Goal: Task Accomplishment & Management: Manage account settings

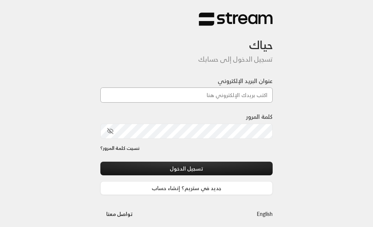
click at [233, 95] on input "عنوان البريد الإلكتروني" at bounding box center [186, 94] width 173 height 15
type input "[EMAIL_ADDRESS][DOMAIN_NAME]"
click at [220, 142] on div "كلمة المرور" at bounding box center [186, 128] width 173 height 32
click at [220, 122] on div "كلمة المرور" at bounding box center [186, 125] width 173 height 26
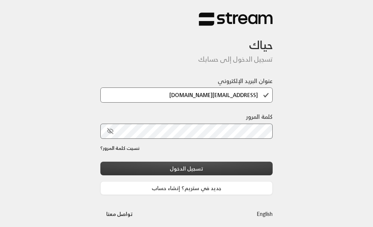
click at [182, 167] on button "تسجيل الدخول" at bounding box center [186, 169] width 173 height 14
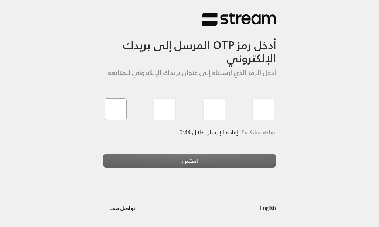
type input "8"
type input "0"
type input "6"
type input "1"
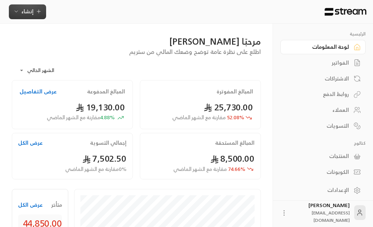
click at [35, 10] on span "إنشاء" at bounding box center [27, 11] width 28 height 9
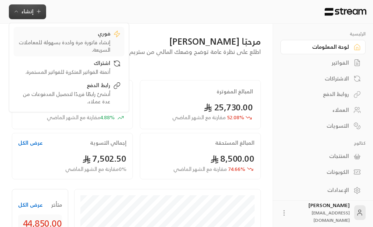
click at [100, 40] on div "إنشاء فاتورة مرة واحدة بسهولة للمعاملات السريعة." at bounding box center [63, 46] width 93 height 15
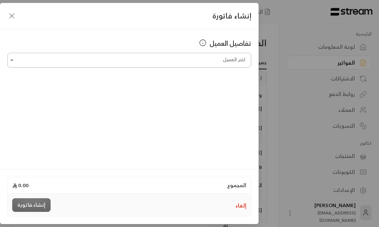
click at [207, 53] on div "اختر العميل" at bounding box center [129, 60] width 244 height 15
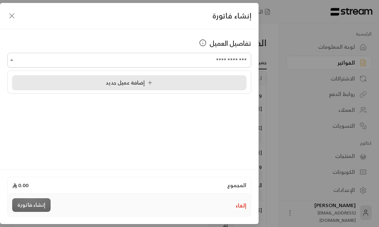
click at [147, 76] on li "إضافة عميل جديد" at bounding box center [129, 82] width 234 height 15
type input "**********"
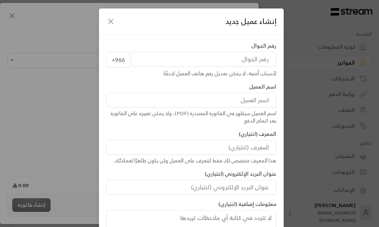
click at [238, 64] on input "tel" at bounding box center [203, 59] width 145 height 15
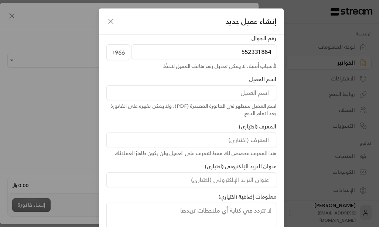
scroll to position [9, 0]
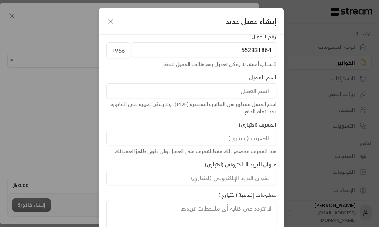
type input "552331864"
click at [238, 87] on input at bounding box center [191, 90] width 170 height 15
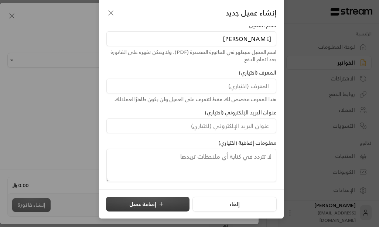
type input "[PERSON_NAME]"
click at [154, 200] on button "إضافة عميل" at bounding box center [147, 204] width 83 height 15
type input "**********"
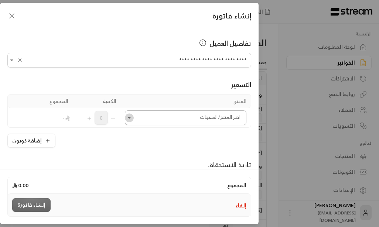
click at [132, 117] on icon "Open" at bounding box center [129, 117] width 7 height 7
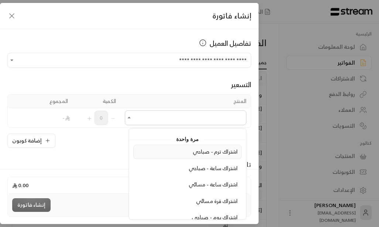
click at [220, 151] on span "اشتراك ترم - صباحي" at bounding box center [215, 151] width 45 height 9
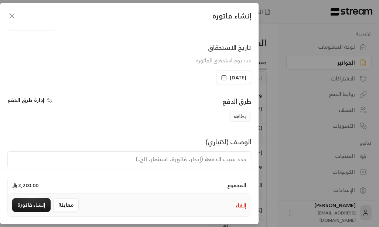
scroll to position [164, 0]
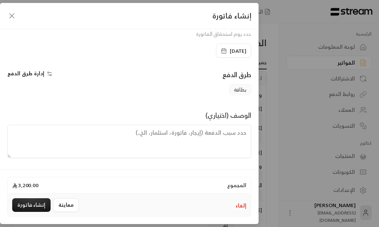
click at [209, 133] on textarea at bounding box center [129, 141] width 244 height 33
drag, startPoint x: 227, startPoint y: 128, endPoint x: 238, endPoint y: 135, distance: 13.0
drag, startPoint x: 213, startPoint y: 130, endPoint x: 231, endPoint y: 135, distance: 19.1
click at [217, 141] on textarea "يبدأ لترم من" at bounding box center [129, 141] width 244 height 33
type textarea "يبدأ لترم من [DATE] وينتهي في [DATE]"
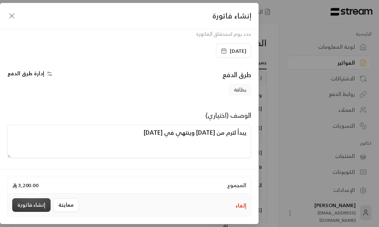
click at [36, 205] on button "إنشاء فاتورة" at bounding box center [31, 205] width 38 height 14
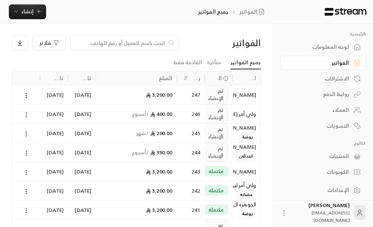
click at [338, 110] on div "العملاء" at bounding box center [319, 109] width 59 height 7
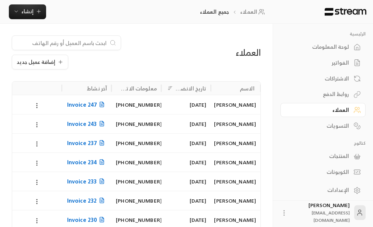
click at [80, 43] on input at bounding box center [62, 43] width 90 height 8
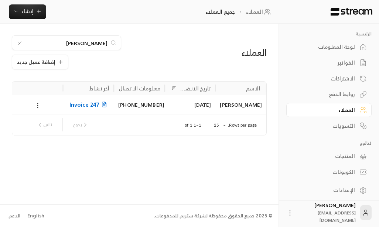
type input "[PERSON_NAME]"
click at [37, 107] on icon at bounding box center [37, 105] width 7 height 7
click at [37, 106] on icon at bounding box center [37, 105] width 7 height 7
click at [49, 128] on li "تعديل" at bounding box center [47, 124] width 21 height 13
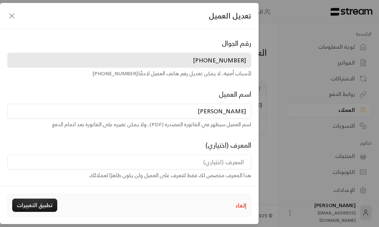
click at [13, 17] on icon "button" at bounding box center [12, 16] width 4 height 4
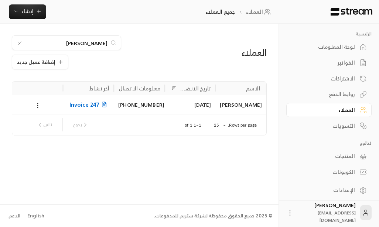
click at [233, 104] on div "[PERSON_NAME]" at bounding box center [241, 104] width 42 height 19
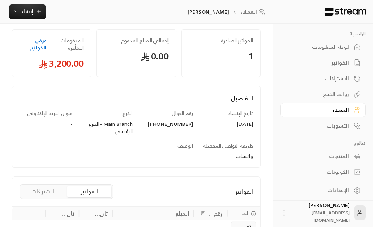
scroll to position [101, 0]
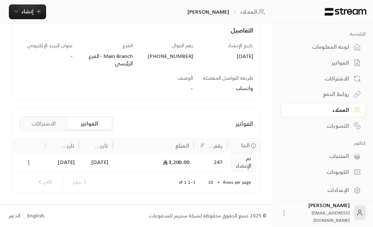
click at [30, 161] on icon at bounding box center [28, 162] width 7 height 7
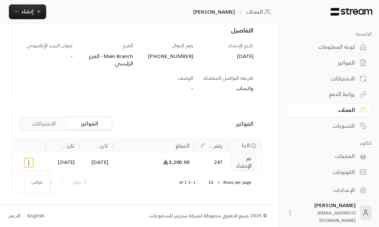
click at [28, 164] on div at bounding box center [189, 113] width 379 height 227
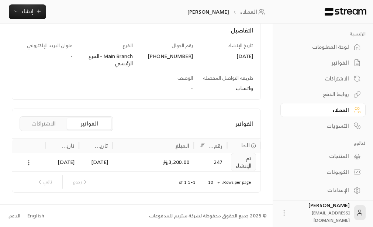
click at [28, 164] on icon at bounding box center [28, 162] width 7 height 7
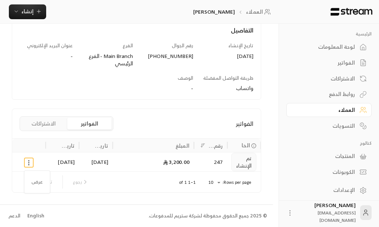
click at [89, 123] on div at bounding box center [189, 113] width 379 height 227
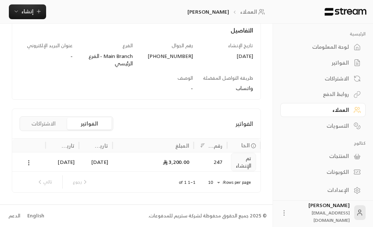
click at [89, 122] on button "الفواتير" at bounding box center [89, 124] width 44 height 12
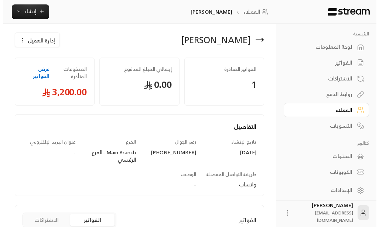
scroll to position [0, 0]
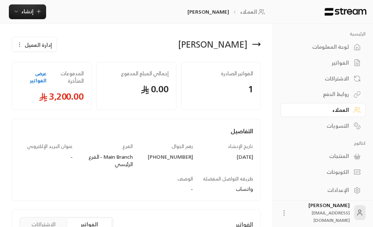
click at [29, 43] on span "إدارة العميل" at bounding box center [38, 45] width 27 height 8
click at [19, 44] on icon "button" at bounding box center [20, 45] width 6 height 6
click at [39, 43] on span "إدارة العميل" at bounding box center [38, 45] width 27 height 8
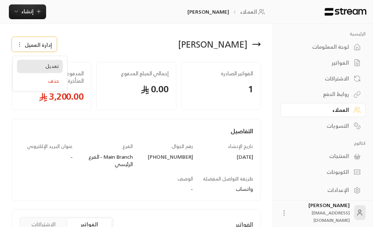
click at [54, 67] on span "تعديل" at bounding box center [52, 66] width 14 height 6
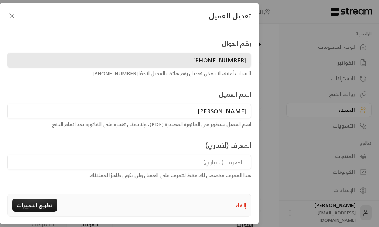
click at [11, 16] on icon "button" at bounding box center [11, 15] width 9 height 9
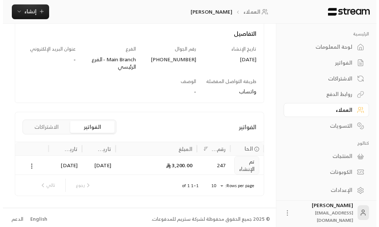
scroll to position [101, 0]
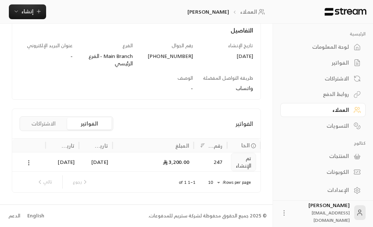
click at [27, 163] on icon at bounding box center [28, 162] width 7 height 7
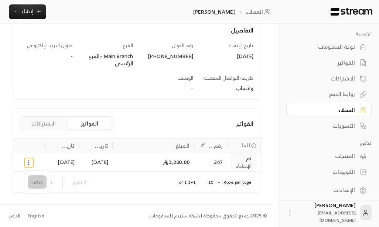
click at [35, 182] on li "عرض" at bounding box center [37, 181] width 19 height 13
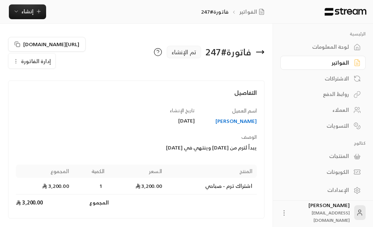
click at [31, 63] on span "إدارة الفاتورة" at bounding box center [36, 60] width 30 height 9
click at [48, 82] on span "تعديل" at bounding box center [49, 82] width 14 height 6
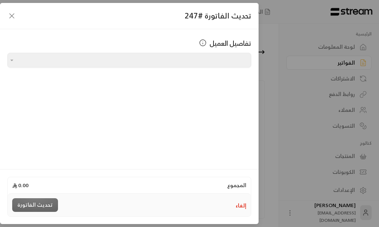
click at [13, 16] on icon "button" at bounding box center [11, 15] width 9 height 9
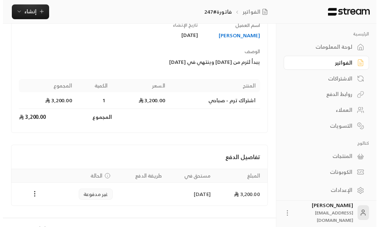
scroll to position [99, 0]
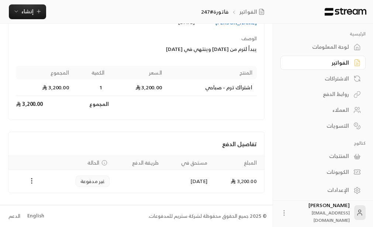
click at [32, 182] on icon "Payments" at bounding box center [31, 180] width 7 height 7
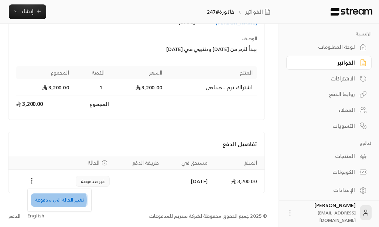
click at [57, 200] on li "تغيير الحالة الى مدفوعة" at bounding box center [59, 199] width 57 height 13
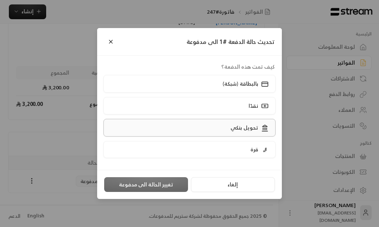
click at [241, 126] on p "تحويل بنكي" at bounding box center [244, 127] width 28 height 7
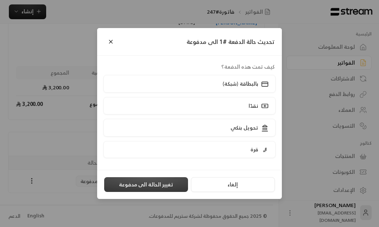
click at [128, 183] on button "تغيير الحالة الى مدفوعة" at bounding box center [146, 184] width 84 height 15
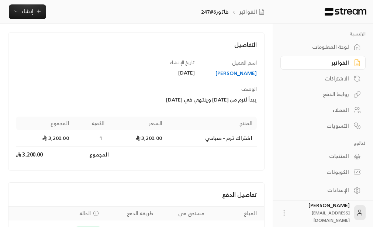
scroll to position [82, 0]
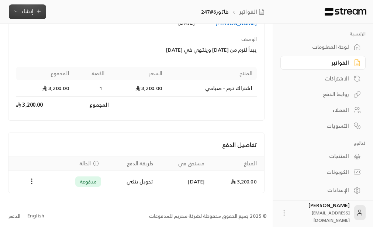
click at [18, 10] on icon "button" at bounding box center [16, 11] width 6 height 6
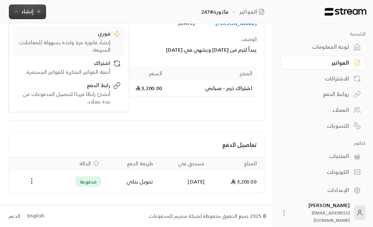
click at [100, 42] on div "إنشاء فاتورة مرة واحدة بسهولة للمعاملات السريعة." at bounding box center [63, 46] width 93 height 15
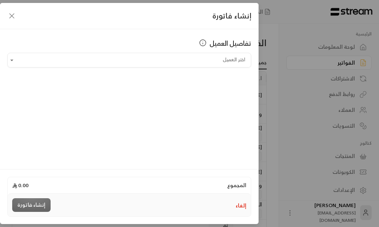
click at [251, 115] on div "تفاصيل العميل اختر العميل اختر العميل" at bounding box center [129, 98] width 258 height 138
click at [252, 115] on div "تفاصيل العميل اختر العميل اختر العميل" at bounding box center [129, 98] width 258 height 138
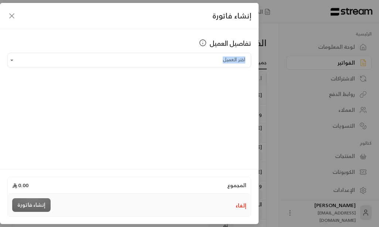
click at [252, 115] on div "تفاصيل العميل اختر العميل اختر العميل" at bounding box center [129, 98] width 258 height 138
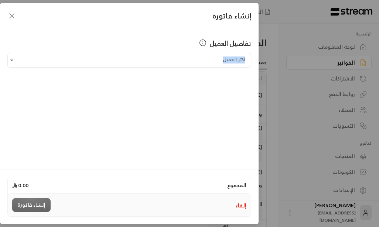
click at [252, 115] on div "تفاصيل العميل اختر العميل اختر العميل" at bounding box center [129, 98] width 258 height 138
click at [252, 117] on div "تفاصيل العميل اختر العميل اختر العميل" at bounding box center [129, 98] width 258 height 138
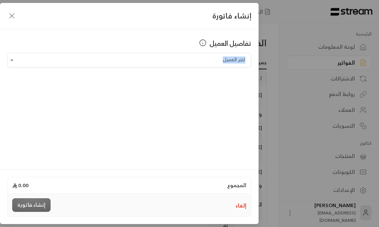
click at [252, 117] on div "تفاصيل العميل اختر العميل اختر العميل" at bounding box center [129, 98] width 258 height 138
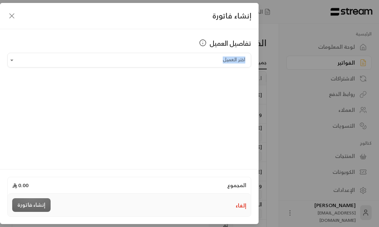
click at [252, 117] on div "تفاصيل العميل اختر العميل اختر العميل" at bounding box center [129, 98] width 258 height 138
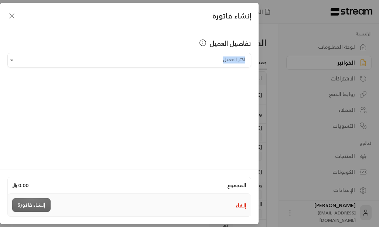
click at [252, 117] on div "تفاصيل العميل اختر العميل اختر العميل" at bounding box center [129, 98] width 258 height 138
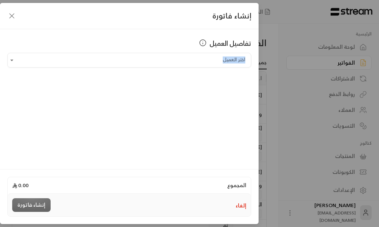
click at [252, 117] on div "تفاصيل العميل اختر العميل اختر العميل" at bounding box center [129, 98] width 258 height 138
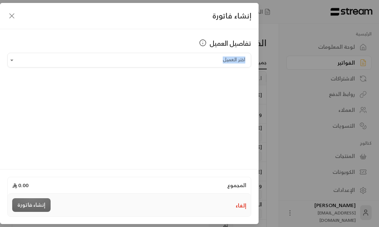
click at [252, 117] on div "تفاصيل العميل اختر العميل اختر العميل" at bounding box center [129, 98] width 258 height 138
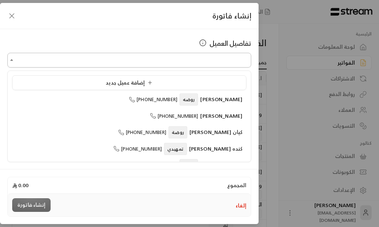
click at [212, 61] on input "اختر العميل" at bounding box center [129, 60] width 244 height 13
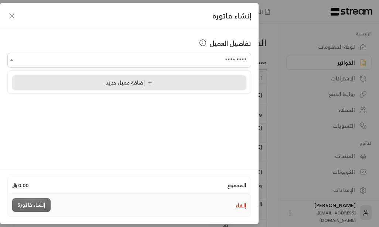
click at [138, 83] on span "إضافة عميل جديد" at bounding box center [131, 82] width 50 height 9
type input "**********"
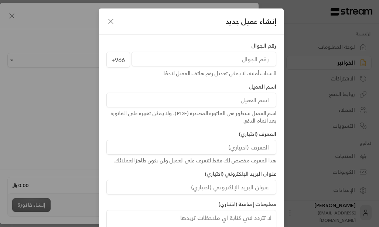
click at [246, 64] on input "tel" at bounding box center [203, 59] width 145 height 15
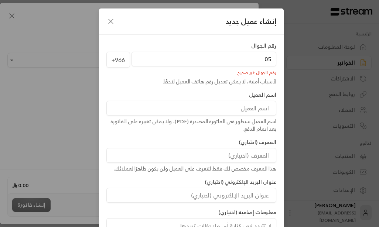
type input "0"
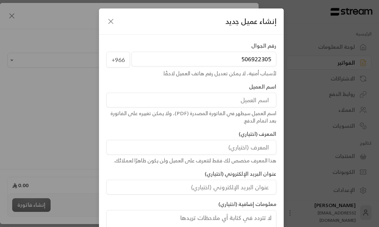
type input "506922305"
click at [254, 101] on input at bounding box center [191, 100] width 170 height 15
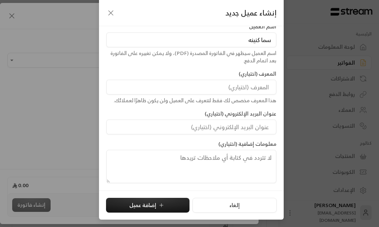
scroll to position [52, 0]
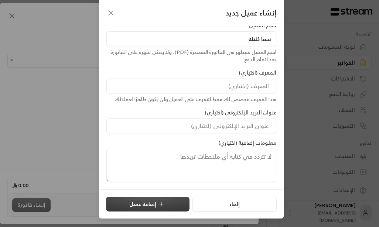
type input "سما كنينه"
click at [144, 201] on button "إضافة عميل" at bounding box center [147, 204] width 83 height 15
type input "**********"
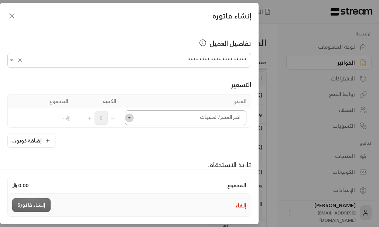
click at [133, 119] on icon "Open" at bounding box center [129, 117] width 7 height 7
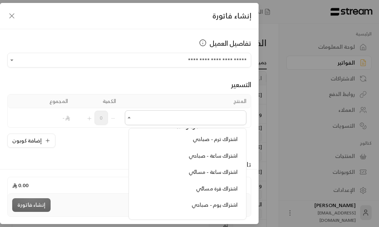
scroll to position [0, 0]
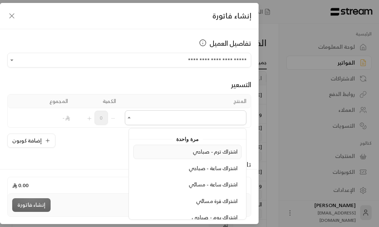
click at [214, 153] on span "اشتراك ترم - صباحي" at bounding box center [215, 151] width 45 height 9
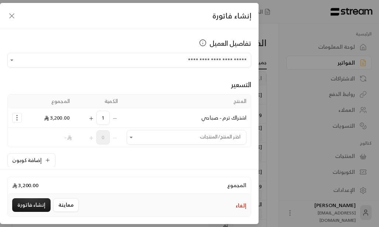
click at [204, 172] on div "المجموع 3,200.00 إلغاء معاينة إنشاء فاتورة" at bounding box center [129, 196] width 258 height 55
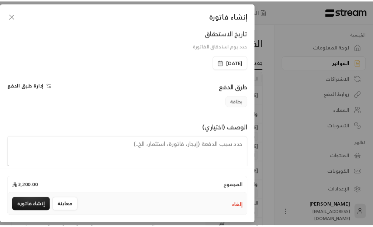
scroll to position [164, 0]
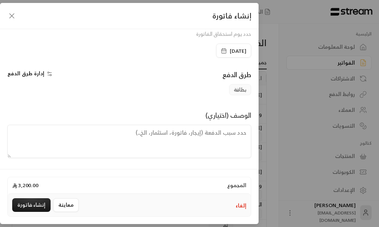
click at [210, 135] on textarea at bounding box center [129, 141] width 244 height 33
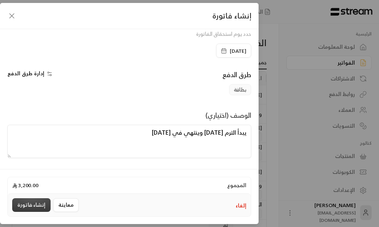
type textarea "يبدأ الترم [DATE] وينتهي في [DATE]"
click at [32, 203] on button "إنشاء فاتورة" at bounding box center [31, 205] width 38 height 14
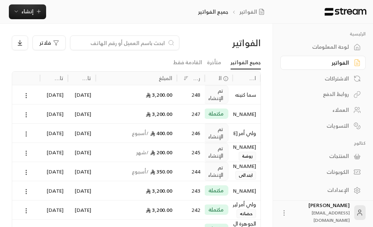
click at [247, 95] on div "سما كنينه" at bounding box center [246, 94] width 19 height 19
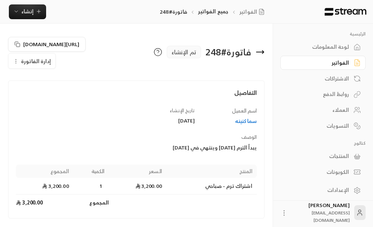
click at [24, 61] on span "إدارة الفاتورة" at bounding box center [36, 60] width 30 height 9
click at [47, 82] on span "تعديل" at bounding box center [49, 82] width 14 height 6
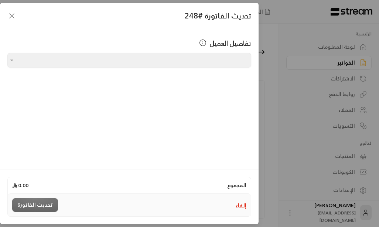
click at [11, 62] on div at bounding box center [11, 60] width 8 height 9
click at [19, 93] on div "تفاصيل العميل اختر العميل اختر العميل" at bounding box center [129, 98] width 258 height 138
click at [12, 15] on icon "button" at bounding box center [11, 15] width 9 height 9
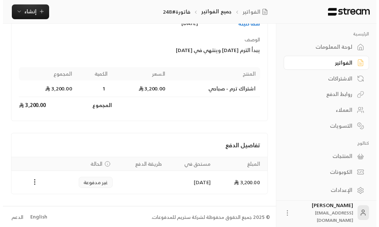
scroll to position [99, 0]
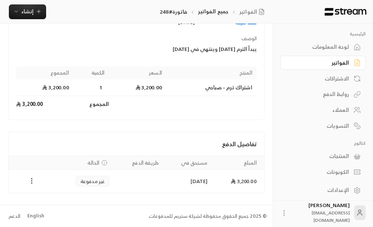
click at [32, 183] on circle "Payments" at bounding box center [31, 183] width 1 height 1
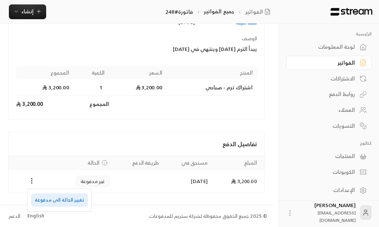
click at [54, 201] on li "تغيير الحالة الى مدفوعة" at bounding box center [59, 199] width 57 height 13
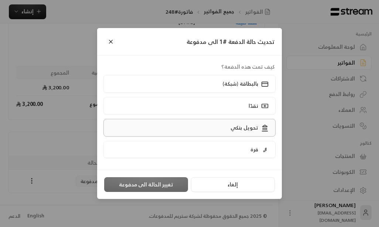
click at [243, 128] on p "تحويل بنكي" at bounding box center [244, 127] width 28 height 7
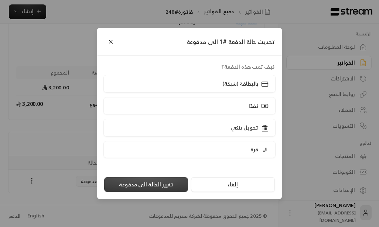
click at [143, 184] on button "تغيير الحالة الى مدفوعة" at bounding box center [146, 184] width 84 height 15
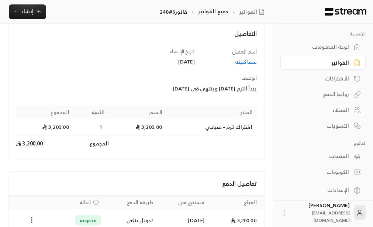
scroll to position [0, 0]
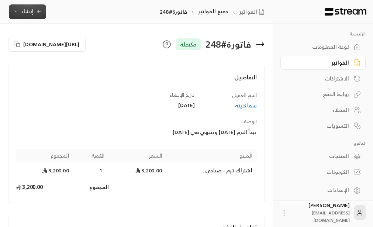
click at [25, 7] on span "إنشاء" at bounding box center [27, 11] width 12 height 9
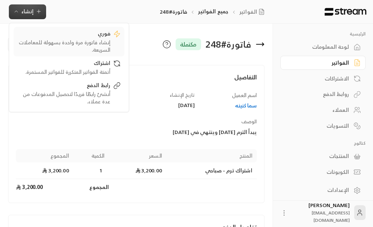
click at [99, 37] on div "فوري" at bounding box center [63, 34] width 93 height 9
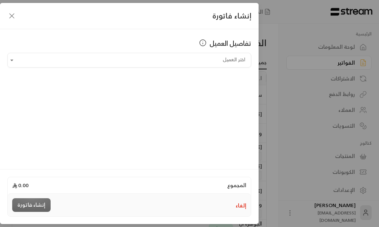
click at [11, 18] on icon "button" at bounding box center [11, 15] width 9 height 9
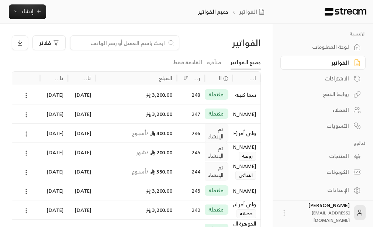
click at [147, 44] on input at bounding box center [120, 43] width 90 height 8
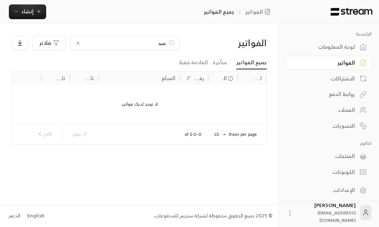
type input "س"
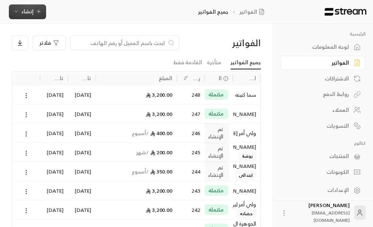
click at [32, 14] on span "إنشاء" at bounding box center [27, 11] width 12 height 9
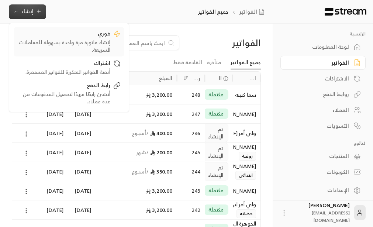
click at [99, 39] on div "إنشاء فاتورة مرة واحدة بسهولة للمعاملات السريعة." at bounding box center [63, 46] width 93 height 15
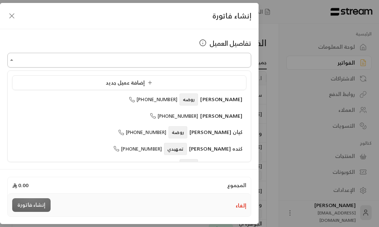
click at [194, 66] on input "اختر العميل" at bounding box center [129, 60] width 244 height 13
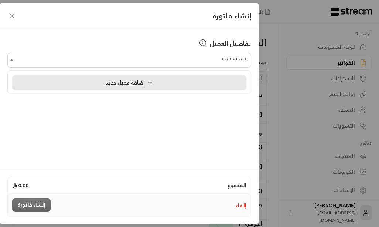
click at [113, 83] on span "إضافة عميل جديد" at bounding box center [131, 82] width 50 height 9
type input "**********"
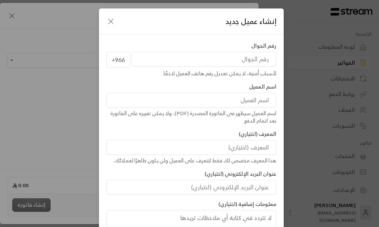
click at [247, 63] on input "tel" at bounding box center [203, 59] width 145 height 15
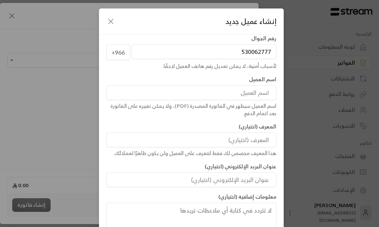
scroll to position [9, 0]
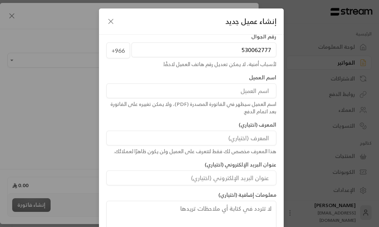
type input "530062777"
click at [248, 78] on div "اسم العميل اسم العميل سيظهر في الفاتورة المصدرة (PDF)، ولا يمكن تغييره على الفا…" at bounding box center [191, 94] width 177 height 41
click at [245, 94] on input at bounding box center [191, 90] width 170 height 15
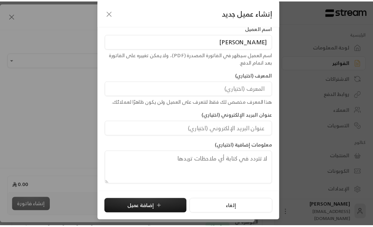
scroll to position [52, 0]
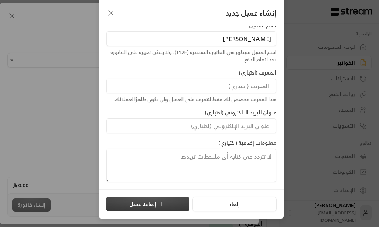
type input "[PERSON_NAME]"
click at [135, 203] on button "إضافة عميل" at bounding box center [147, 204] width 83 height 15
type input "**********"
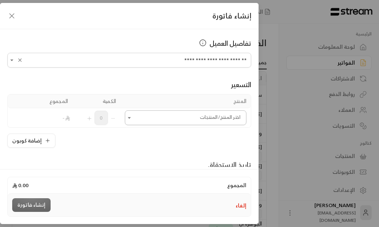
click at [131, 117] on icon "Open" at bounding box center [129, 117] width 7 height 7
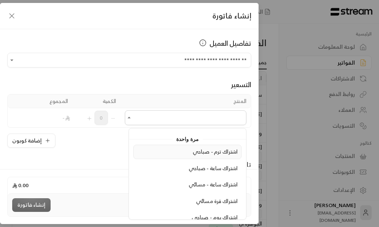
click at [213, 152] on span "اشتراك ترم - صباحي" at bounding box center [215, 151] width 45 height 9
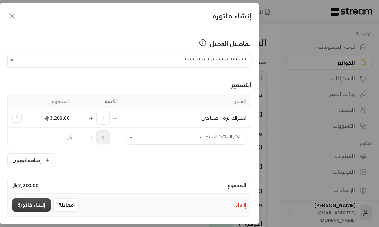
click at [30, 200] on button "إنشاء فاتورة" at bounding box center [31, 205] width 38 height 14
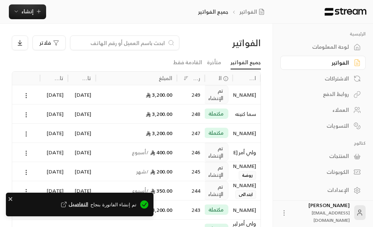
click at [340, 110] on div "العملاء" at bounding box center [319, 109] width 59 height 7
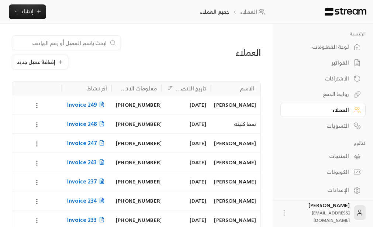
click at [231, 104] on div "[PERSON_NAME]" at bounding box center [235, 104] width 41 height 19
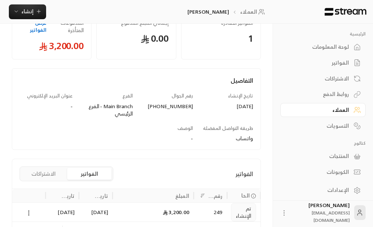
scroll to position [101, 0]
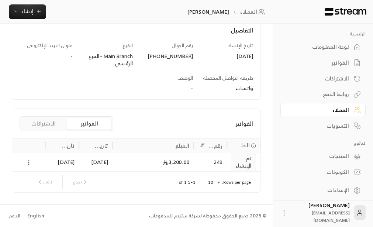
click at [28, 164] on icon at bounding box center [28, 162] width 7 height 7
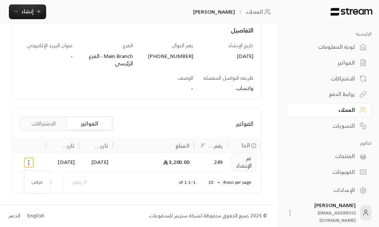
click at [144, 71] on div at bounding box center [189, 113] width 379 height 227
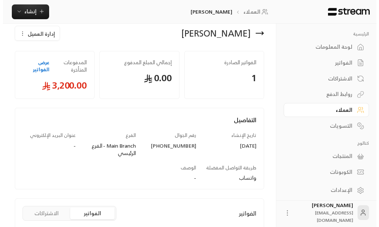
scroll to position [0, 0]
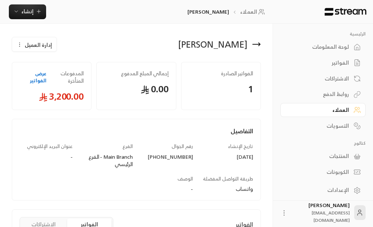
click at [32, 46] on span "إدارة العميل" at bounding box center [38, 45] width 27 height 8
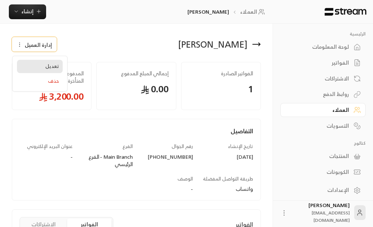
click at [55, 65] on span "تعديل" at bounding box center [52, 66] width 14 height 6
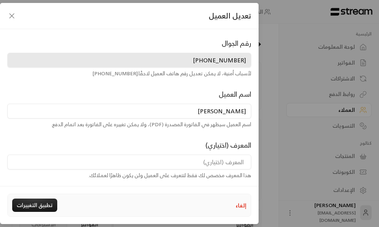
click at [13, 14] on icon "button" at bounding box center [11, 15] width 9 height 9
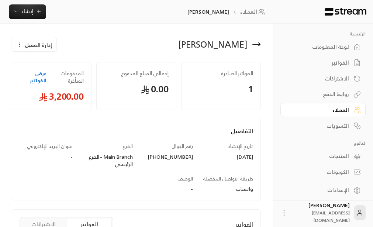
click at [41, 47] on span "إدارة العميل" at bounding box center [38, 45] width 27 height 8
click at [21, 44] on icon "button" at bounding box center [20, 45] width 6 height 6
click at [130, 34] on div "[PERSON_NAME] إدارة العميل تعديل حذف الفواتير الصادرة 1 إجمالي المبلغ المدفوع 0…" at bounding box center [136, 165] width 273 height 282
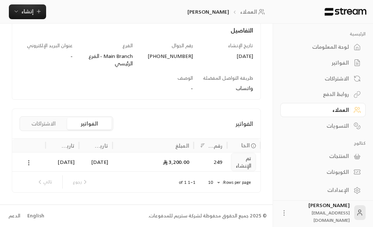
click at [30, 163] on icon at bounding box center [28, 162] width 7 height 7
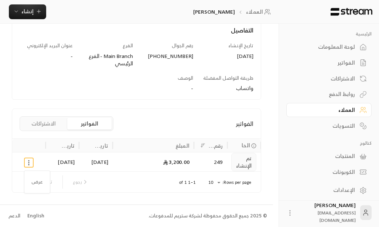
click at [30, 163] on div at bounding box center [189, 113] width 379 height 227
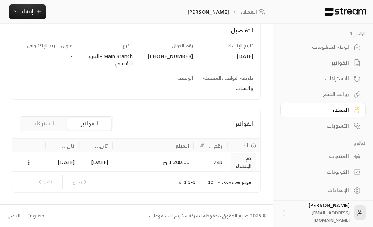
click at [29, 164] on icon at bounding box center [28, 162] width 7 height 7
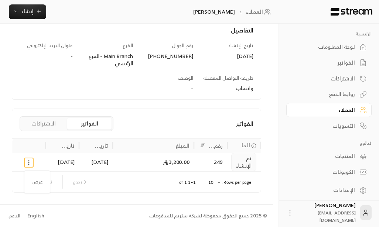
click at [33, 162] on div at bounding box center [189, 113] width 379 height 227
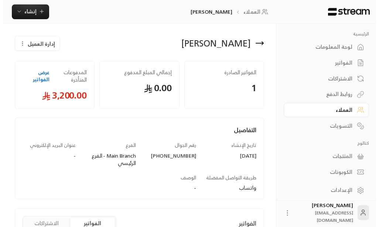
scroll to position [0, 0]
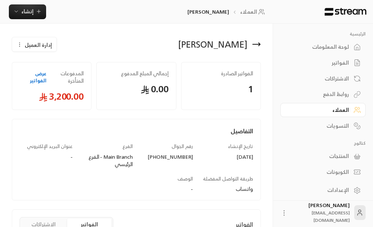
click at [41, 80] on link "عرض الفواتير" at bounding box center [33, 77] width 27 height 14
click at [19, 44] on icon "button" at bounding box center [20, 45] width 6 height 6
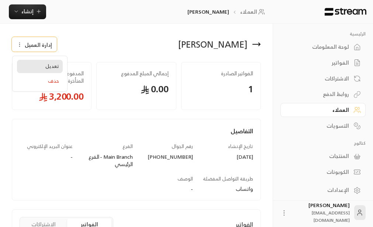
click at [53, 68] on span "تعديل" at bounding box center [52, 66] width 14 height 6
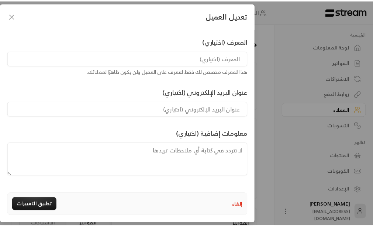
scroll to position [106, 0]
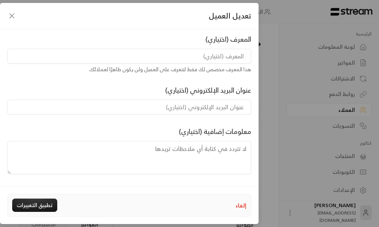
click at [12, 14] on icon "button" at bounding box center [11, 15] width 9 height 9
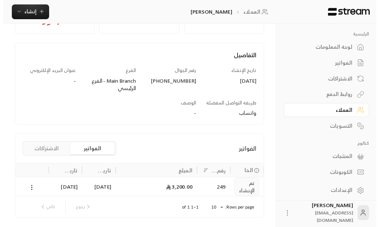
scroll to position [101, 0]
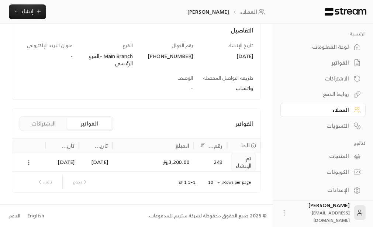
click at [29, 162] on circle at bounding box center [29, 162] width 1 height 1
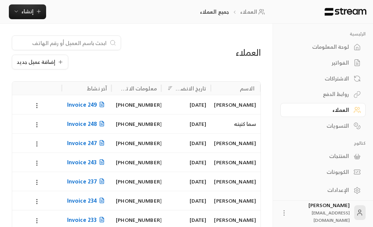
click at [232, 107] on div "[PERSON_NAME]" at bounding box center [235, 104] width 41 height 19
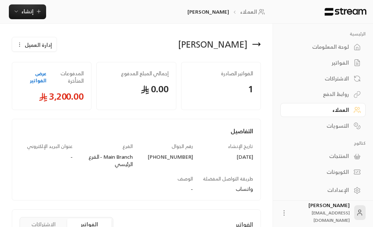
click at [41, 80] on link "عرض الفواتير" at bounding box center [33, 77] width 27 height 14
click at [30, 47] on span "إدارة العميل" at bounding box center [38, 45] width 27 height 8
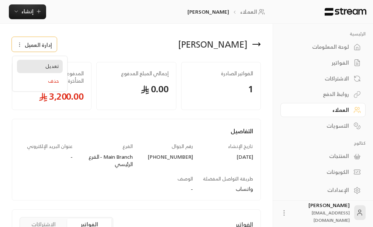
click at [54, 67] on span "تعديل" at bounding box center [52, 66] width 14 height 6
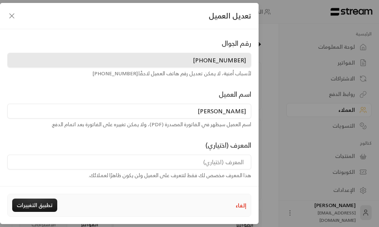
click at [219, 117] on input "[PERSON_NAME]" at bounding box center [129, 111] width 244 height 15
click at [11, 17] on icon "button" at bounding box center [11, 15] width 9 height 9
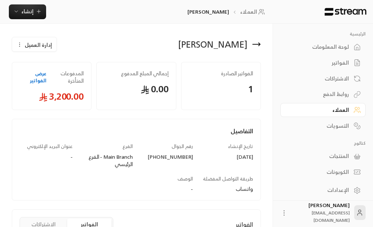
click at [225, 48] on div "[PERSON_NAME]" at bounding box center [212, 44] width 69 height 12
click at [207, 44] on div "[PERSON_NAME]" at bounding box center [212, 44] width 69 height 12
click at [21, 44] on icon "button" at bounding box center [20, 45] width 6 height 6
click at [18, 45] on icon "button" at bounding box center [20, 45] width 6 height 6
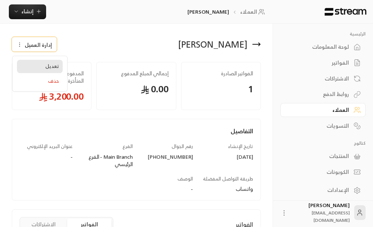
click at [54, 68] on span "تعديل" at bounding box center [52, 66] width 14 height 6
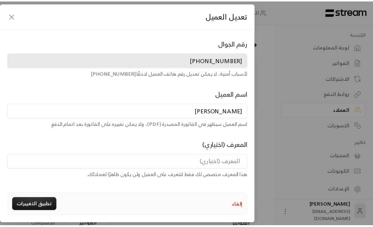
scroll to position [37, 0]
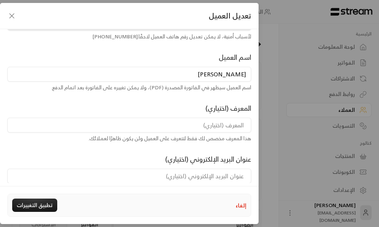
click at [12, 16] on icon "button" at bounding box center [11, 15] width 9 height 9
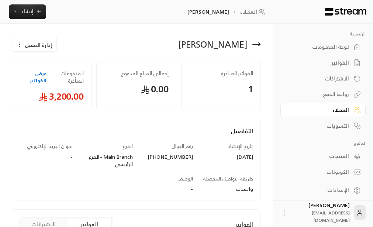
click at [343, 113] on div "العملاء" at bounding box center [319, 109] width 59 height 7
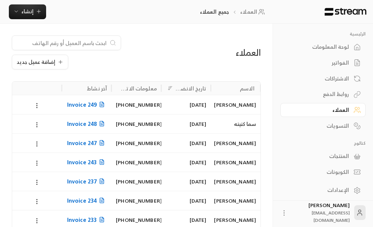
click at [341, 111] on div "العملاء" at bounding box center [319, 109] width 59 height 7
click at [79, 43] on input at bounding box center [62, 43] width 90 height 8
click at [38, 104] on icon at bounding box center [37, 105] width 7 height 7
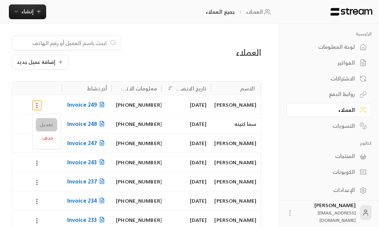
click at [48, 126] on li "تعديل" at bounding box center [46, 124] width 21 height 13
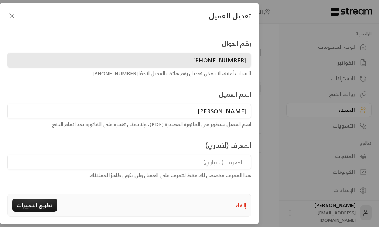
click at [9, 17] on icon "button" at bounding box center [11, 15] width 9 height 9
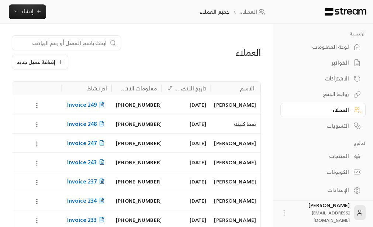
click at [240, 124] on div "سما كنينه" at bounding box center [235, 123] width 41 height 19
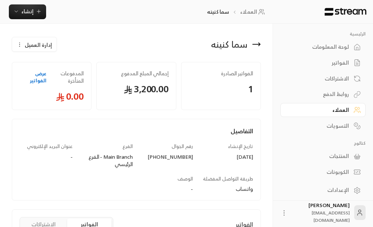
click at [34, 45] on span "إدارة العميل" at bounding box center [38, 45] width 27 height 8
click at [28, 46] on span "إدارة العميل" at bounding box center [38, 45] width 27 height 8
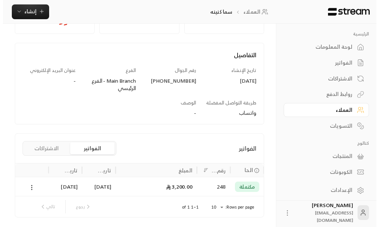
scroll to position [101, 0]
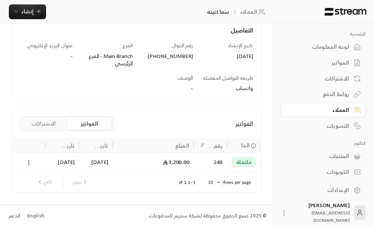
click at [27, 162] on icon at bounding box center [28, 162] width 7 height 7
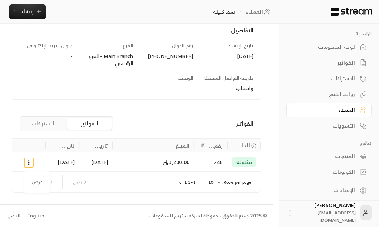
click at [29, 162] on div at bounding box center [189, 113] width 379 height 227
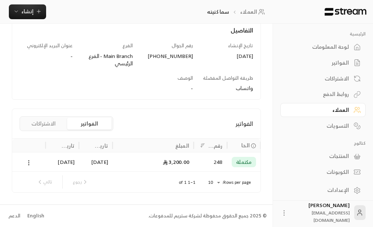
click at [29, 162] on icon at bounding box center [28, 162] width 7 height 7
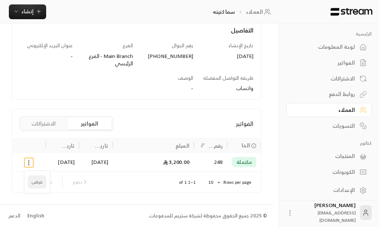
click at [39, 183] on li "عرض" at bounding box center [37, 181] width 19 height 13
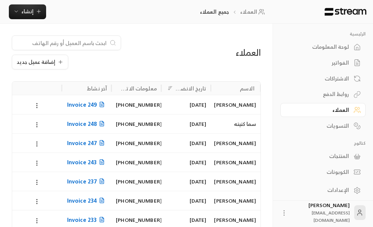
click at [231, 104] on div "[PERSON_NAME]" at bounding box center [235, 104] width 41 height 19
click at [231, 104] on div "العملاء إضافة عميل جديد الاسم تاريخ الانضمام معلومات الاتصال آخر نشاط [PERSON_N…" at bounding box center [136, 172] width 273 height 296
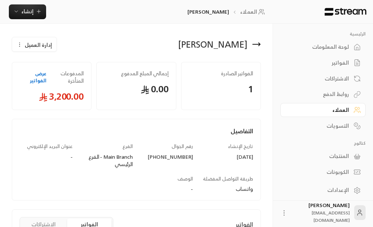
click at [33, 45] on span "إدارة العميل" at bounding box center [38, 45] width 27 height 8
click at [19, 45] on icon "button" at bounding box center [20, 45] width 6 height 6
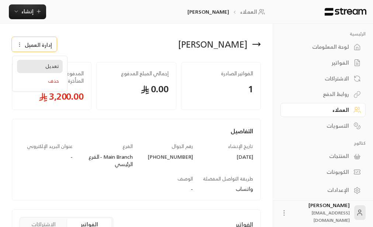
click at [50, 66] on span "تعديل" at bounding box center [52, 66] width 14 height 6
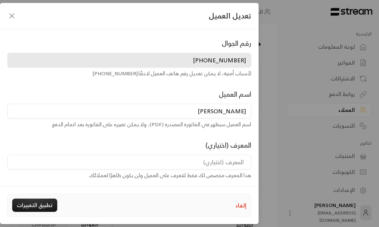
click at [12, 16] on icon "button" at bounding box center [12, 16] width 4 height 4
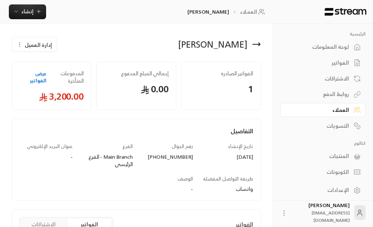
click at [342, 110] on div "العملاء" at bounding box center [319, 109] width 59 height 7
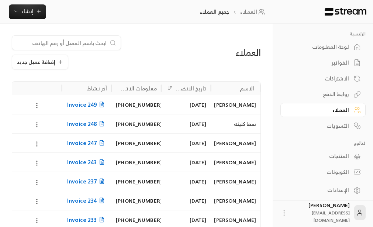
click at [90, 39] on input at bounding box center [62, 43] width 90 height 8
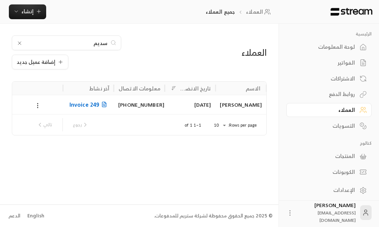
type input "سديم"
click at [242, 105] on div "[PERSON_NAME]" at bounding box center [241, 104] width 42 height 19
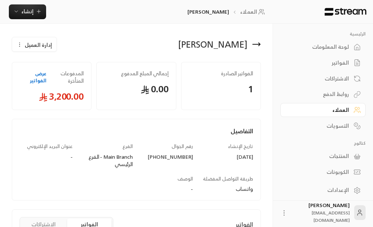
click at [32, 46] on span "إدارة العميل" at bounding box center [38, 45] width 27 height 8
click at [20, 45] on icon "button" at bounding box center [20, 45] width 6 height 6
click at [39, 76] on link "عرض الفواتير" at bounding box center [33, 77] width 27 height 14
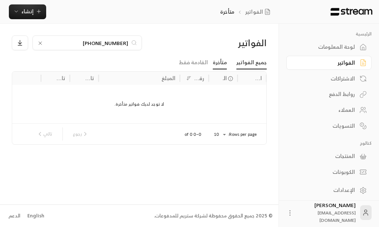
click at [250, 63] on link "جميع الفواتير" at bounding box center [251, 62] width 30 height 13
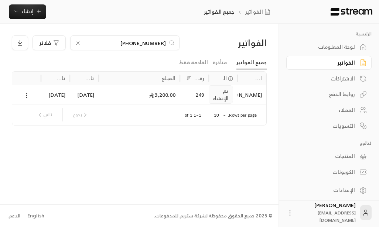
click at [26, 98] on circle at bounding box center [26, 97] width 1 height 1
click at [26, 97] on div at bounding box center [189, 113] width 379 height 227
click at [26, 97] on icon at bounding box center [26, 95] width 7 height 7
click at [34, 112] on li "عرض" at bounding box center [34, 114] width 19 height 13
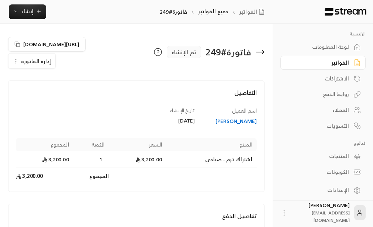
click at [20, 62] on button "إدارة الفاتورة" at bounding box center [31, 61] width 47 height 15
click at [49, 84] on span "تعديل" at bounding box center [49, 82] width 14 height 6
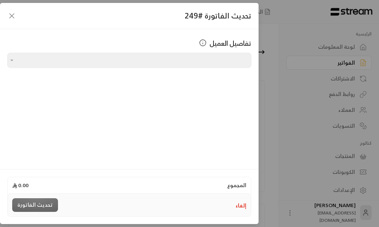
click at [12, 63] on div at bounding box center [11, 60] width 8 height 9
click at [13, 62] on div at bounding box center [11, 60] width 8 height 9
click at [12, 16] on icon "button" at bounding box center [11, 15] width 9 height 9
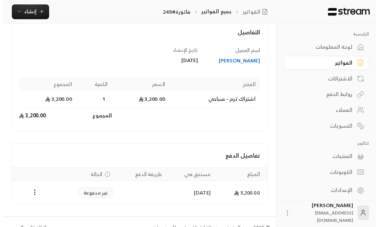
scroll to position [72, 0]
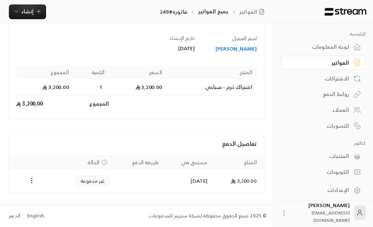
click at [127, 164] on th "طريقة الدفع" at bounding box center [138, 163] width 49 height 14
click at [135, 163] on th "طريقة الدفع" at bounding box center [138, 163] width 49 height 14
click at [94, 162] on span "الحالة" at bounding box center [93, 162] width 12 height 7
click at [81, 180] on span "غير مدفوعة" at bounding box center [92, 180] width 25 height 7
click at [32, 179] on icon "Payments" at bounding box center [31, 180] width 7 height 7
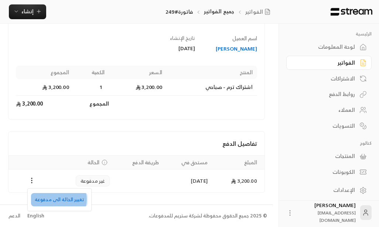
click at [53, 199] on li "تغيير الحالة الى مدفوعة" at bounding box center [59, 199] width 57 height 13
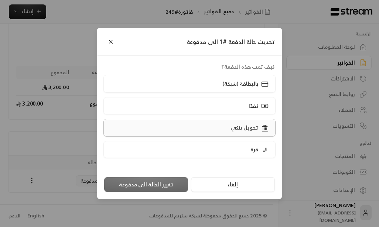
click at [247, 130] on p "تحويل بنكي" at bounding box center [244, 127] width 28 height 7
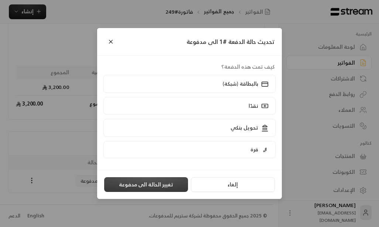
click at [140, 182] on button "تغيير الحالة الى مدفوعة" at bounding box center [146, 184] width 84 height 15
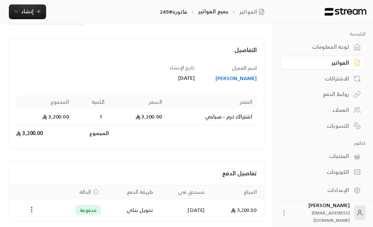
scroll to position [19, 0]
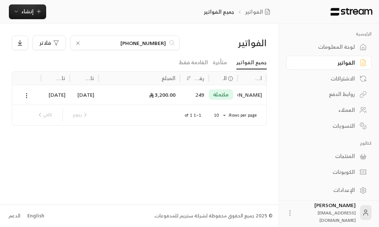
click at [373, 1] on html "الرئيسية لوحة المعلومات الفواتير الاشتراكات روابط الدفع العملاء التسويات كتالوج…" at bounding box center [189, 113] width 379 height 227
click at [34, 14] on span "إنشاء" at bounding box center [27, 11] width 28 height 9
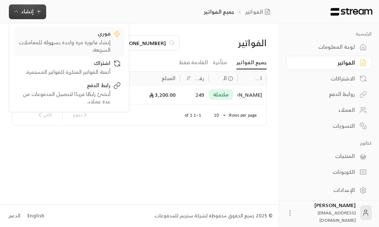
click at [99, 42] on div "إنشاء فاتورة مرة واحدة بسهولة للمعاملات السريعة." at bounding box center [63, 46] width 93 height 15
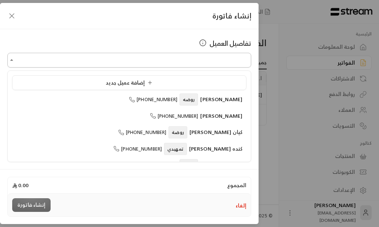
click at [202, 60] on input "اختر العميل" at bounding box center [129, 60] width 244 height 13
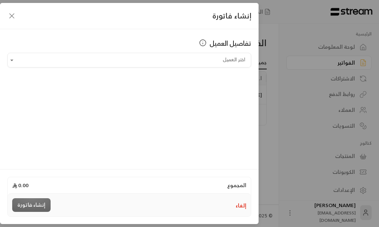
click at [10, 15] on icon "button" at bounding box center [11, 15] width 9 height 9
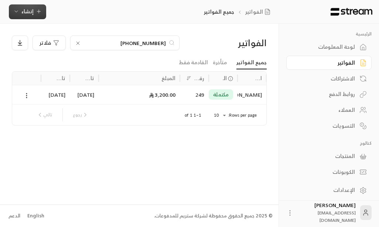
click at [32, 9] on span "إنشاء" at bounding box center [27, 11] width 12 height 9
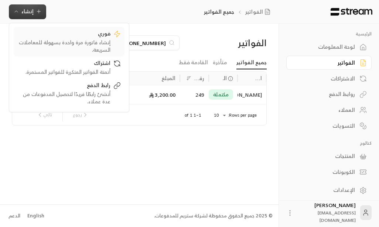
click at [103, 38] on div "فوري إنشاء فاتورة مرة واحدة بسهولة للمعاملات السريعة." at bounding box center [63, 42] width 93 height 24
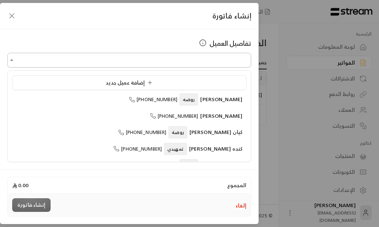
click at [220, 61] on input "اختر العميل" at bounding box center [129, 60] width 244 height 13
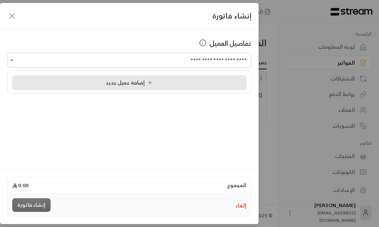
click at [118, 83] on span "إضافة عميل جديد" at bounding box center [131, 82] width 50 height 9
type input "**********"
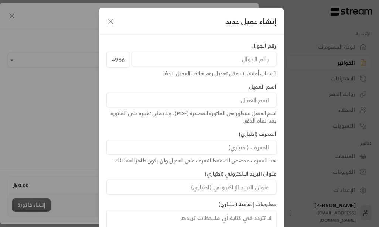
click at [243, 58] on input "tel" at bounding box center [203, 59] width 145 height 15
type input "0"
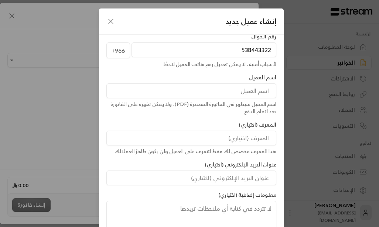
scroll to position [37, 0]
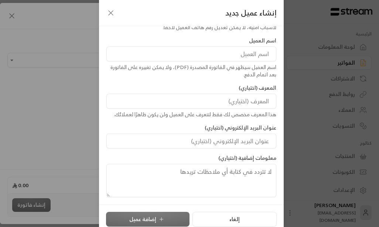
type input "538443322"
click at [254, 57] on input at bounding box center [191, 54] width 170 height 15
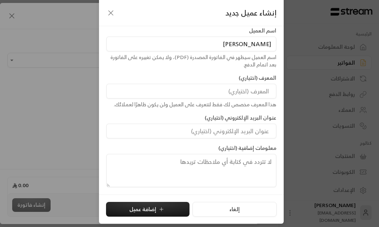
scroll to position [52, 0]
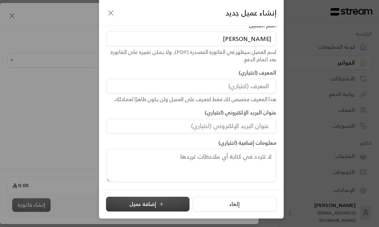
type input "[PERSON_NAME]"
click at [144, 203] on button "إضافة عميل" at bounding box center [147, 204] width 83 height 15
type input "**********"
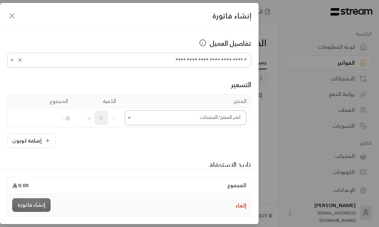
click at [131, 117] on icon "Open" at bounding box center [129, 117] width 3 height 1
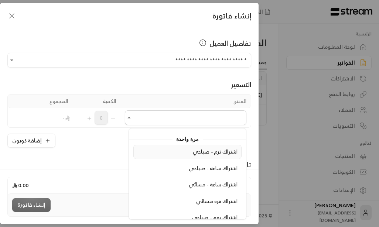
click at [216, 152] on span "اشتراك ترم - صباحي" at bounding box center [215, 151] width 45 height 9
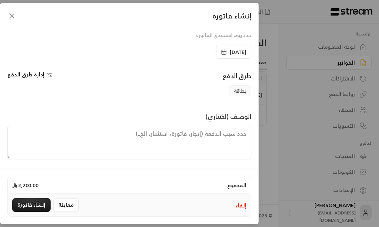
scroll to position [164, 0]
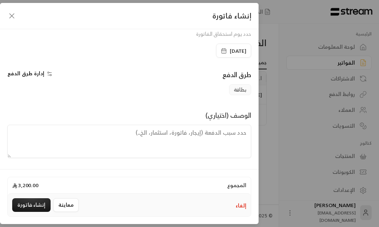
click at [198, 134] on textarea at bounding box center [129, 141] width 244 height 33
paste textarea "يبدأ الترم [DATE] ينتهي في [DATE]"
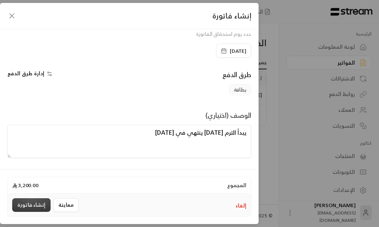
type textarea "يبدأ الترم [DATE] ينتهي في [DATE]"
click at [30, 203] on button "إنشاء فاتورة" at bounding box center [31, 205] width 38 height 14
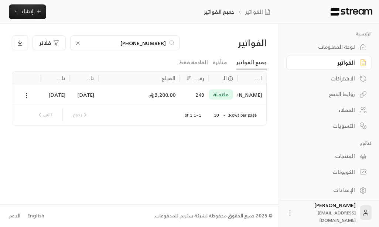
click at [346, 110] on div "العملاء" at bounding box center [324, 109] width 59 height 7
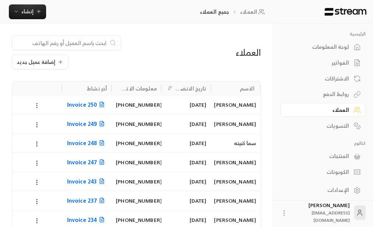
click at [36, 106] on icon at bounding box center [37, 105] width 7 height 7
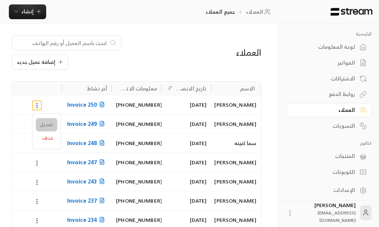
click at [48, 126] on li "تعديل" at bounding box center [46, 124] width 21 height 13
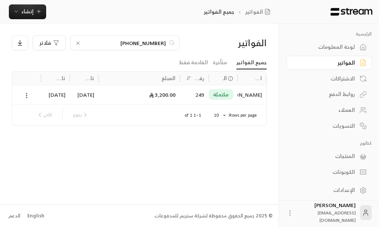
click at [346, 111] on div "العملاء" at bounding box center [324, 109] width 59 height 7
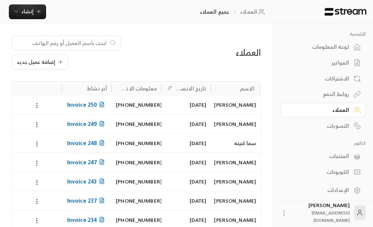
click at [233, 105] on div "[PERSON_NAME]" at bounding box center [235, 104] width 41 height 19
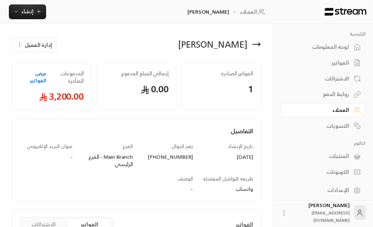
click at [21, 45] on icon "button" at bounding box center [20, 45] width 6 height 6
click at [19, 43] on icon "button" at bounding box center [20, 45] width 6 height 6
click at [31, 45] on span "إدارة العميل" at bounding box center [38, 45] width 27 height 8
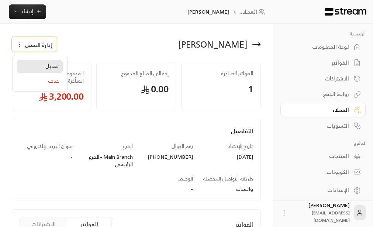
click at [47, 68] on span "تعديل" at bounding box center [52, 66] width 14 height 6
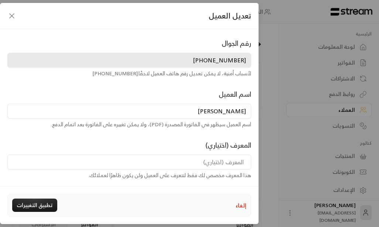
click at [13, 17] on icon "button" at bounding box center [11, 15] width 9 height 9
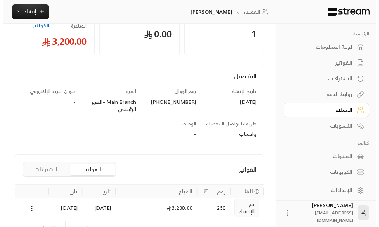
scroll to position [101, 0]
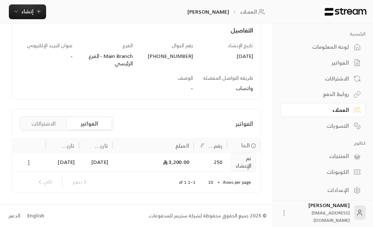
click at [28, 165] on icon at bounding box center [28, 162] width 7 height 7
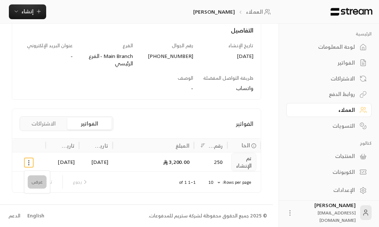
click at [35, 179] on li "عرض" at bounding box center [37, 181] width 19 height 13
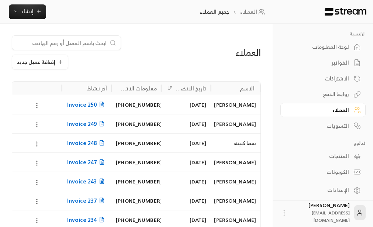
click at [37, 108] on circle at bounding box center [37, 107] width 1 height 1
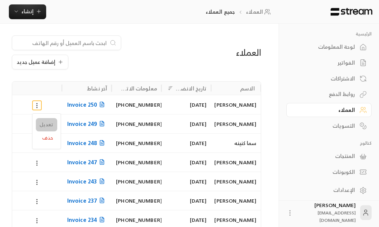
click at [45, 128] on li "تعديل" at bounding box center [46, 124] width 21 height 13
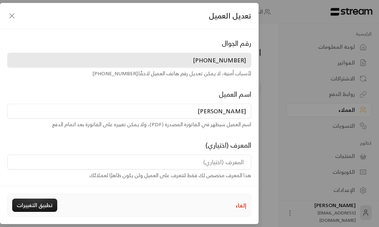
click at [11, 17] on icon "button" at bounding box center [11, 15] width 9 height 9
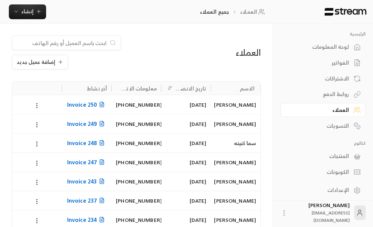
click at [245, 102] on div "[PERSON_NAME]" at bounding box center [235, 104] width 41 height 19
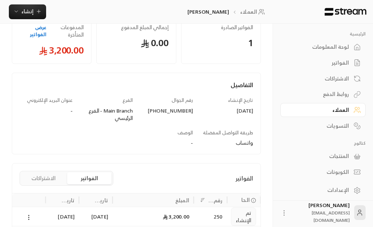
scroll to position [101, 0]
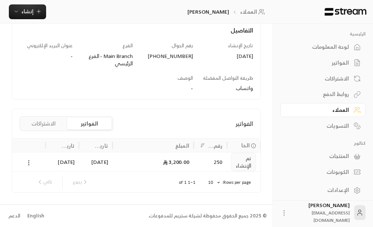
click at [27, 162] on icon at bounding box center [28, 162] width 7 height 7
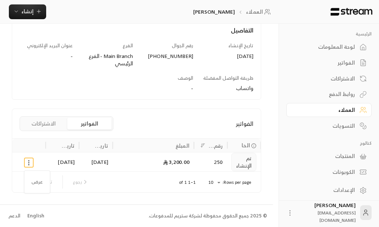
drag, startPoint x: 61, startPoint y: 183, endPoint x: 84, endPoint y: 177, distance: 23.4
click at [63, 182] on div at bounding box center [189, 113] width 379 height 227
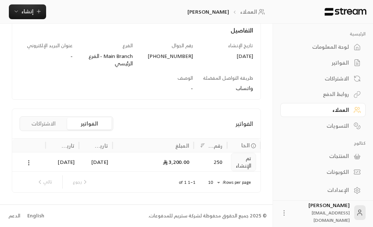
click at [81, 183] on div "رجوع تالي" at bounding box center [63, 181] width 58 height 13
drag, startPoint x: 43, startPoint y: 178, endPoint x: 37, endPoint y: 179, distance: 6.5
click at [37, 179] on div "رجوع تالي" at bounding box center [63, 181] width 58 height 13
click at [28, 165] on icon at bounding box center [28, 162] width 7 height 7
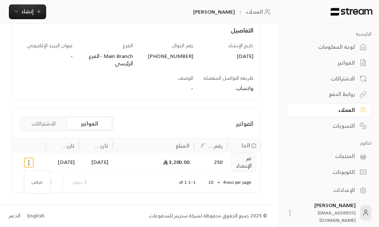
click at [28, 164] on div at bounding box center [189, 113] width 379 height 227
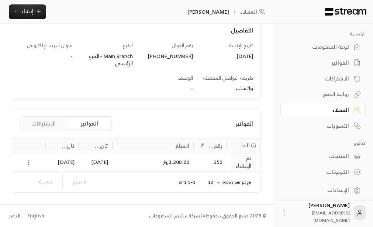
click at [28, 164] on icon at bounding box center [28, 162] width 7 height 7
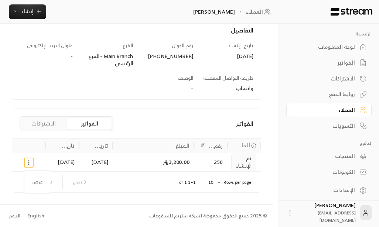
click at [32, 161] on div at bounding box center [189, 113] width 379 height 227
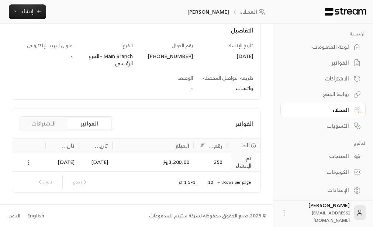
click at [54, 163] on div "[DATE]" at bounding box center [62, 161] width 25 height 19
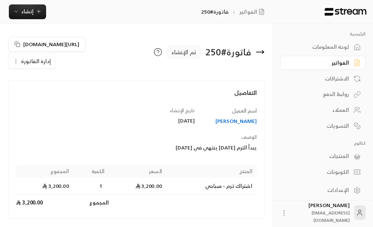
click at [22, 63] on span "إدارة الفاتورة" at bounding box center [36, 60] width 30 height 9
click at [46, 85] on span "تعديل" at bounding box center [49, 82] width 14 height 6
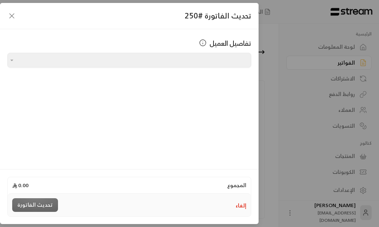
click at [13, 14] on icon "button" at bounding box center [11, 15] width 9 height 9
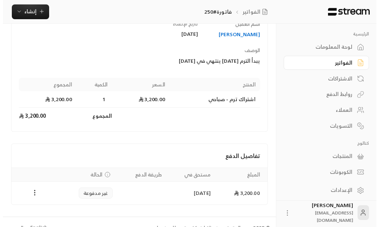
scroll to position [99, 0]
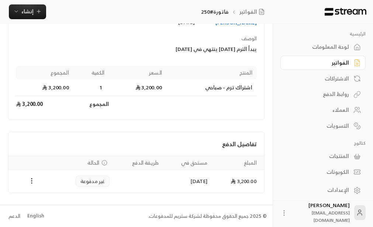
click at [32, 181] on icon "Payments" at bounding box center [31, 180] width 7 height 7
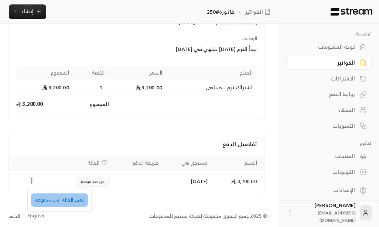
click at [60, 201] on li "تغيير الحالة الى مدفوعة" at bounding box center [59, 199] width 57 height 13
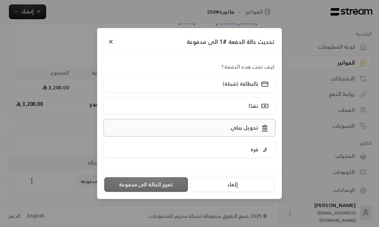
click at [248, 126] on p "تحويل بنكي" at bounding box center [244, 127] width 28 height 7
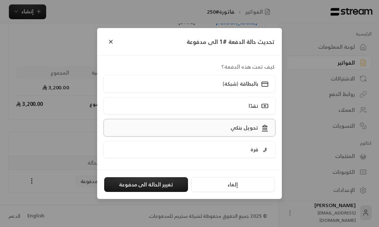
click at [243, 127] on p "تحويل بنكي" at bounding box center [244, 127] width 28 height 7
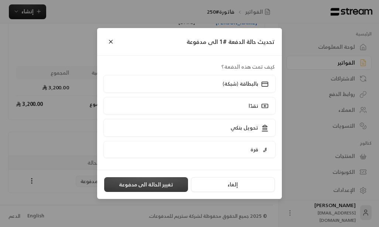
click at [149, 183] on button "تغيير الحالة الى مدفوعة" at bounding box center [146, 184] width 84 height 15
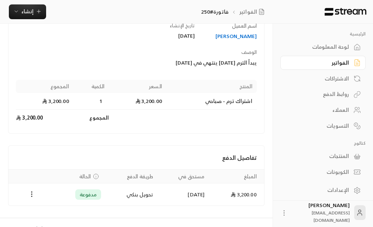
scroll to position [82, 0]
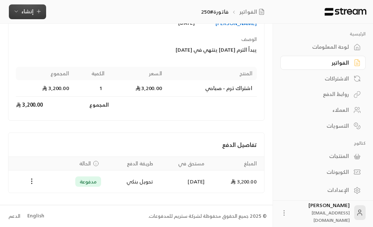
click at [30, 9] on span "إنشاء" at bounding box center [27, 11] width 12 height 9
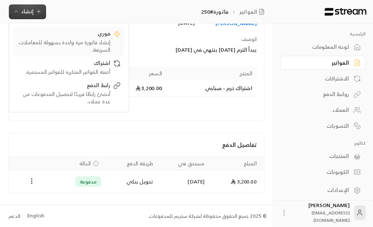
click at [71, 42] on div "إنشاء فاتورة مرة واحدة بسهولة للمعاملات السريعة." at bounding box center [63, 46] width 93 height 15
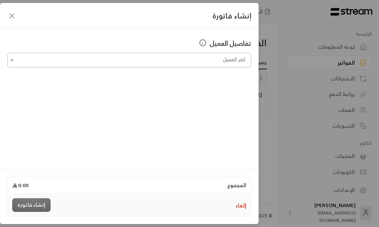
click at [217, 63] on input "اختر العميل" at bounding box center [129, 60] width 244 height 13
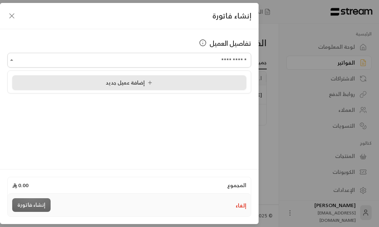
click at [145, 85] on span "إضافة عميل جديد" at bounding box center [131, 82] width 50 height 9
type input "**********"
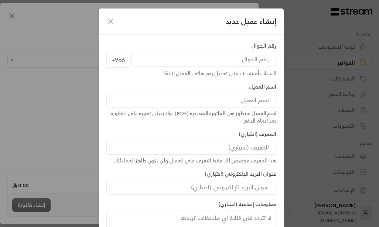
click at [225, 60] on input "tel" at bounding box center [203, 59] width 145 height 15
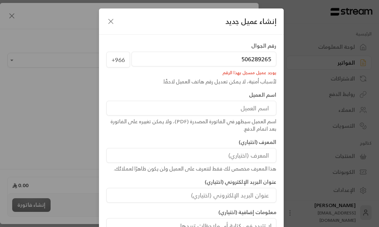
type input "506289265"
click at [248, 110] on input at bounding box center [191, 108] width 170 height 15
type input "[PERSON_NAME]"
click at [111, 23] on icon "button" at bounding box center [111, 21] width 4 height 4
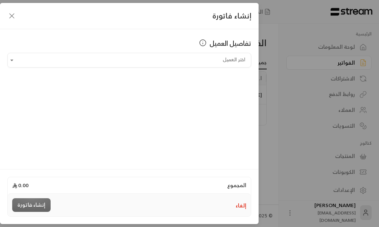
click at [11, 13] on icon "button" at bounding box center [11, 15] width 9 height 9
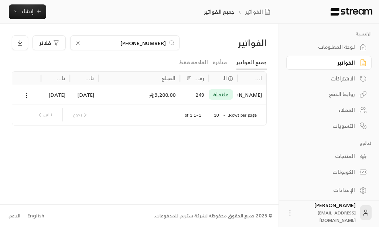
click at [349, 111] on div "العملاء" at bounding box center [324, 109] width 59 height 7
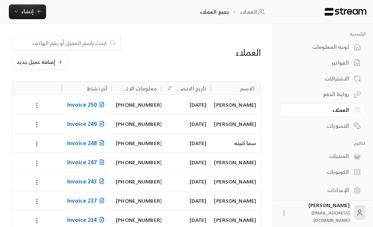
click at [93, 43] on input at bounding box center [62, 43] width 90 height 8
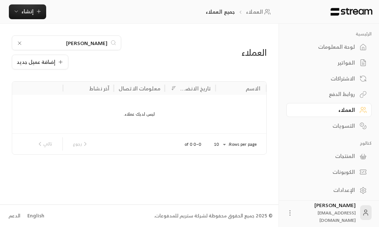
type input "[PERSON_NAME]"
click at [17, 43] on icon at bounding box center [20, 43] width 6 height 6
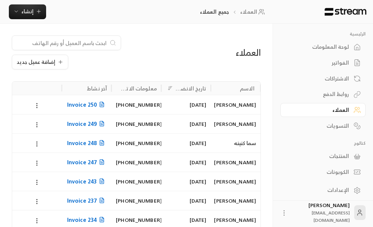
click at [92, 42] on input at bounding box center [62, 43] width 90 height 8
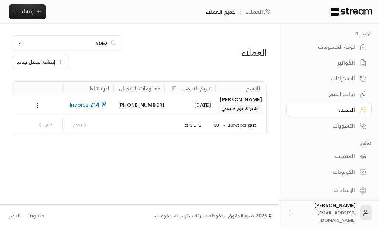
type input "5062"
click at [225, 101] on div "[PERSON_NAME]" at bounding box center [241, 99] width 42 height 8
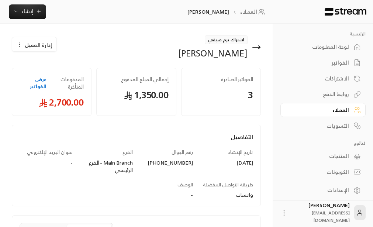
click at [30, 45] on span "إدارة العميل" at bounding box center [38, 45] width 27 height 8
click at [95, 35] on div "اشتراك ترم صيفي [PERSON_NAME] إدارة العميل تعديل حذف الفواتير الصادرة 3 إجمالي …" at bounding box center [136, 187] width 273 height 326
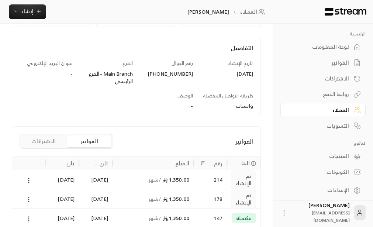
scroll to position [145, 0]
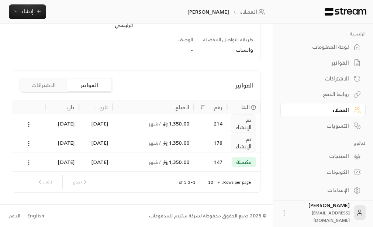
click at [27, 164] on icon at bounding box center [28, 162] width 7 height 7
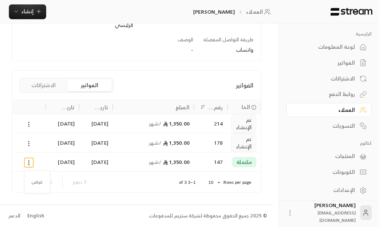
drag, startPoint x: 123, startPoint y: 181, endPoint x: 129, endPoint y: 132, distance: 48.8
click at [123, 179] on div at bounding box center [189, 113] width 379 height 227
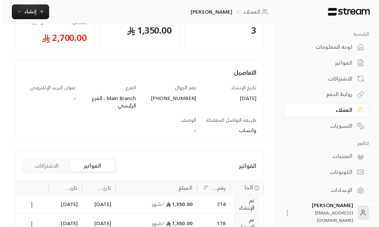
scroll to position [0, 0]
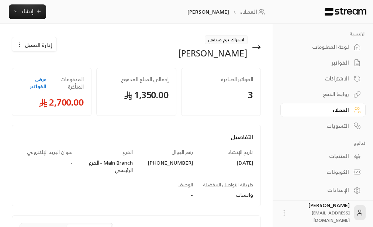
click at [40, 45] on span "إدارة العميل" at bounding box center [38, 45] width 27 height 8
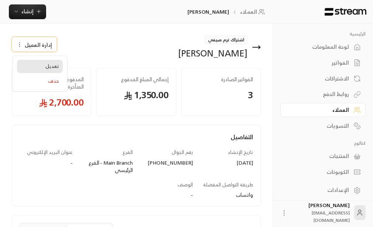
click at [55, 65] on span "تعديل" at bounding box center [52, 66] width 14 height 6
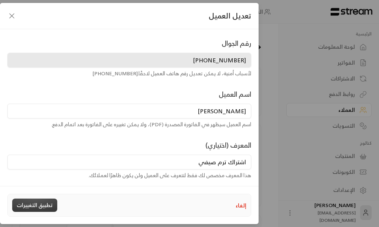
click at [34, 205] on button "تطبيق التغييرات" at bounding box center [34, 205] width 45 height 13
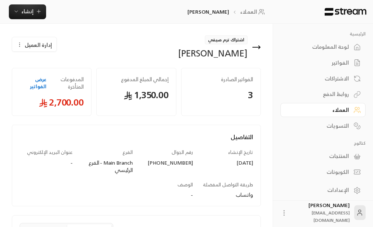
click at [18, 45] on icon "button" at bounding box center [20, 45] width 6 height 6
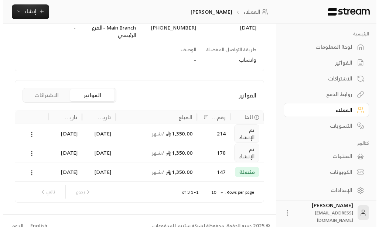
scroll to position [145, 0]
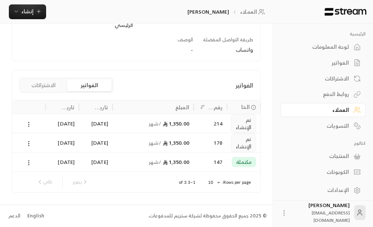
click at [30, 125] on icon at bounding box center [28, 124] width 7 height 7
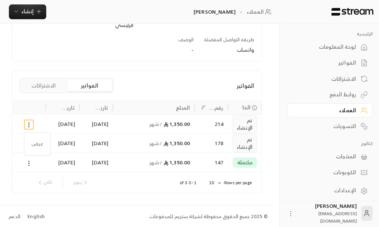
click at [30, 125] on div at bounding box center [189, 113] width 379 height 227
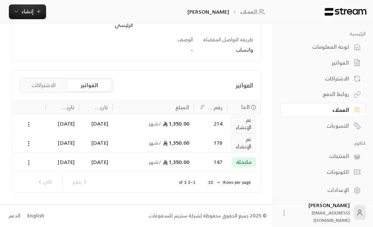
click at [29, 125] on circle at bounding box center [29, 124] width 1 height 1
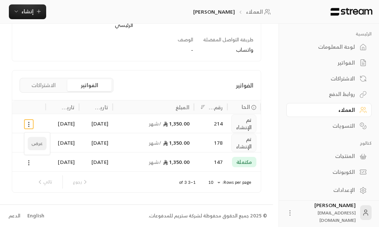
click at [35, 144] on li "عرض" at bounding box center [37, 143] width 19 height 13
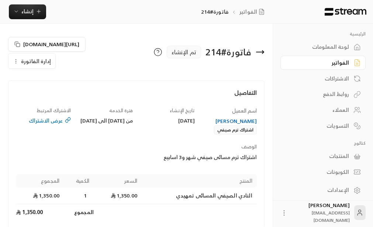
scroll to position [107, 0]
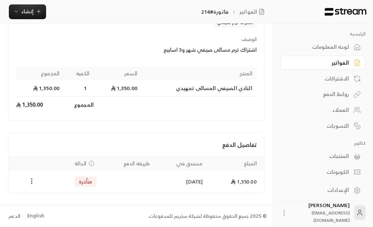
click at [31, 181] on circle "Payments" at bounding box center [31, 181] width 1 height 1
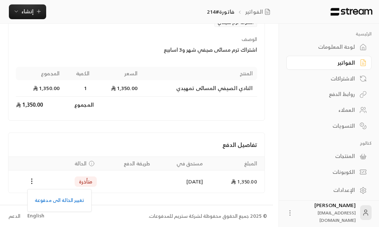
click at [65, 138] on div at bounding box center [189, 113] width 379 height 227
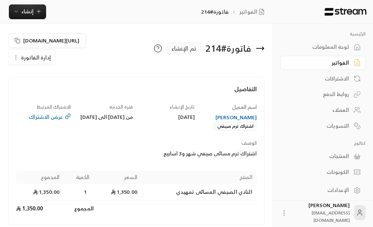
scroll to position [0, 0]
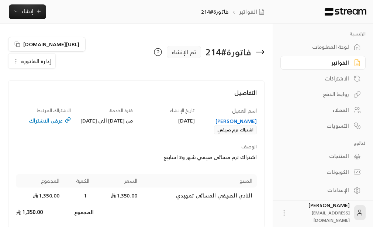
click at [44, 122] on div "عرض الاشتراك" at bounding box center [43, 120] width 55 height 7
click at [44, 122] on div "فاتورة # 214 تم الإنشاء [URL][DOMAIN_NAME] إدارة الفاتورة التفاصيل اسم العميل […" at bounding box center [136, 168] width 273 height 289
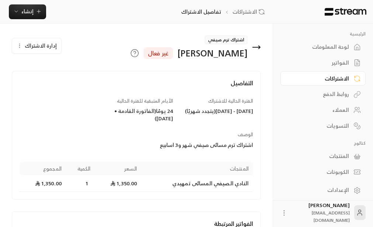
click at [19, 47] on icon "button" at bounding box center [20, 46] width 6 height 6
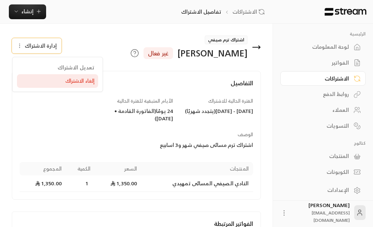
click at [80, 85] on div "إلغاء الاشتراك" at bounding box center [58, 81] width 74 height 8
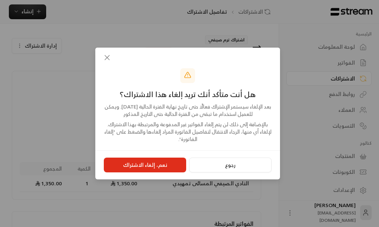
click at [106, 59] on icon "button" at bounding box center [107, 57] width 9 height 9
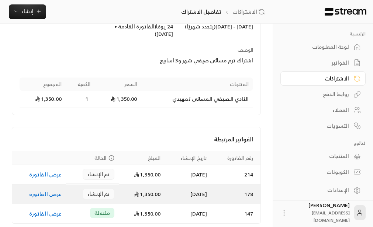
scroll to position [115, 0]
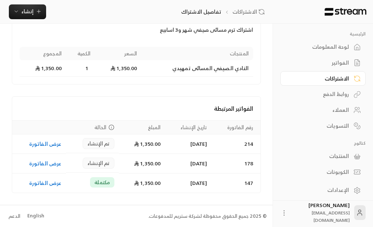
click at [341, 111] on div "العملاء" at bounding box center [319, 109] width 59 height 7
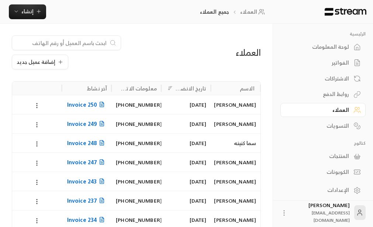
click at [95, 42] on input at bounding box center [62, 43] width 90 height 8
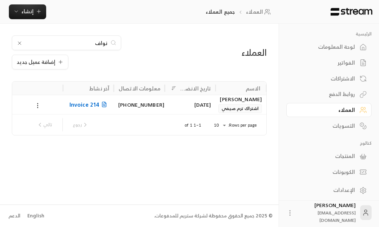
type input "نواف"
click at [36, 106] on icon at bounding box center [37, 105] width 7 height 7
click at [36, 106] on div at bounding box center [189, 113] width 379 height 227
click at [36, 106] on icon at bounding box center [37, 105] width 7 height 7
click at [48, 124] on li "تعديل" at bounding box center [47, 124] width 21 height 13
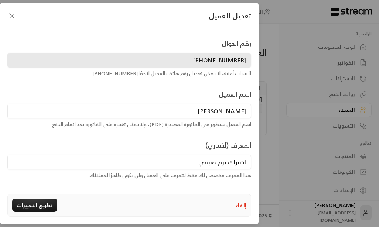
click at [11, 15] on icon "button" at bounding box center [11, 15] width 9 height 9
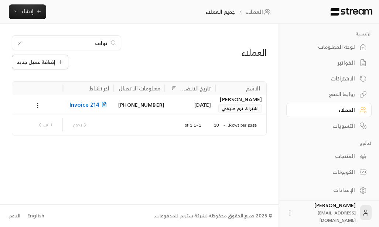
click at [43, 57] on button "إضافة عميل جديد" at bounding box center [40, 62] width 56 height 15
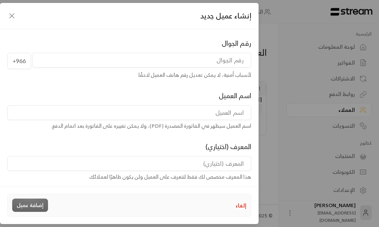
click at [222, 64] on input "tel" at bounding box center [141, 60] width 219 height 15
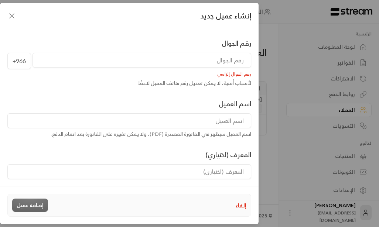
click at [229, 121] on input at bounding box center [129, 120] width 244 height 15
click at [224, 120] on input at bounding box center [129, 120] width 244 height 15
click at [233, 123] on input at bounding box center [129, 120] width 244 height 15
type input "[PERSON_NAME]"
type input "[PHONE_NUMBER]"
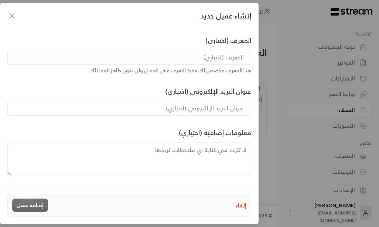
scroll to position [116, 0]
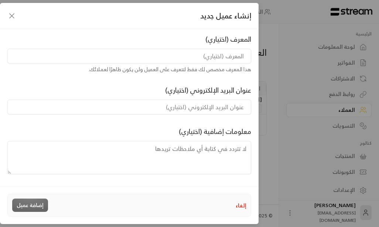
click at [203, 56] on input at bounding box center [129, 56] width 244 height 15
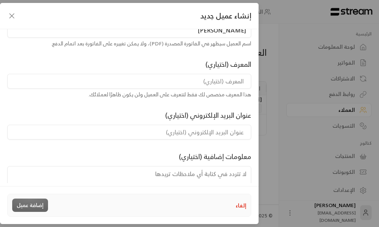
scroll to position [79, 0]
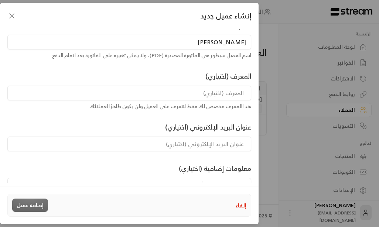
type input "اشتراك ترم صيفي"
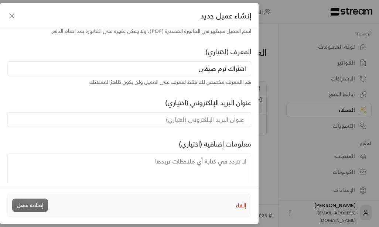
scroll to position [116, 0]
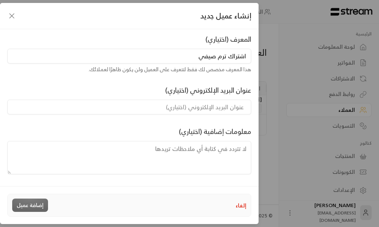
click at [31, 204] on div "إلغاء إضافة عميل" at bounding box center [129, 205] width 234 height 13
click at [34, 207] on div "إلغاء إضافة عميل" at bounding box center [129, 205] width 234 height 13
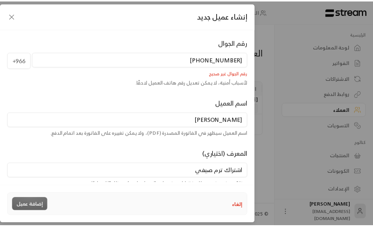
scroll to position [0, 0]
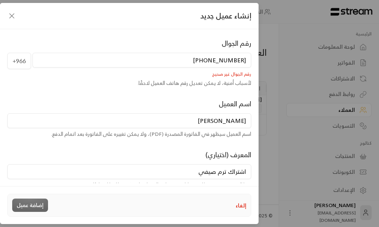
click at [240, 205] on button "إلغاء" at bounding box center [241, 206] width 11 height 8
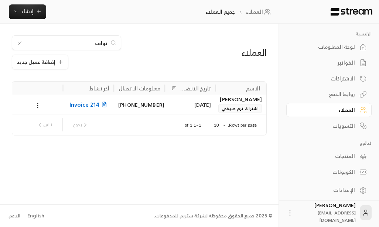
click at [223, 98] on div "[PERSON_NAME]" at bounding box center [241, 99] width 42 height 8
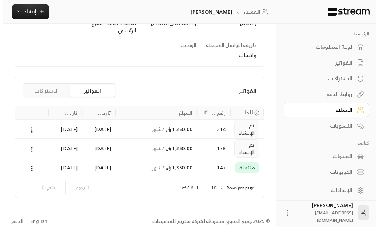
scroll to position [145, 0]
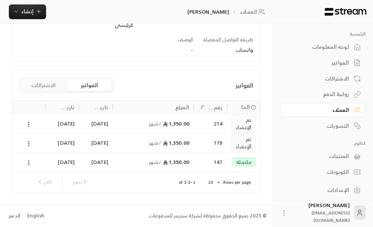
click at [28, 164] on icon at bounding box center [28, 162] width 7 height 7
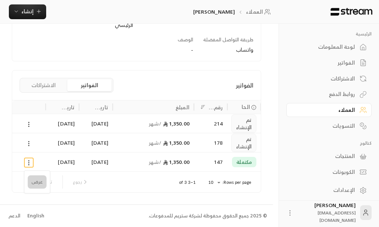
click at [39, 180] on li "عرض" at bounding box center [37, 181] width 19 height 13
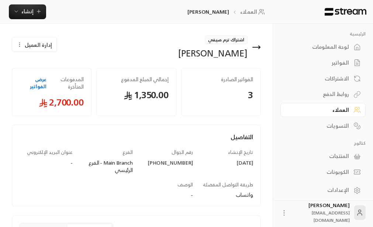
click at [19, 44] on icon "button" at bounding box center [20, 45] width 6 height 6
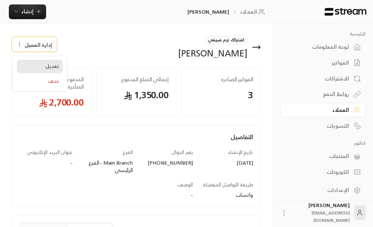
click at [46, 67] on link "تعديل" at bounding box center [40, 66] width 46 height 13
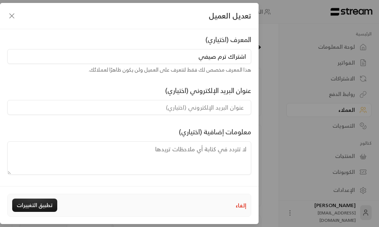
scroll to position [106, 0]
click at [13, 17] on icon "button" at bounding box center [11, 15] width 9 height 9
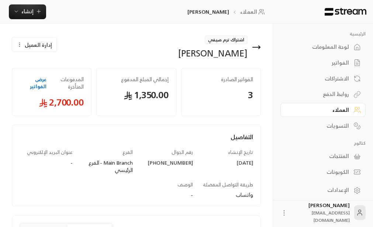
click at [37, 82] on link "عرض الفواتير" at bounding box center [33, 83] width 27 height 14
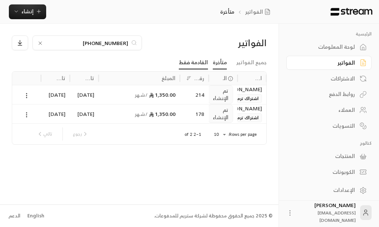
click at [191, 63] on link "القادمة فقط" at bounding box center [193, 62] width 29 height 13
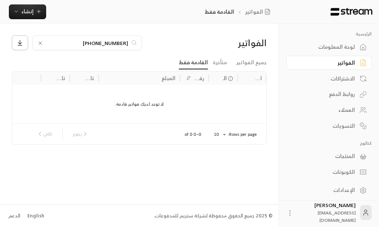
click at [18, 42] on icon at bounding box center [20, 42] width 7 height 7
click at [49, 97] on div at bounding box center [189, 113] width 379 height 227
click at [30, 8] on span "إنشاء" at bounding box center [27, 11] width 12 height 9
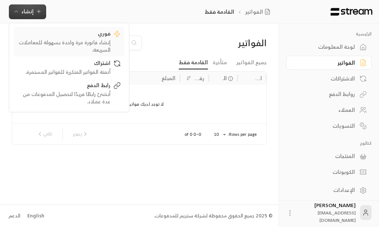
click at [94, 38] on div "فوري" at bounding box center [63, 34] width 93 height 9
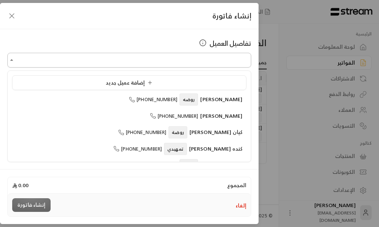
click at [204, 63] on input "اختر العميل" at bounding box center [129, 60] width 244 height 13
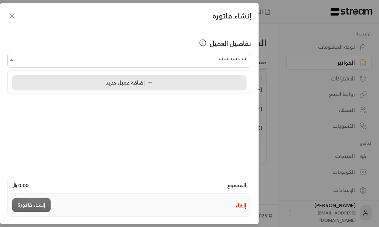
click at [131, 82] on span "إضافة عميل جديد" at bounding box center [131, 82] width 50 height 9
type input "**********"
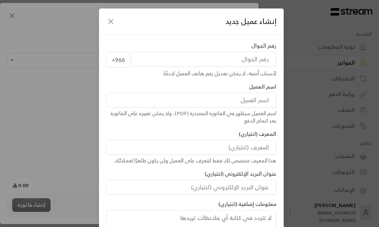
click at [225, 64] on input "tel" at bounding box center [203, 59] width 145 height 15
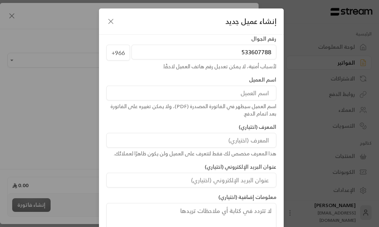
scroll to position [9, 0]
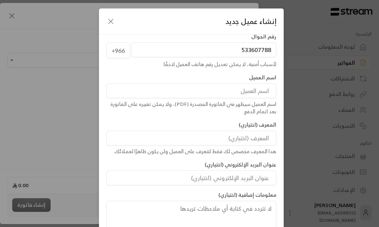
type input "533607788"
click at [200, 91] on input at bounding box center [191, 90] width 170 height 15
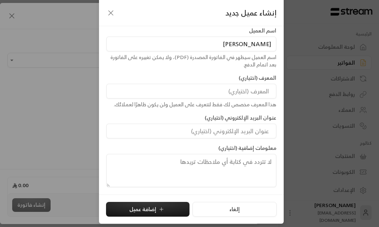
scroll to position [52, 0]
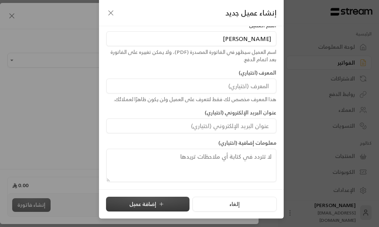
type input "[PERSON_NAME]"
click at [149, 204] on button "إضافة عميل" at bounding box center [147, 204] width 83 height 15
type input "**********"
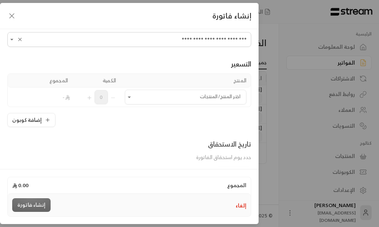
scroll to position [37, 0]
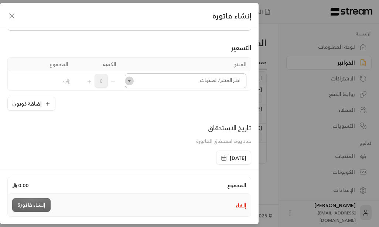
click at [132, 80] on icon "Open" at bounding box center [129, 80] width 7 height 7
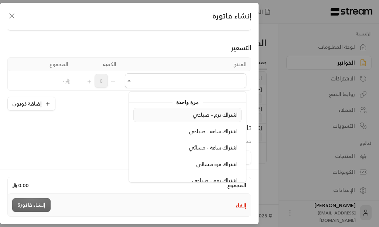
click at [211, 114] on span "اشتراك ترم - صباحي" at bounding box center [215, 114] width 45 height 9
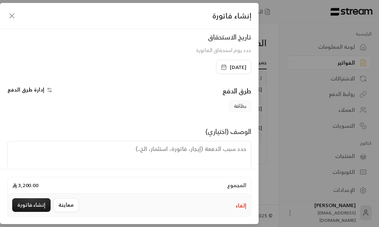
scroll to position [164, 0]
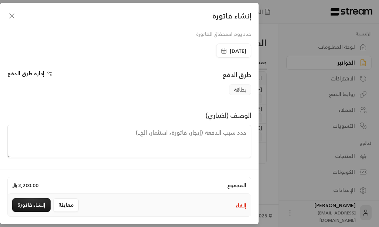
paste textarea "يبدأ الترم [DATE] ينتهي في [DATE]"
type textarea "يبدأ الترم [DATE] ينتهي في [DATE]"
click at [31, 75] on span "إدارة طرق الدفع" at bounding box center [25, 73] width 37 height 9
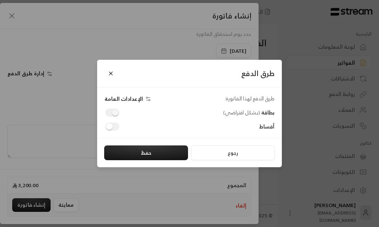
click at [11, 118] on div "طرق الدفع طرق الدفع لهذا الفاتورة: الإعدادات العامة بطاقة ( بشكل افتراضي ) أقسا…" at bounding box center [189, 113] width 379 height 227
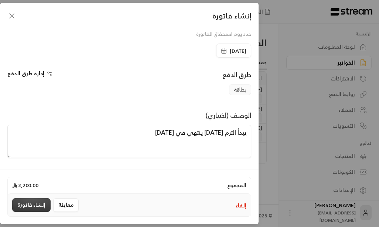
click at [37, 202] on button "إنشاء فاتورة" at bounding box center [31, 205] width 38 height 14
click at [37, 202] on div "معاينة إنشاء فاتورة" at bounding box center [46, 205] width 69 height 14
click at [37, 202] on div "إنشاء فاتورة" at bounding box center [31, 205] width 38 height 14
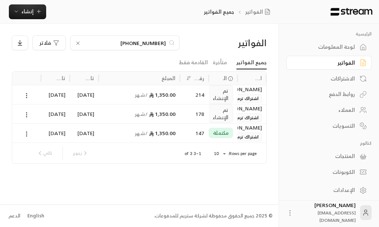
click at [347, 109] on div "العملاء" at bounding box center [324, 109] width 59 height 7
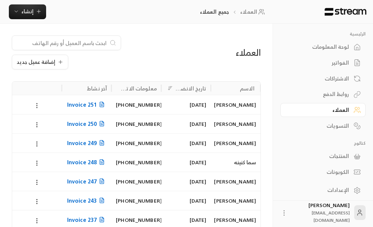
click at [39, 107] on icon at bounding box center [37, 105] width 7 height 7
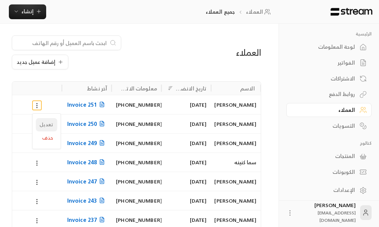
click at [43, 126] on li "تعديل" at bounding box center [46, 124] width 21 height 13
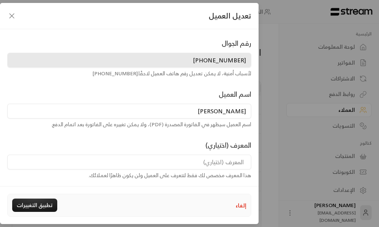
click at [9, 16] on icon "button" at bounding box center [11, 15] width 9 height 9
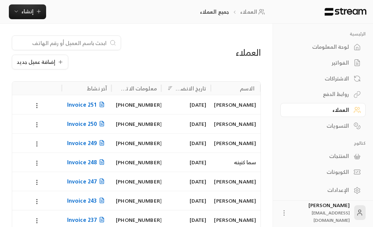
click at [243, 107] on div "[PERSON_NAME]" at bounding box center [235, 104] width 41 height 19
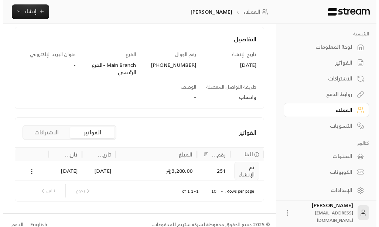
scroll to position [101, 0]
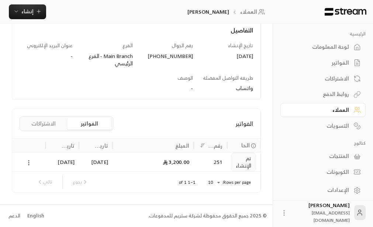
click at [28, 162] on icon at bounding box center [28, 162] width 7 height 7
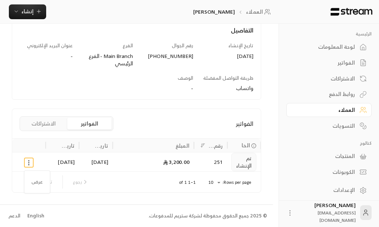
click at [28, 164] on div at bounding box center [189, 113] width 379 height 227
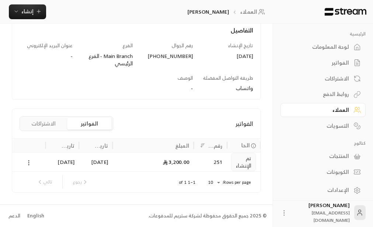
click at [29, 165] on circle at bounding box center [29, 164] width 1 height 1
click at [30, 164] on icon at bounding box center [28, 162] width 7 height 7
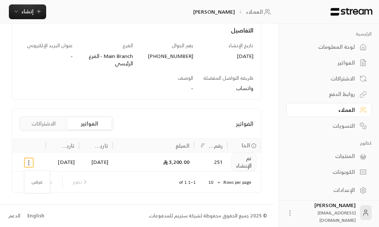
click at [30, 164] on div at bounding box center [189, 113] width 379 height 227
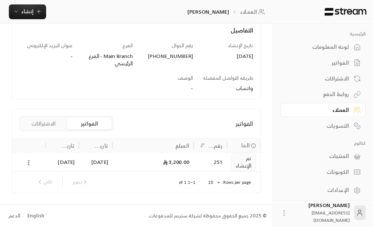
click at [49, 182] on div "رجوع تالي" at bounding box center [63, 181] width 58 height 13
click at [30, 162] on icon at bounding box center [28, 162] width 7 height 7
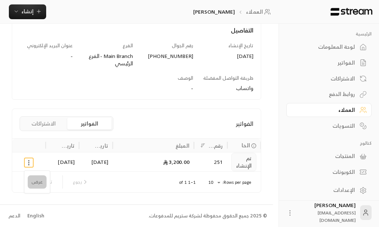
click at [40, 183] on li "عرض" at bounding box center [37, 181] width 19 height 13
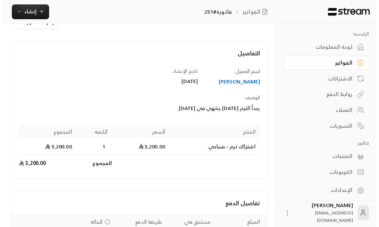
scroll to position [99, 0]
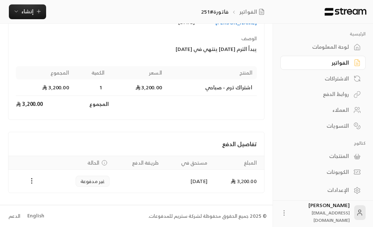
click at [33, 180] on icon "Payments" at bounding box center [31, 180] width 7 height 7
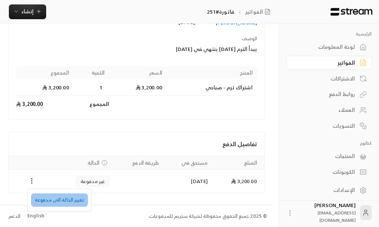
click at [60, 197] on li "تغيير الحالة الى مدفوعة" at bounding box center [59, 199] width 57 height 13
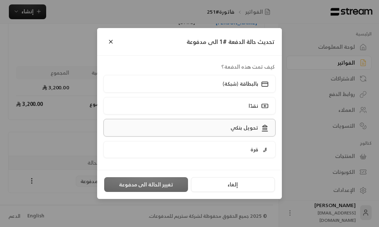
click at [240, 125] on p "تحويل بنكي" at bounding box center [244, 127] width 28 height 7
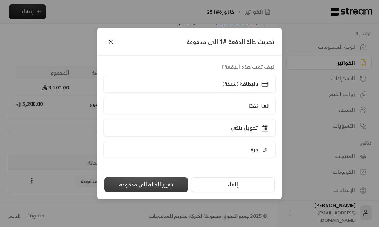
click at [151, 185] on button "تغيير الحالة الى مدفوعة" at bounding box center [146, 184] width 84 height 15
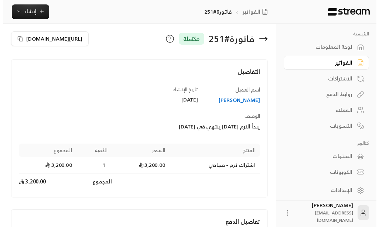
scroll to position [0, 0]
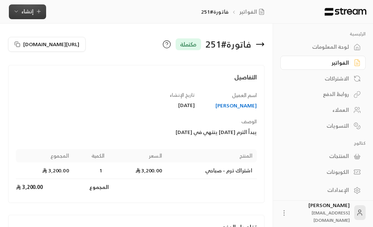
click at [27, 14] on span "إنشاء" at bounding box center [27, 11] width 12 height 9
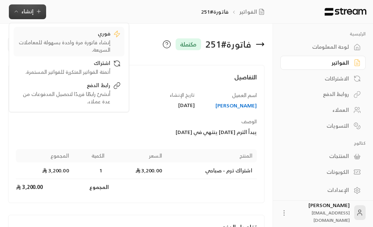
click at [98, 38] on div "فوري" at bounding box center [63, 34] width 93 height 9
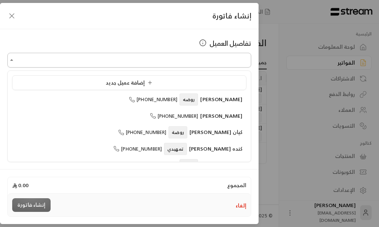
click at [210, 62] on input "اختر العميل" at bounding box center [129, 60] width 244 height 13
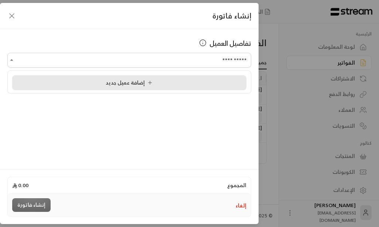
click at [139, 85] on span "إضافة عميل جديد" at bounding box center [131, 82] width 50 height 9
type input "**********"
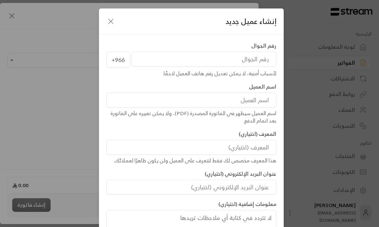
click at [248, 62] on input "tel" at bounding box center [203, 59] width 145 height 15
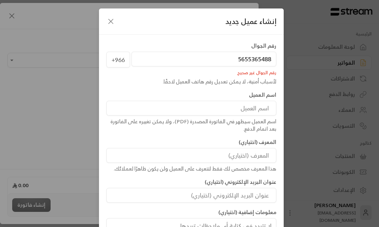
click at [255, 60] on input "5655365488" at bounding box center [203, 59] width 145 height 15
click at [259, 61] on input "5655365488" at bounding box center [203, 59] width 145 height 15
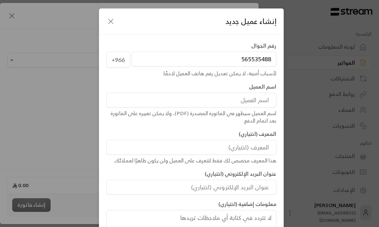
type input "565535488"
click at [255, 103] on input at bounding box center [191, 100] width 170 height 15
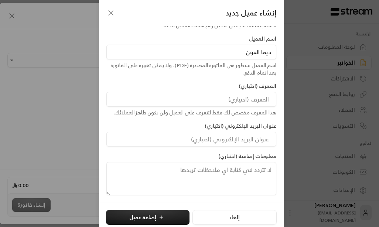
scroll to position [52, 0]
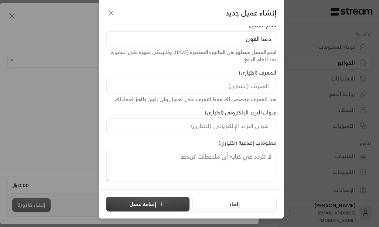
type input "ديما العون"
click at [162, 202] on icon "submit" at bounding box center [161, 204] width 6 height 6
type input "**********"
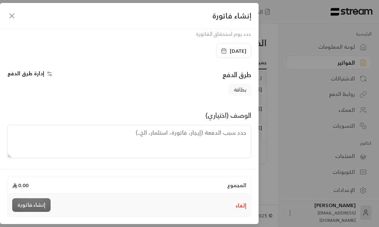
scroll to position [0, 0]
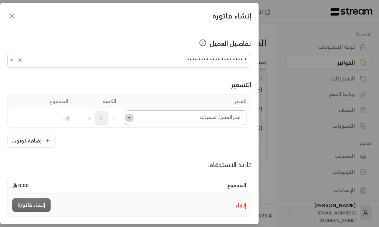
click at [131, 117] on icon "Open" at bounding box center [129, 117] width 3 height 1
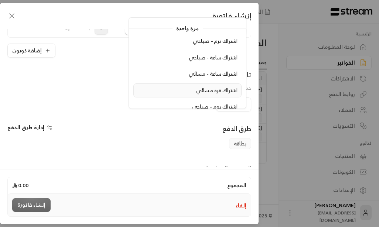
scroll to position [111, 0]
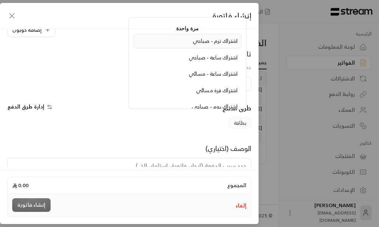
click at [211, 42] on span "اشتراك ترم - صباحي" at bounding box center [215, 40] width 45 height 9
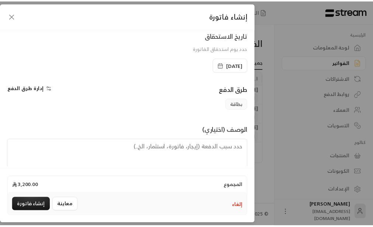
scroll to position [164, 0]
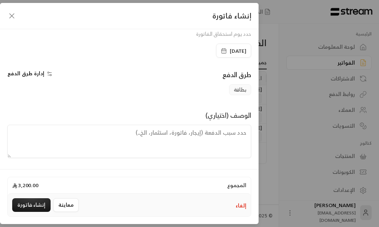
click at [198, 126] on textarea at bounding box center [129, 141] width 244 height 33
paste textarea "يبدأ الترم [DATE] ينتهي في [DATE]"
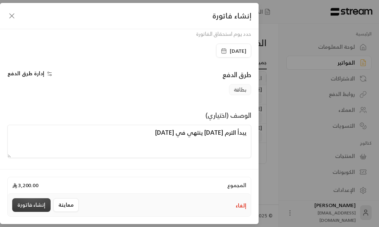
type textarea "يبدأ الترم [DATE] ينتهي في [DATE]"
click at [38, 206] on button "إنشاء فاتورة" at bounding box center [31, 205] width 38 height 14
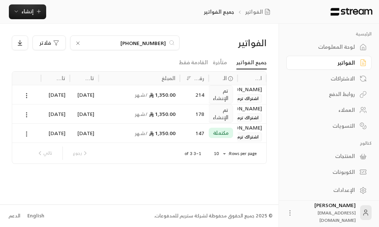
click at [347, 110] on div "العملاء" at bounding box center [324, 109] width 59 height 7
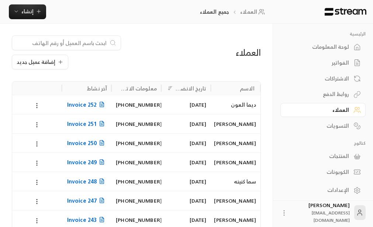
click at [237, 102] on div "ديما العون" at bounding box center [235, 104] width 41 height 19
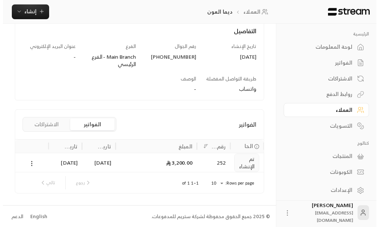
scroll to position [101, 0]
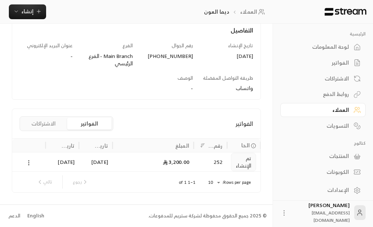
click at [30, 165] on icon at bounding box center [28, 162] width 7 height 7
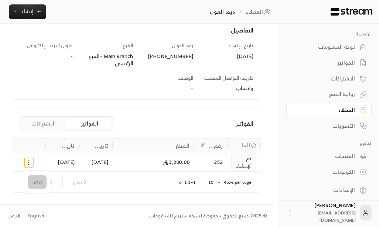
click at [39, 183] on li "عرض" at bounding box center [37, 181] width 19 height 13
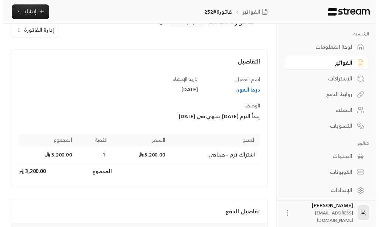
scroll to position [99, 0]
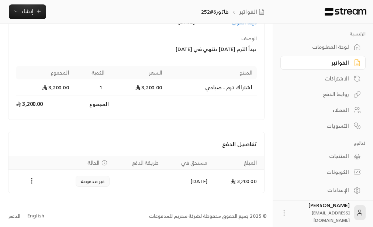
click at [32, 182] on icon "Payments" at bounding box center [31, 180] width 7 height 7
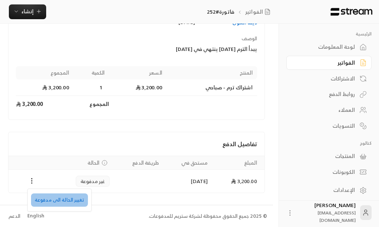
click at [62, 200] on li "تغيير الحالة الى مدفوعة" at bounding box center [59, 199] width 57 height 13
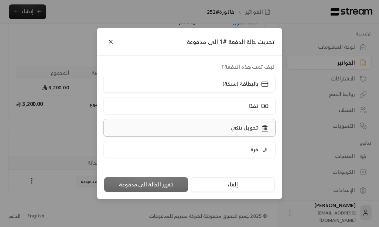
click at [239, 128] on p "تحويل بنكي" at bounding box center [244, 127] width 28 height 7
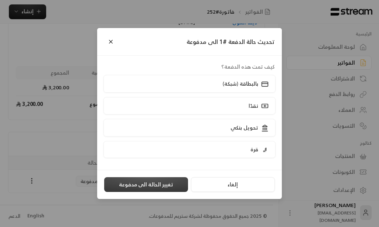
click at [146, 182] on button "تغيير الحالة الى مدفوعة" at bounding box center [146, 184] width 84 height 15
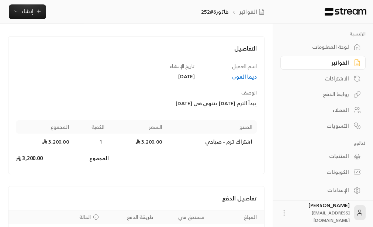
scroll to position [82, 0]
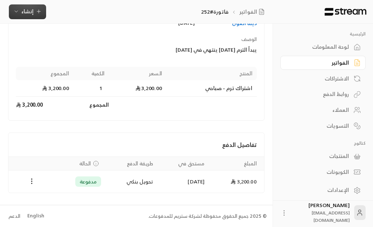
click at [26, 12] on span "إنشاء" at bounding box center [27, 11] width 12 height 9
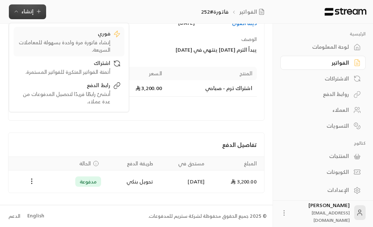
click at [96, 37] on div "فوري" at bounding box center [63, 34] width 93 height 9
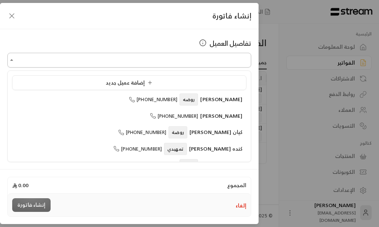
click at [218, 55] on input "اختر العميل" at bounding box center [129, 60] width 244 height 13
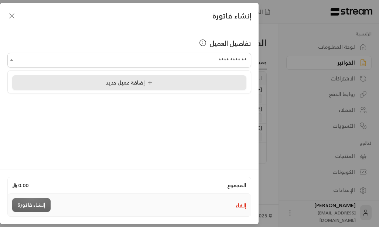
click at [142, 80] on span "إضافة عميل جديد" at bounding box center [131, 82] width 50 height 9
type input "**********"
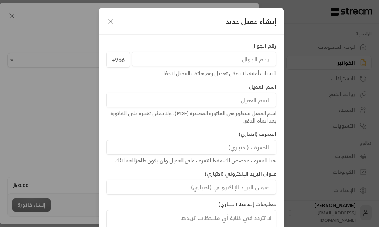
click at [222, 59] on input "tel" at bounding box center [203, 59] width 145 height 15
click at [239, 61] on input "tel" at bounding box center [203, 59] width 145 height 15
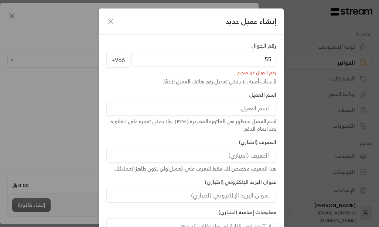
click at [239, 61] on input "55" at bounding box center [203, 59] width 145 height 15
type input "557555056"
click at [113, 21] on icon "button" at bounding box center [111, 21] width 4 height 4
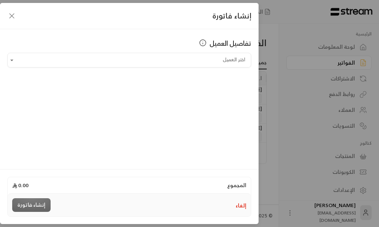
click at [13, 15] on icon "button" at bounding box center [11, 15] width 9 height 9
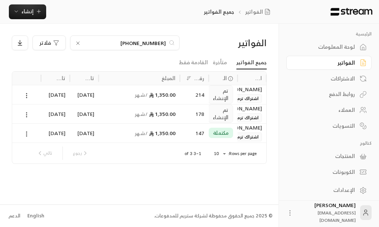
click at [76, 42] on icon at bounding box center [77, 43] width 3 height 3
click at [84, 42] on input at bounding box center [125, 43] width 82 height 8
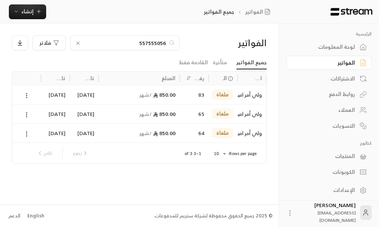
type input "557555056"
click at [242, 96] on div "ولي أمر اميره [PERSON_NAME]" at bounding box center [252, 94] width 20 height 19
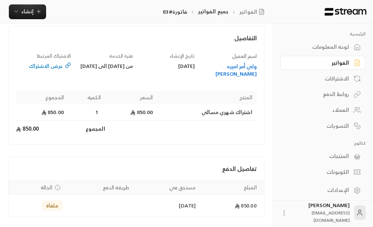
scroll to position [27, 0]
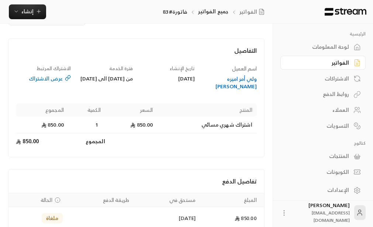
click at [238, 80] on div "ولي أمر اميره [PERSON_NAME]" at bounding box center [229, 82] width 55 height 15
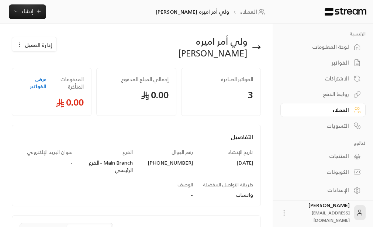
click at [47, 44] on span "إدارة العميل" at bounding box center [38, 45] width 27 height 8
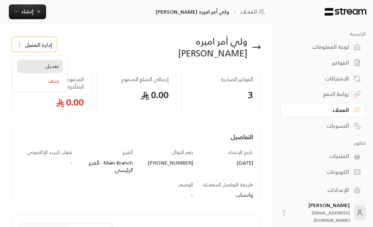
click at [50, 68] on span "تعديل" at bounding box center [52, 66] width 14 height 6
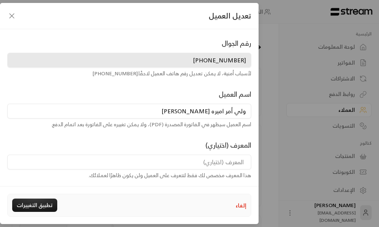
drag, startPoint x: 225, startPoint y: 113, endPoint x: 250, endPoint y: 109, distance: 25.1
click at [250, 109] on input "ولي أمر اميره [PERSON_NAME]" at bounding box center [129, 111] width 244 height 15
type input "اميره [PERSON_NAME]"
click at [30, 205] on button "تطبيق التغييرات" at bounding box center [34, 205] width 45 height 13
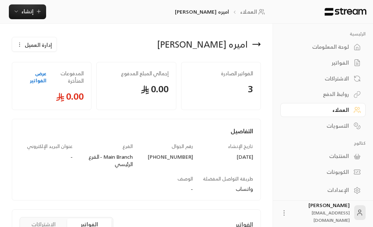
click at [38, 79] on link "عرض الفواتير" at bounding box center [33, 77] width 27 height 14
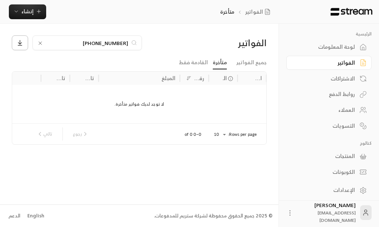
click at [18, 43] on icon at bounding box center [19, 43] width 3 height 2
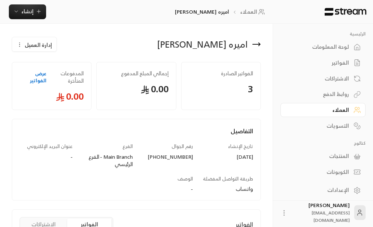
click at [341, 110] on div "العملاء" at bounding box center [319, 109] width 59 height 7
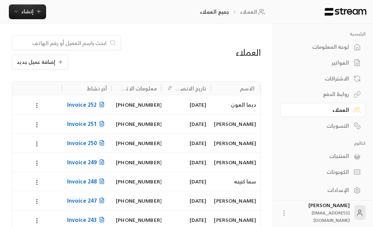
click at [100, 45] on input at bounding box center [62, 43] width 90 height 8
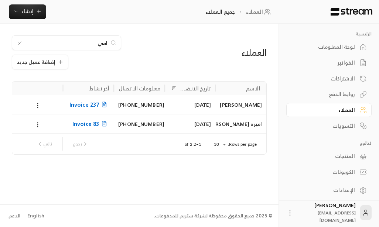
type input "امي"
click at [241, 124] on div "اميره [PERSON_NAME]" at bounding box center [241, 123] width 42 height 19
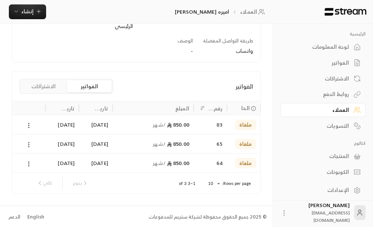
scroll to position [139, 0]
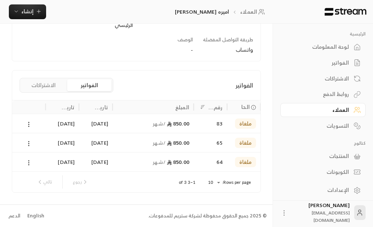
click at [38, 85] on button "الاشتراكات" at bounding box center [43, 85] width 44 height 12
click at [39, 61] on div "التفاصيل تاريخ الإنشاء [DATE] رقم الجوال [PHONE_NUMBER] الفرع Main Branch - الف…" at bounding box center [136, 23] width 241 height 73
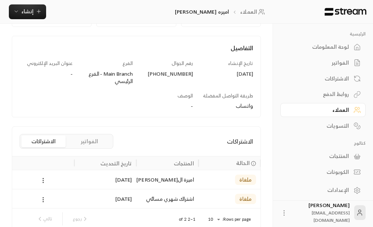
scroll to position [120, 0]
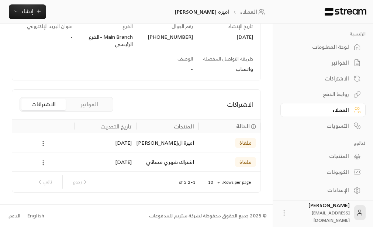
click at [43, 141] on circle at bounding box center [43, 141] width 1 height 1
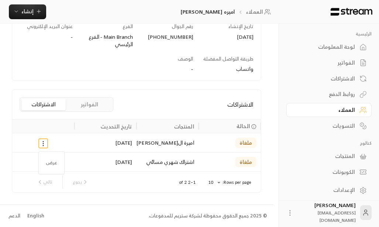
click at [82, 92] on div at bounding box center [189, 113] width 379 height 227
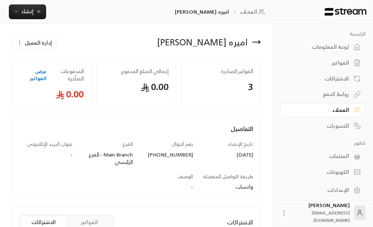
scroll to position [0, 0]
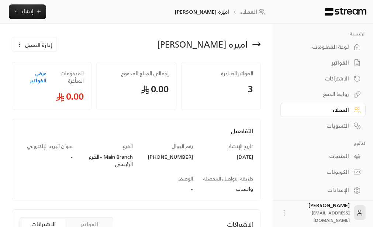
click at [32, 45] on span "إدارة العميل" at bounding box center [38, 45] width 27 height 8
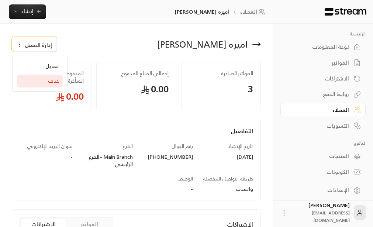
click at [55, 82] on span "حذف" at bounding box center [53, 81] width 11 height 6
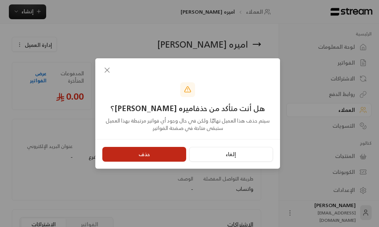
click at [143, 154] on button "حذف" at bounding box center [144, 154] width 84 height 15
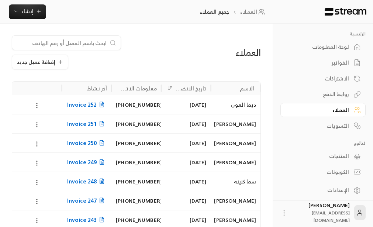
click at [79, 40] on input at bounding box center [62, 43] width 90 height 8
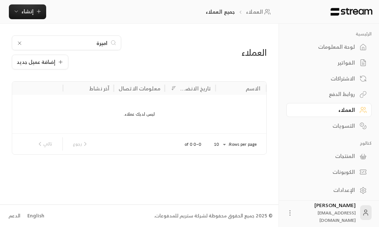
type input "اميرة"
click at [102, 168] on div "العملاء اميرة إضافة عميل جديد الاسم تاريخ الانضمام معلومات الاتصال آخر نشاط ليس…" at bounding box center [139, 114] width 278 height 181
click at [30, 10] on span "إنشاء" at bounding box center [27, 11] width 12 height 9
click at [25, 16] on button "إنشاء" at bounding box center [27, 11] width 37 height 15
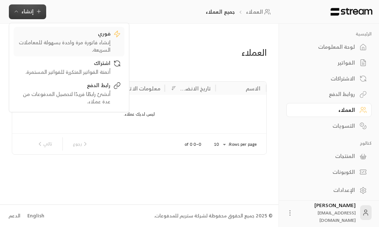
click at [100, 41] on div "إنشاء فاتورة مرة واحدة بسهولة للمعاملات السريعة." at bounding box center [63, 46] width 93 height 15
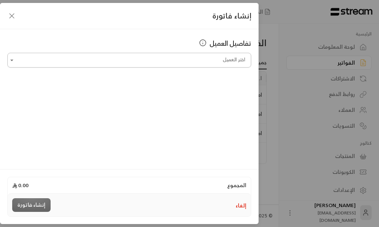
click at [220, 57] on input "اختر العميل" at bounding box center [129, 60] width 244 height 13
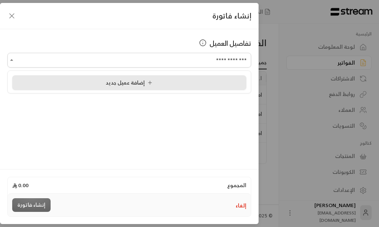
click at [131, 83] on span "إضافة عميل جديد" at bounding box center [131, 82] width 50 height 9
type input "**********"
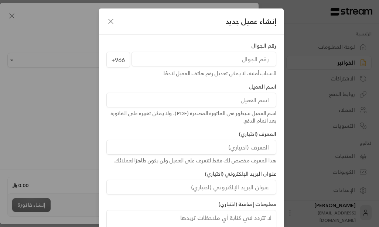
click at [261, 62] on input "tel" at bounding box center [203, 59] width 145 height 15
type input "[PHONE_NUMBER]"
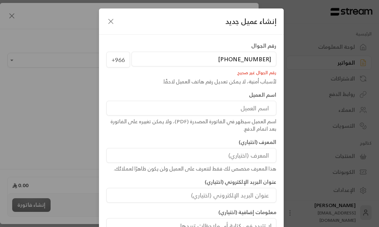
click at [244, 106] on input at bounding box center [191, 108] width 170 height 15
type input "اميره [PERSON_NAME]"
click at [109, 21] on icon "button" at bounding box center [110, 21] width 9 height 9
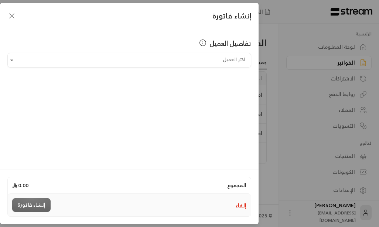
click at [10, 18] on icon "button" at bounding box center [11, 15] width 9 height 9
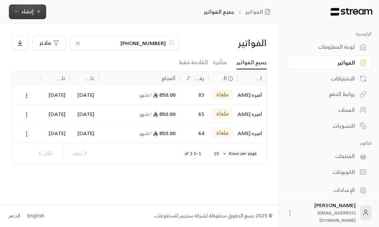
click at [25, 8] on span "إنشاء" at bounding box center [27, 11] width 12 height 9
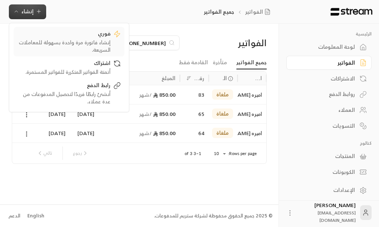
click at [103, 39] on div "إنشاء فاتورة مرة واحدة بسهولة للمعاملات السريعة." at bounding box center [63, 46] width 93 height 15
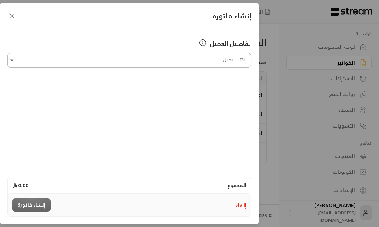
click at [218, 62] on input "اختر العميل" at bounding box center [129, 60] width 244 height 13
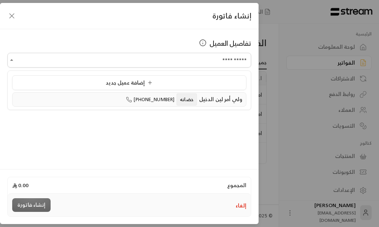
click at [194, 102] on span "حضانه" at bounding box center [186, 99] width 20 height 12
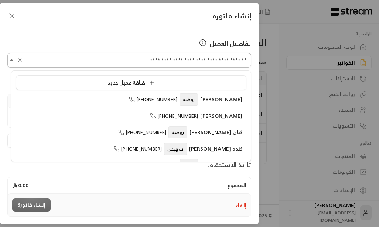
scroll to position [1604, 0]
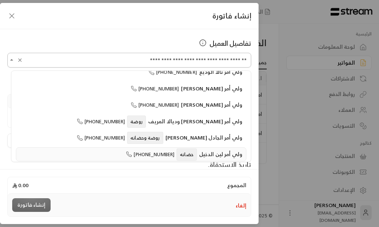
drag, startPoint x: 229, startPoint y: 62, endPoint x: 247, endPoint y: 65, distance: 18.4
click at [247, 65] on input "**********" at bounding box center [129, 60] width 244 height 13
type input "**********"
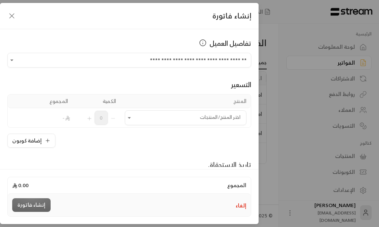
click at [103, 37] on div "**********" at bounding box center [129, 98] width 258 height 138
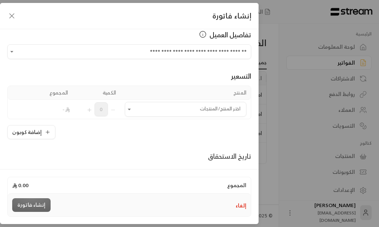
scroll to position [0, 0]
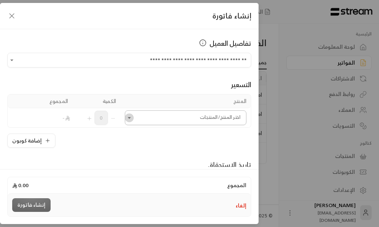
click at [131, 118] on icon "Open" at bounding box center [129, 117] width 3 height 1
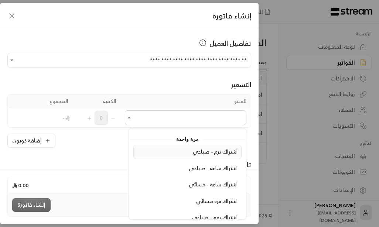
click at [222, 151] on span "اشتراك ترم - صباحي" at bounding box center [215, 151] width 45 height 9
click at [222, 148] on div "المنتج الكمية المجموع اختر المنتج/المنتجات اختر المنتج/المنتجات 0 - إضافة كوبون" at bounding box center [129, 121] width 244 height 54
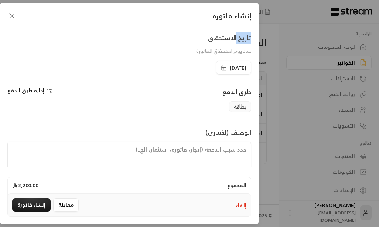
scroll to position [148, 0]
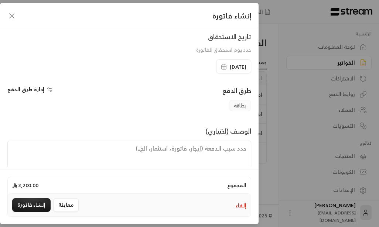
paste textarea "يبدأ الترم [DATE] ينتهي في [DATE]"
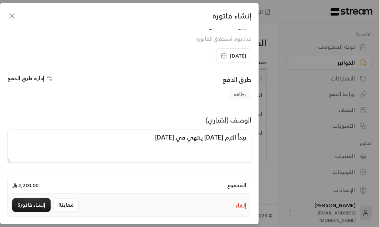
scroll to position [164, 0]
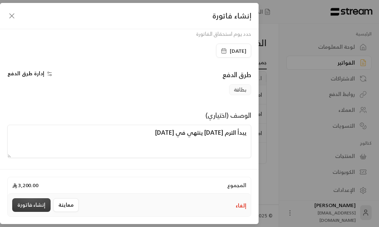
type textarea "يبدأ الترم [DATE] ينتهي في [DATE]"
click at [37, 203] on button "إنشاء فاتورة" at bounding box center [31, 205] width 38 height 14
click at [37, 203] on div "معاينة إنشاء فاتورة" at bounding box center [46, 205] width 69 height 14
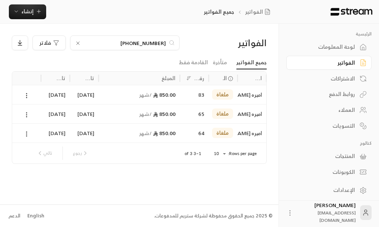
click at [346, 110] on div "العملاء" at bounding box center [324, 109] width 59 height 7
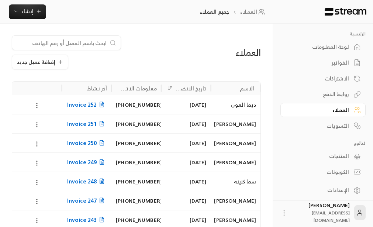
click at [106, 45] on input at bounding box center [62, 43] width 90 height 8
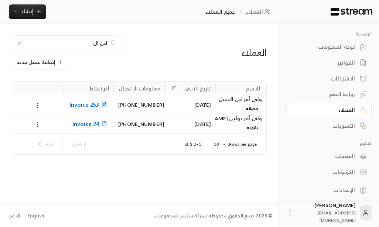
type input "لين ال"
click at [227, 99] on div "ولي أمر لين الدخيل" at bounding box center [241, 99] width 42 height 8
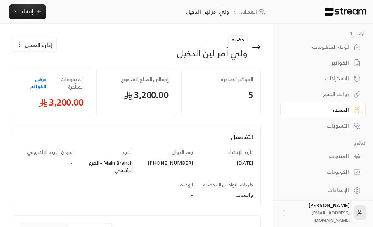
click at [31, 45] on span "إدارة العميل" at bounding box center [38, 45] width 27 height 8
click at [30, 47] on span "إدارة العميل" at bounding box center [38, 45] width 27 height 8
click at [31, 45] on span "إدارة العميل" at bounding box center [38, 45] width 27 height 8
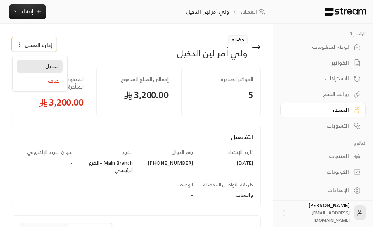
click at [51, 70] on link "تعديل" at bounding box center [40, 66] width 46 height 13
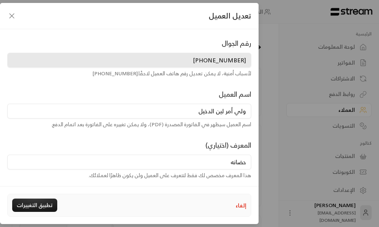
drag, startPoint x: 227, startPoint y: 112, endPoint x: 247, endPoint y: 114, distance: 20.8
click at [247, 114] on input "ولي أمر لين الدخيل" at bounding box center [129, 111] width 244 height 15
drag, startPoint x: 227, startPoint y: 113, endPoint x: 246, endPoint y: 114, distance: 19.6
click at [246, 114] on input "ولي أمر لين الدخيل" at bounding box center [129, 111] width 244 height 15
click at [225, 112] on input "ولي أمر لين الدخيل" at bounding box center [129, 111] width 244 height 15
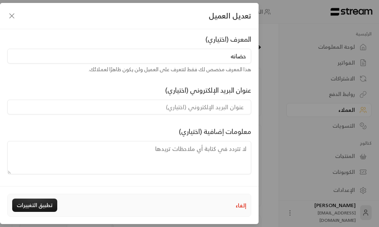
scroll to position [32, 0]
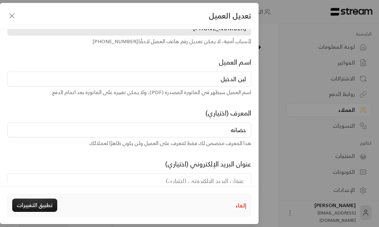
type input "لين الدخيل"
drag, startPoint x: 224, startPoint y: 132, endPoint x: 245, endPoint y: 132, distance: 21.0
click at [245, 132] on input "حضانه" at bounding box center [129, 130] width 244 height 15
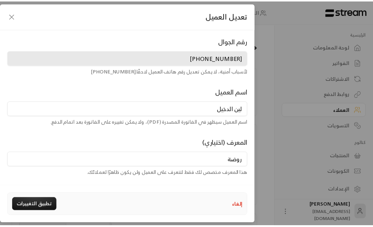
scroll to position [0, 0]
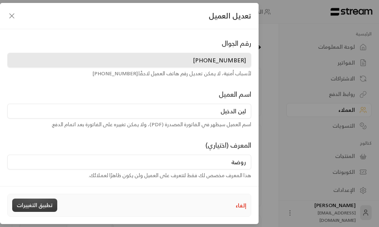
type input "روضة"
click at [37, 206] on button "تطبيق التغييرات" at bounding box center [34, 205] width 45 height 13
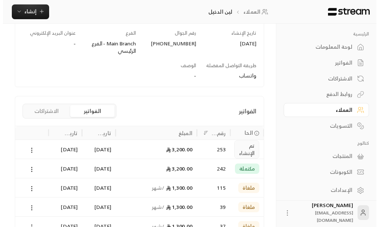
scroll to position [183, 0]
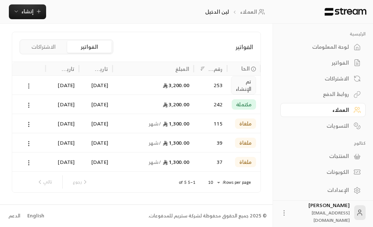
click at [29, 86] on circle at bounding box center [29, 86] width 1 height 1
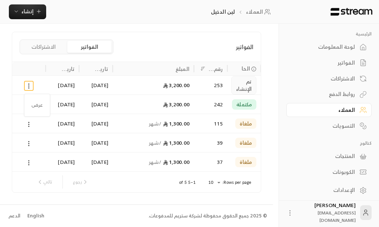
click at [28, 86] on div at bounding box center [189, 113] width 379 height 227
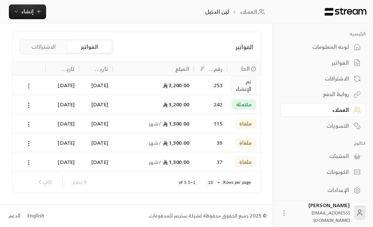
click at [29, 86] on icon at bounding box center [28, 86] width 7 height 7
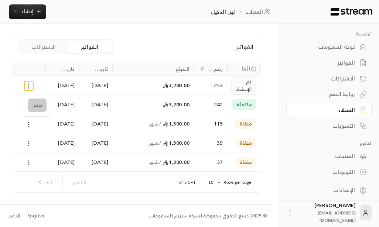
click at [41, 108] on li "عرض" at bounding box center [37, 105] width 19 height 13
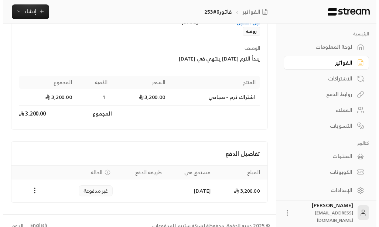
scroll to position [108, 0]
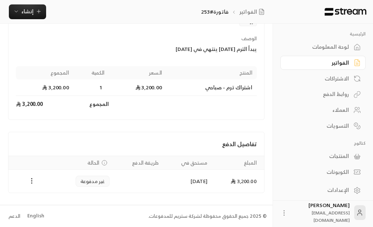
click at [31, 181] on circle "Payments" at bounding box center [31, 181] width 1 height 1
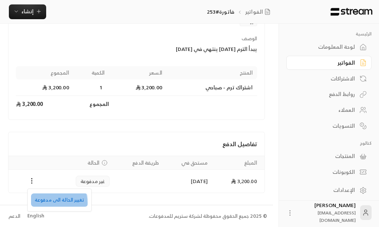
click at [49, 203] on li "تغيير الحالة الى مدفوعة" at bounding box center [59, 199] width 57 height 13
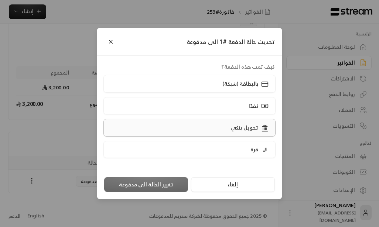
click at [241, 130] on p "تحويل بنكي" at bounding box center [244, 127] width 28 height 7
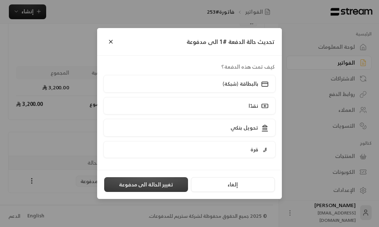
click at [139, 185] on button "تغيير الحالة الى مدفوعة" at bounding box center [146, 184] width 84 height 15
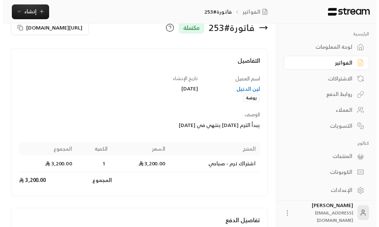
scroll to position [0, 0]
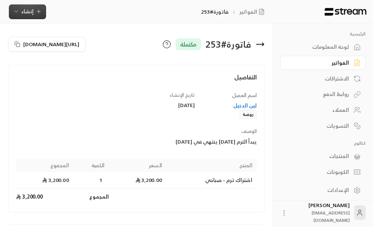
click at [29, 9] on span "إنشاء" at bounding box center [27, 11] width 12 height 9
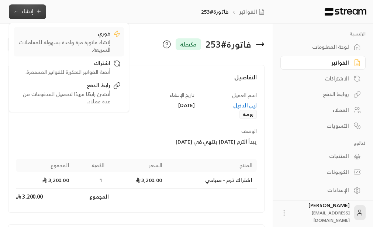
click at [97, 40] on div "إنشاء فاتورة مرة واحدة بسهولة للمعاملات السريعة." at bounding box center [63, 46] width 93 height 15
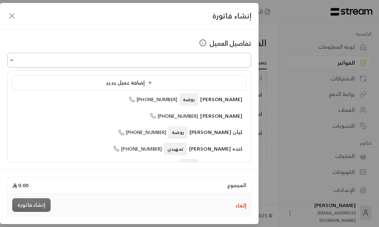
click at [228, 63] on input "اختر العميل" at bounding box center [129, 60] width 244 height 13
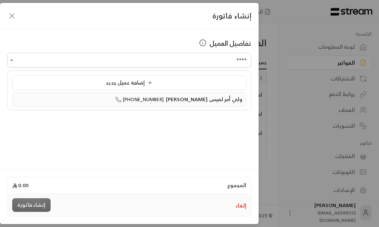
click at [193, 98] on span "ولي أمر لميس [PERSON_NAME]" at bounding box center [204, 98] width 76 height 9
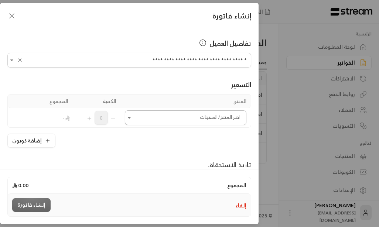
type input "**********"
click at [132, 114] on div "اختر المنتج/المنتجات" at bounding box center [185, 117] width 121 height 15
click at [132, 114] on icon "Open" at bounding box center [129, 117] width 7 height 7
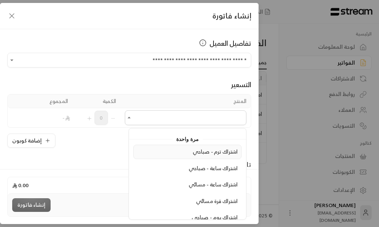
click at [215, 155] on span "اشتراك ترم - صباحي" at bounding box center [215, 151] width 45 height 9
click at [215, 148] on div "إضافة كوبون" at bounding box center [129, 141] width 244 height 14
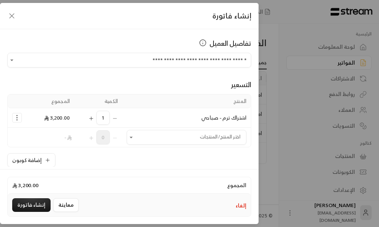
drag, startPoint x: 215, startPoint y: 155, endPoint x: 205, endPoint y: 166, distance: 14.1
click at [205, 166] on div "إضافة كوبون" at bounding box center [129, 160] width 244 height 14
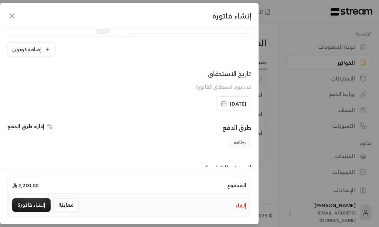
scroll to position [148, 0]
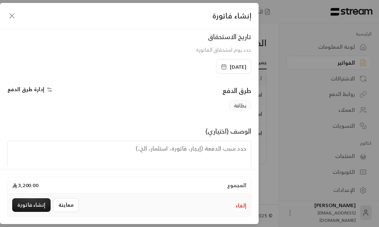
click at [212, 148] on textarea at bounding box center [129, 157] width 244 height 33
paste textarea "يبدأ الترم [DATE] ينتهي في [DATE]"
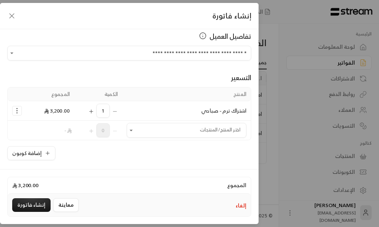
scroll to position [0, 0]
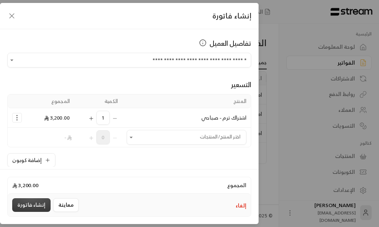
type textarea "يبدأ الترم [DATE] ينتهي في [DATE]"
click at [33, 206] on button "إنشاء فاتورة" at bounding box center [31, 205] width 38 height 14
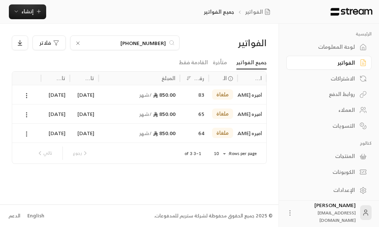
click at [347, 109] on div "العملاء" at bounding box center [324, 109] width 59 height 7
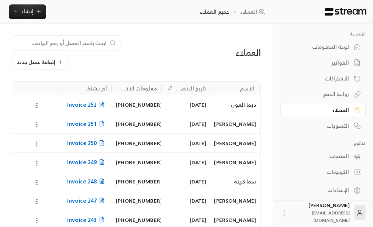
click at [97, 43] on input at bounding box center [62, 43] width 90 height 8
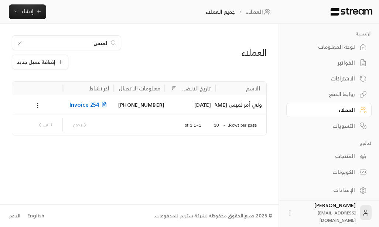
type input "لميس"
click at [248, 105] on div "ولي أمر لميس [PERSON_NAME]" at bounding box center [241, 104] width 42 height 19
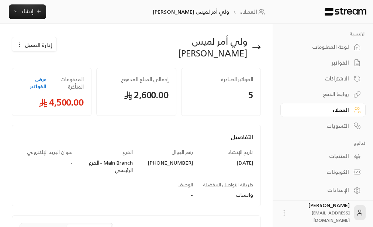
click at [38, 45] on span "إدارة العميل" at bounding box center [38, 45] width 27 height 8
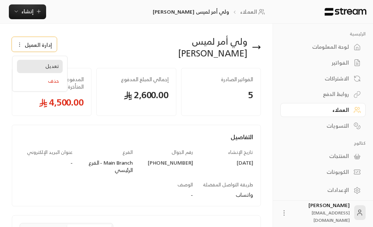
click at [48, 67] on span "تعديل" at bounding box center [52, 66] width 14 height 6
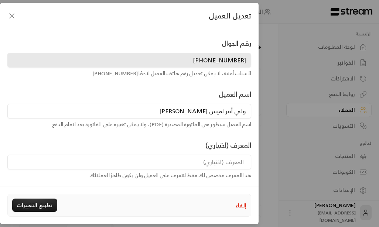
drag, startPoint x: 188, startPoint y: 111, endPoint x: 250, endPoint y: 119, distance: 62.2
click at [250, 119] on div "اسم العميل ولي أمر لميس [PERSON_NAME] اسم العميل سيظهر في الفاتورة المصدرة (PDF…" at bounding box center [129, 108] width 251 height 39
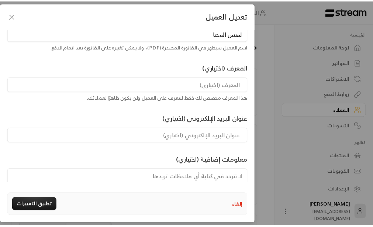
scroll to position [106, 0]
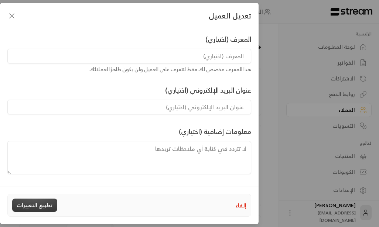
type input "لميس المحيا"
click at [39, 208] on button "تطبيق التغييرات" at bounding box center [34, 205] width 45 height 13
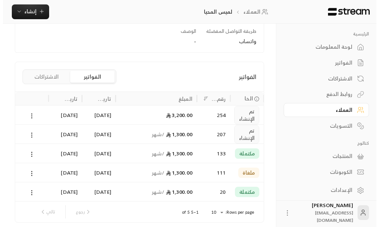
scroll to position [178, 0]
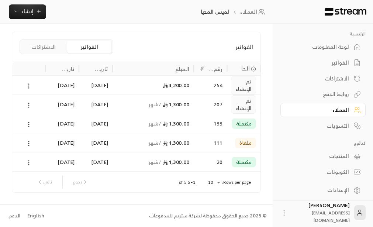
click at [28, 88] on icon at bounding box center [28, 86] width 7 height 7
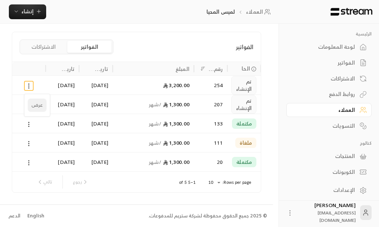
click at [37, 104] on li "عرض" at bounding box center [37, 105] width 19 height 13
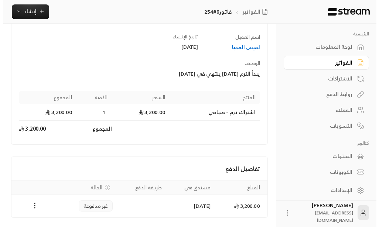
scroll to position [99, 0]
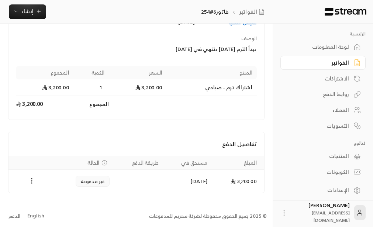
click at [32, 182] on icon "Payments" at bounding box center [31, 180] width 7 height 7
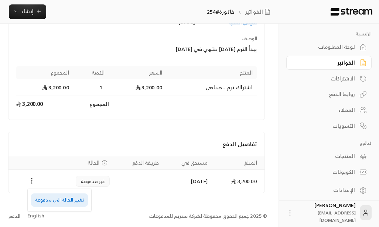
click at [65, 201] on li "تغيير الحالة الى مدفوعة" at bounding box center [59, 199] width 57 height 13
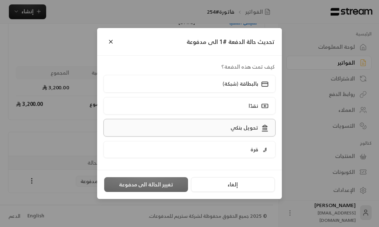
click at [254, 128] on p "تحويل بنكي" at bounding box center [244, 127] width 28 height 7
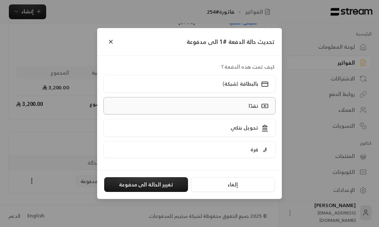
click at [246, 106] on label "نقدًا" at bounding box center [189, 105] width 172 height 17
click at [236, 107] on label "نقدًا" at bounding box center [189, 105] width 172 height 17
click at [252, 108] on p "نقدًا" at bounding box center [253, 105] width 10 height 7
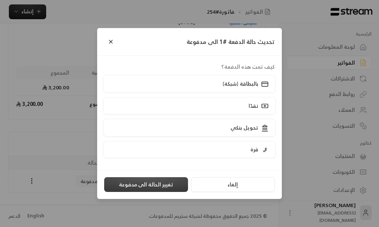
click at [162, 183] on button "تغيير الحالة الى مدفوعة" at bounding box center [146, 184] width 84 height 15
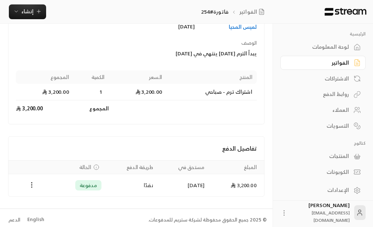
scroll to position [82, 0]
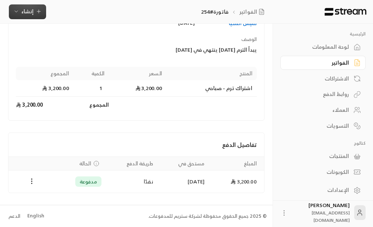
click at [31, 7] on span "إنشاء" at bounding box center [27, 11] width 12 height 9
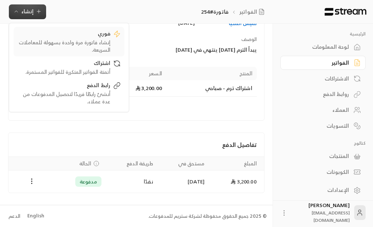
click at [103, 44] on div "إنشاء فاتورة مرة واحدة بسهولة للمعاملات السريعة." at bounding box center [63, 46] width 93 height 15
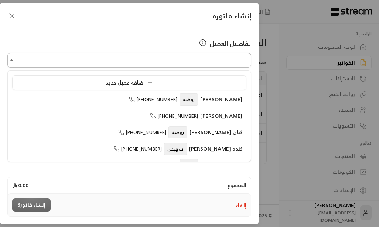
click at [211, 61] on input "اختر العميل" at bounding box center [129, 60] width 244 height 13
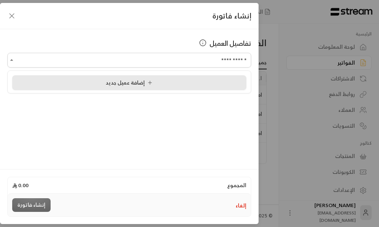
click at [126, 81] on span "إضافة عميل جديد" at bounding box center [131, 82] width 50 height 9
type input "**********"
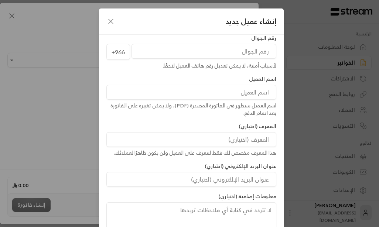
scroll to position [9, 0]
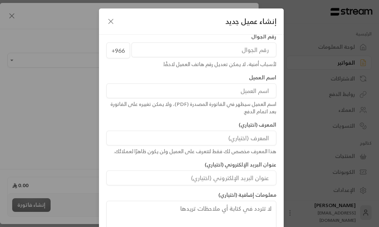
click at [110, 21] on icon "button" at bounding box center [110, 21] width 9 height 9
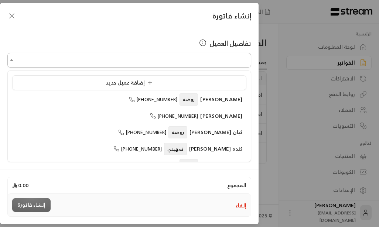
click at [241, 59] on input "اختر العميل" at bounding box center [129, 60] width 244 height 13
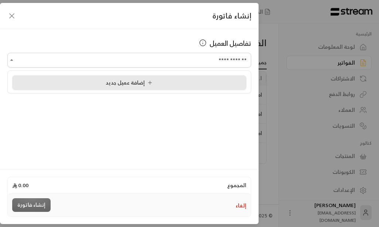
click at [157, 84] on div "إضافة عميل جديد" at bounding box center [129, 83] width 226 height 8
type input "**********"
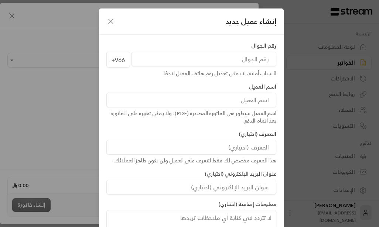
click at [262, 60] on input "tel" at bounding box center [203, 59] width 145 height 15
type input "553221218"
click at [252, 98] on input at bounding box center [191, 100] width 170 height 15
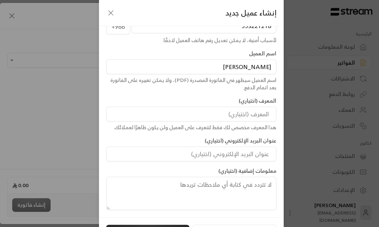
scroll to position [52, 0]
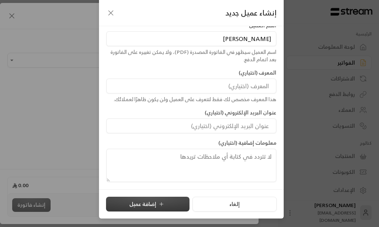
type input "[PERSON_NAME]"
click at [155, 201] on button "إضافة عميل" at bounding box center [147, 204] width 83 height 15
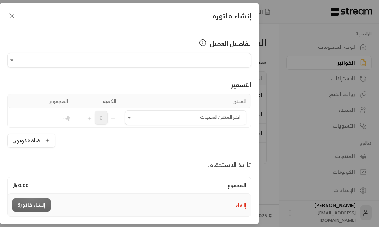
type input "**********"
click at [132, 120] on icon "Open" at bounding box center [129, 117] width 7 height 7
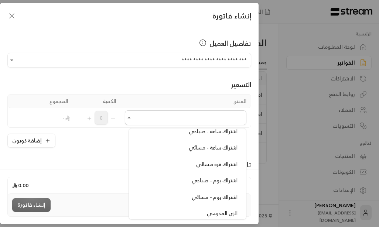
scroll to position [0, 0]
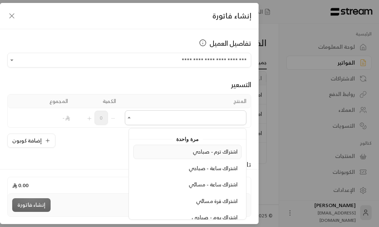
click at [219, 154] on span "اشتراك ترم - صباحي" at bounding box center [215, 151] width 45 height 9
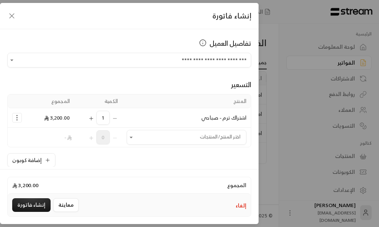
click at [149, 151] on div "المنتج الكمية المجموع اشتراك ترم - صباحي 1 3,200.00 اختر المنتج/المنتجات اختر ا…" at bounding box center [129, 130] width 244 height 73
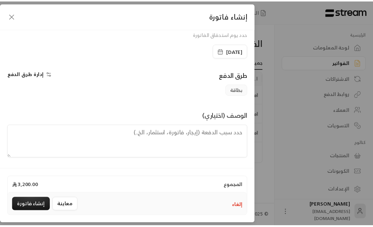
scroll to position [164, 0]
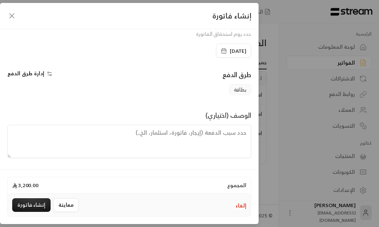
paste textarea "يبدأ الترم [DATE] ينتهي في [DATE]"
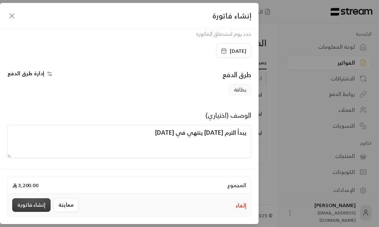
type textarea "يبدأ الترم [DATE] ينتهي في [DATE]"
click at [28, 207] on button "إنشاء فاتورة" at bounding box center [31, 205] width 38 height 14
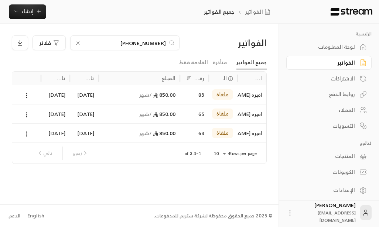
click at [346, 109] on div "العملاء" at bounding box center [324, 109] width 59 height 7
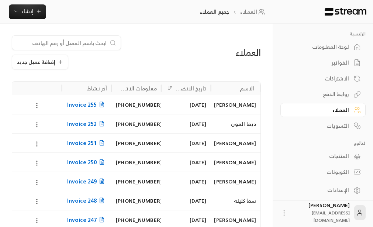
click at [234, 107] on div "[PERSON_NAME]" at bounding box center [235, 104] width 41 height 19
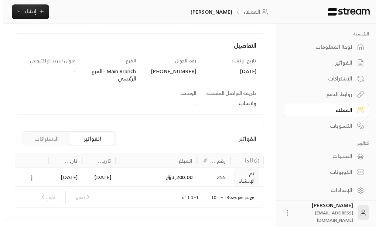
scroll to position [101, 0]
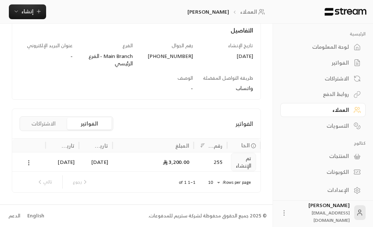
click at [30, 163] on icon at bounding box center [28, 162] width 7 height 7
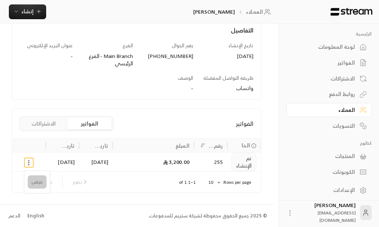
click at [38, 182] on li "عرض" at bounding box center [37, 181] width 19 height 13
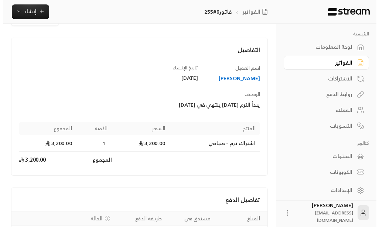
scroll to position [99, 0]
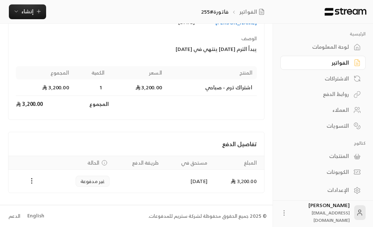
click at [31, 181] on circle "Payments" at bounding box center [31, 181] width 1 height 1
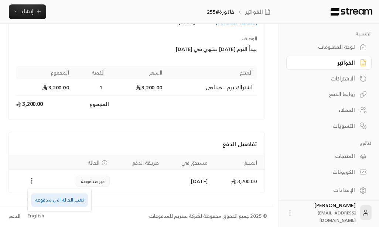
click at [72, 197] on li "تغيير الحالة الى مدفوعة" at bounding box center [59, 199] width 57 height 13
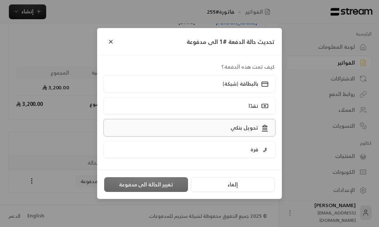
click at [240, 130] on p "تحويل بنكي" at bounding box center [244, 127] width 28 height 7
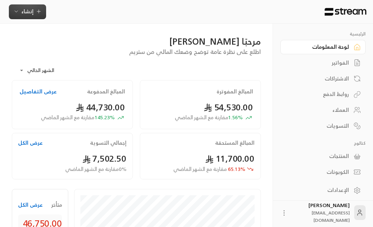
click at [23, 10] on span "إنشاء" at bounding box center [27, 11] width 12 height 9
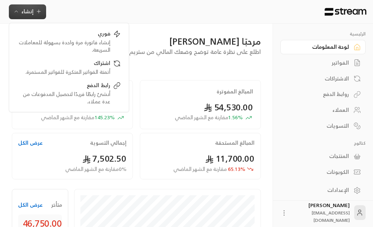
drag, startPoint x: 86, startPoint y: 15, endPoint x: 108, endPoint y: 26, distance: 24.6
click at [87, 15] on div "إنشاء فوري إنشاء فاتورة مرة واحدة بسهولة للمعاملات السريعة. اشتراك أتمتة الفوات…" at bounding box center [138, 12] width 276 height 24
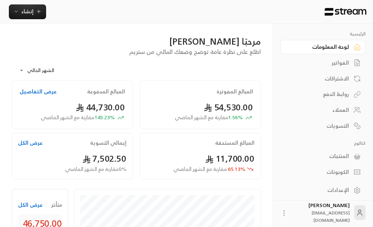
click at [344, 109] on div "العملاء" at bounding box center [319, 109] width 59 height 7
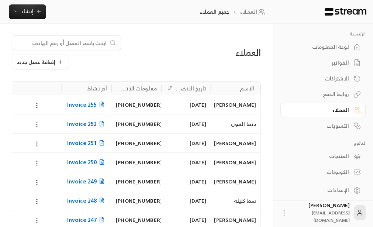
click at [232, 105] on div "[PERSON_NAME]" at bounding box center [235, 104] width 41 height 19
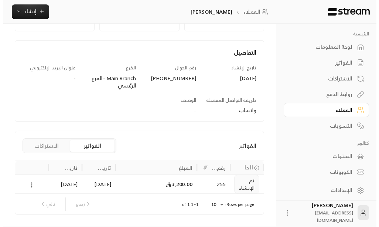
scroll to position [101, 0]
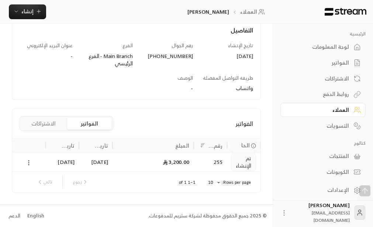
click at [28, 164] on icon at bounding box center [28, 162] width 7 height 7
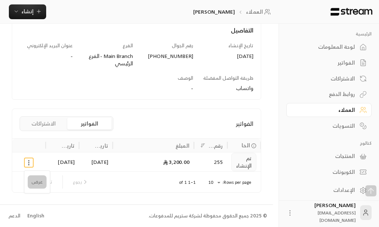
click at [33, 184] on li "عرض" at bounding box center [37, 181] width 19 height 13
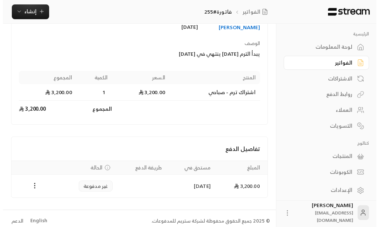
scroll to position [99, 0]
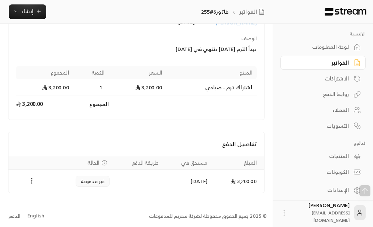
click at [32, 183] on icon "Payments" at bounding box center [31, 180] width 7 height 7
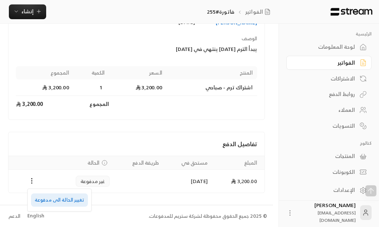
click at [60, 201] on li "تغيير الحالة الى مدفوعة" at bounding box center [59, 199] width 57 height 13
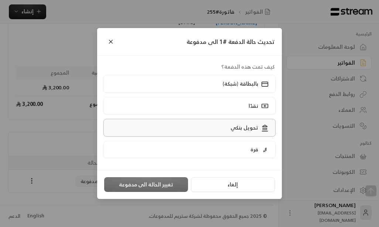
click at [246, 128] on p "تحويل بنكي" at bounding box center [244, 127] width 28 height 7
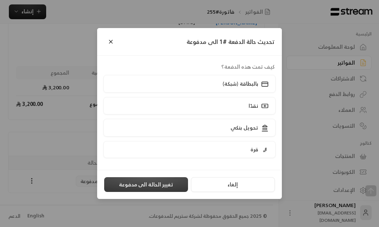
click at [138, 185] on button "تغيير الحالة الى مدفوعة" at bounding box center [146, 184] width 84 height 15
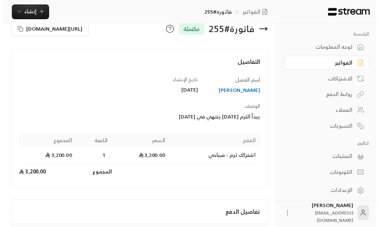
scroll to position [0, 0]
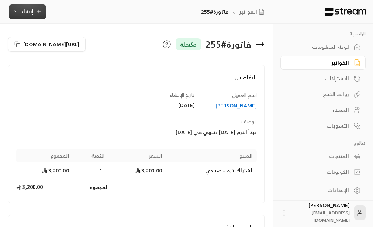
click at [27, 10] on span "إنشاء" at bounding box center [27, 11] width 12 height 9
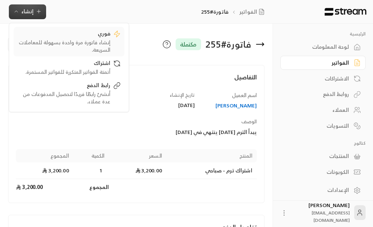
click at [97, 38] on div "فوري إنشاء فاتورة مرة واحدة بسهولة للمعاملات السريعة." at bounding box center [63, 42] width 93 height 24
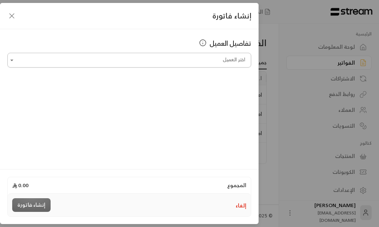
click at [188, 61] on input "اختر العميل" at bounding box center [129, 60] width 244 height 13
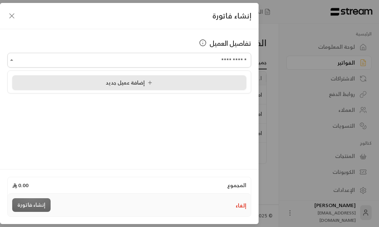
click at [141, 85] on span "إضافة عميل جديد" at bounding box center [131, 82] width 50 height 9
type input "**********"
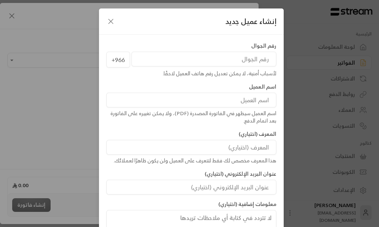
click at [258, 63] on input "tel" at bounding box center [203, 59] width 145 height 15
click at [251, 61] on input "tel" at bounding box center [203, 59] width 145 height 15
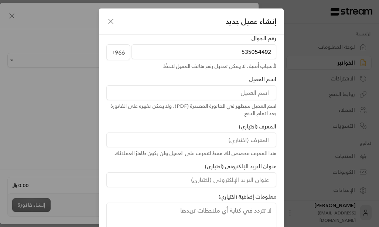
scroll to position [9, 0]
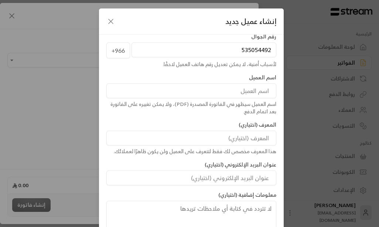
type input "535054492"
click at [248, 94] on input at bounding box center [191, 90] width 170 height 15
drag, startPoint x: 244, startPoint y: 93, endPoint x: 214, endPoint y: 84, distance: 30.8
type input "سعد القعيمي"
click at [75, 90] on div "إنشاء عميل جديد رقم الجوال +966 535054492 لأسباب أمنية، لا يمكن تعديل رقم هاتف …" at bounding box center [189, 113] width 379 height 227
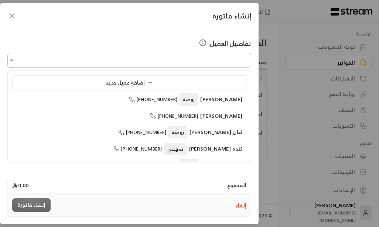
click at [233, 63] on input "اختر العميل" at bounding box center [129, 60] width 244 height 13
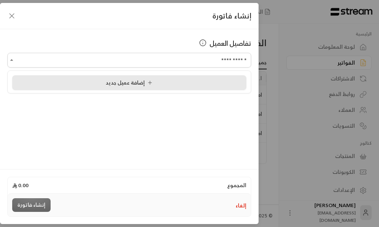
click at [134, 86] on span "إضافة عميل جديد" at bounding box center [131, 82] width 50 height 9
type input "**********"
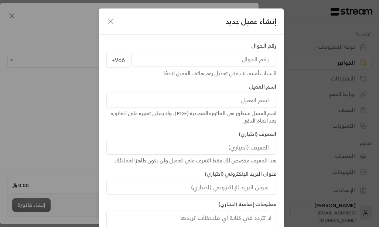
click at [241, 59] on input "tel" at bounding box center [203, 59] width 145 height 15
click at [247, 61] on input "tel" at bounding box center [203, 59] width 145 height 15
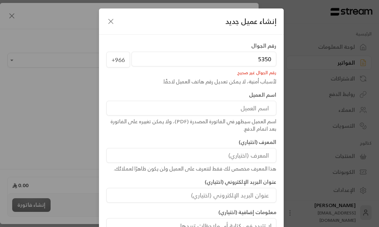
click at [239, 60] on input "5350" at bounding box center [203, 59] width 145 height 15
click at [237, 59] on input "5350" at bounding box center [203, 59] width 145 height 15
click at [227, 63] on input "5350" at bounding box center [203, 59] width 145 height 15
type input "5"
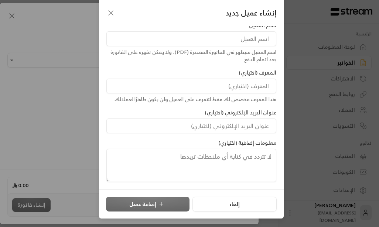
scroll to position [0, 0]
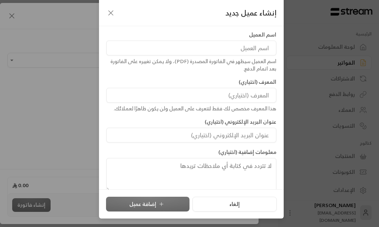
type input "535054492"
click at [246, 46] on input at bounding box center [191, 48] width 170 height 15
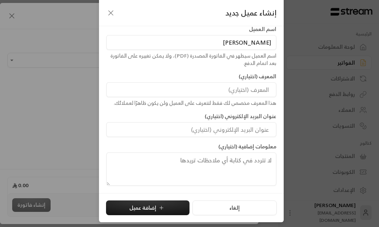
scroll to position [52, 0]
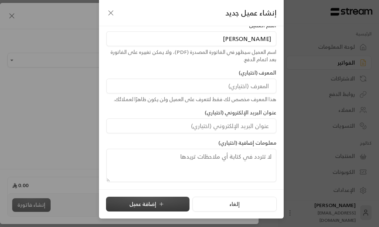
type input "سعد القعيمي"
click at [149, 205] on button "إضافة عميل" at bounding box center [147, 204] width 83 height 15
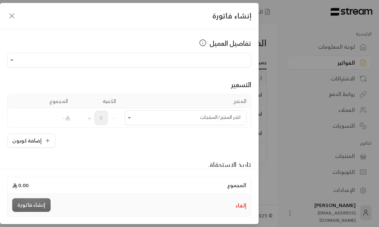
type input "**********"
click at [131, 118] on icon "Open" at bounding box center [129, 117] width 7 height 7
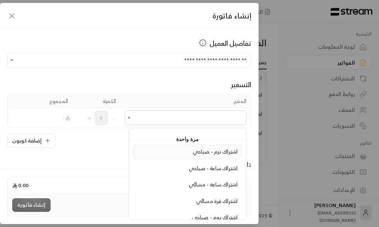
click at [212, 151] on span "اشتراك ترم - صباحي" at bounding box center [215, 151] width 45 height 9
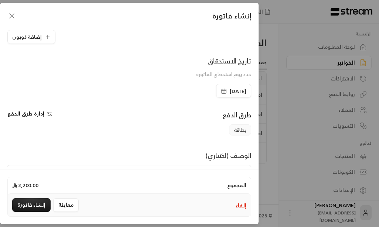
scroll to position [164, 0]
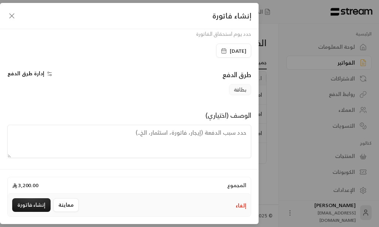
drag, startPoint x: 180, startPoint y: 136, endPoint x: 67, endPoint y: 14, distance: 165.9
click at [67, 14] on div "إنشاء فاتورة" at bounding box center [129, 16] width 258 height 26
drag, startPoint x: 212, startPoint y: 131, endPoint x: 195, endPoint y: 161, distance: 33.9
click at [195, 161] on div "**********" at bounding box center [129, 98] width 258 height 138
paste textarea "يبدأ الترم [DATE] ينتهي في [DATE]"
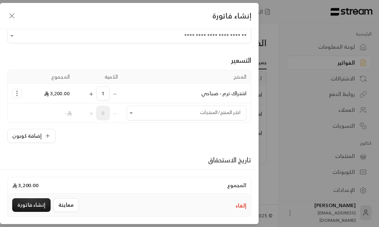
scroll to position [37, 0]
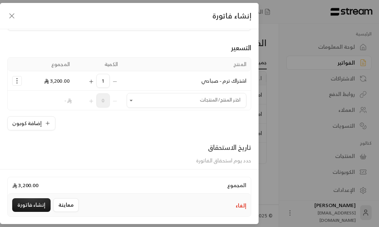
type textarea "يبدأ الترم [DATE] ينتهي في [DATE]"
drag, startPoint x: 142, startPoint y: 169, endPoint x: 179, endPoint y: 140, distance: 47.1
click at [179, 140] on div "**********" at bounding box center [129, 98] width 258 height 138
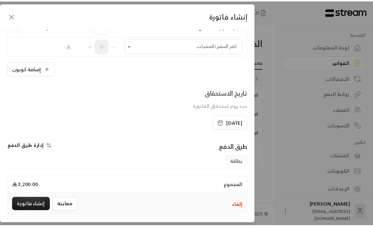
scroll to position [164, 0]
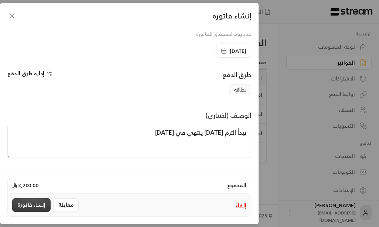
click at [33, 204] on button "إنشاء فاتورة" at bounding box center [31, 205] width 38 height 14
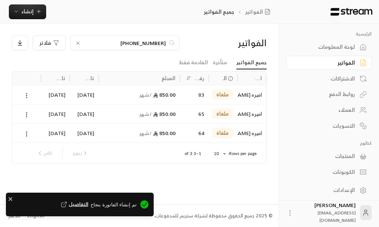
click at [343, 111] on div "العملاء" at bounding box center [324, 109] width 59 height 7
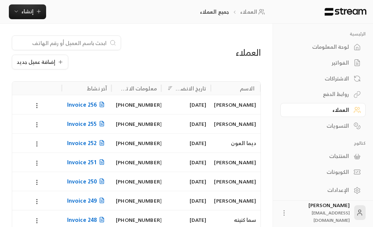
click at [233, 105] on div "سعد القعيمي" at bounding box center [235, 104] width 41 height 19
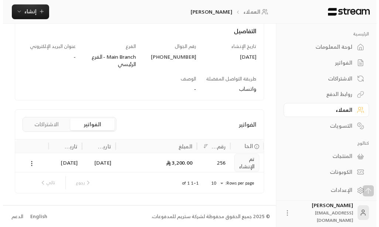
scroll to position [101, 0]
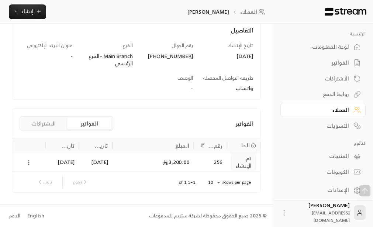
click at [28, 164] on icon at bounding box center [28, 162] width 7 height 7
click at [29, 165] on circle at bounding box center [29, 164] width 1 height 1
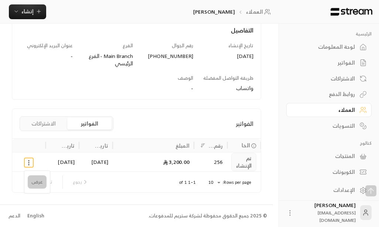
click at [39, 183] on li "عرض" at bounding box center [37, 181] width 19 height 13
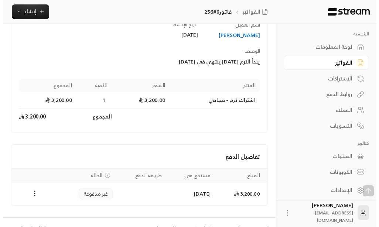
scroll to position [99, 0]
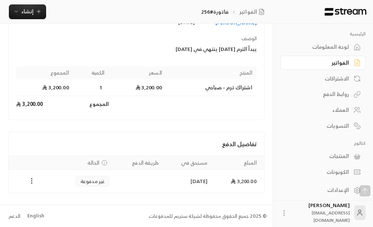
click at [31, 182] on icon "Payments" at bounding box center [31, 180] width 7 height 7
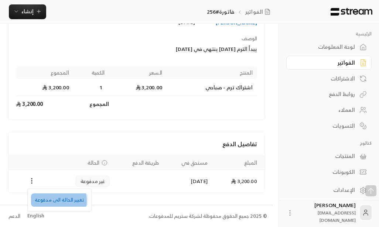
click at [47, 201] on li "تغيير الحالة الى مدفوعة" at bounding box center [59, 199] width 57 height 13
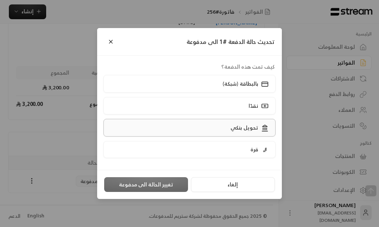
click at [234, 126] on p "تحويل بنكي" at bounding box center [244, 127] width 28 height 7
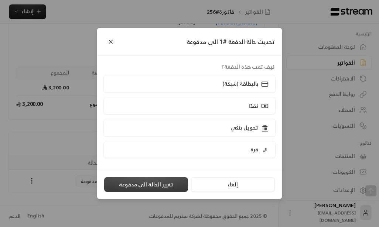
click at [160, 185] on button "تغيير الحالة الى مدفوعة" at bounding box center [146, 184] width 84 height 15
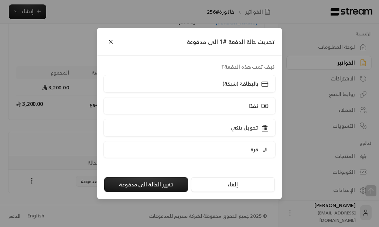
scroll to position [0, 0]
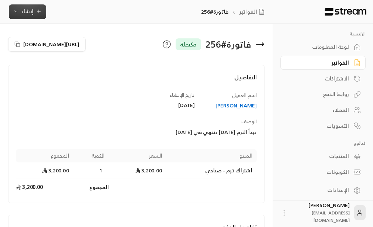
click at [29, 10] on span "إنشاء" at bounding box center [27, 11] width 12 height 9
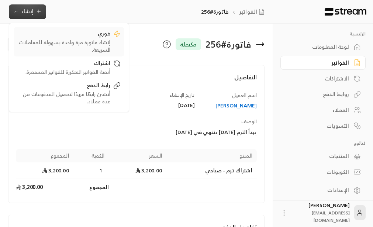
click at [102, 39] on div "إنشاء فاتورة مرة واحدة بسهولة للمعاملات السريعة." at bounding box center [63, 46] width 93 height 15
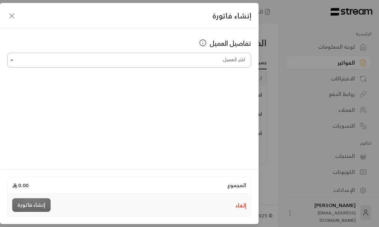
click at [219, 61] on input "اختر العميل" at bounding box center [129, 60] width 244 height 13
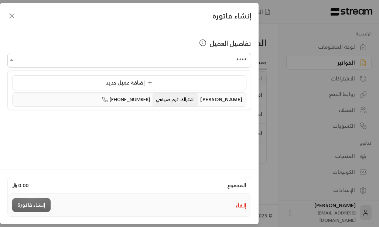
click at [203, 100] on span "[PERSON_NAME]" at bounding box center [221, 98] width 42 height 9
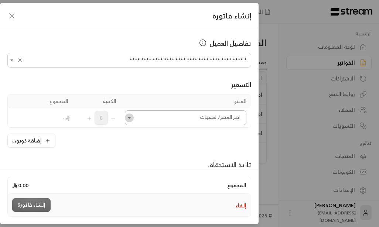
click at [133, 117] on icon "Open" at bounding box center [129, 117] width 7 height 7
type input "**********"
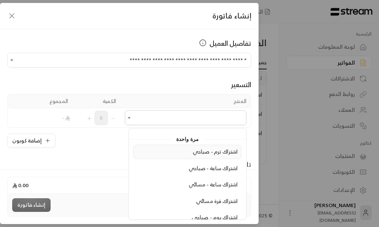
click at [209, 152] on span "اشتراك ترم - صباحي" at bounding box center [215, 151] width 45 height 9
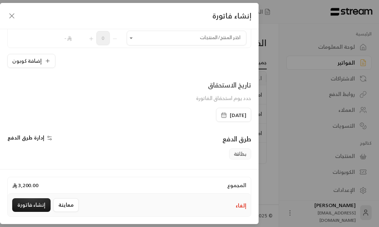
scroll to position [148, 0]
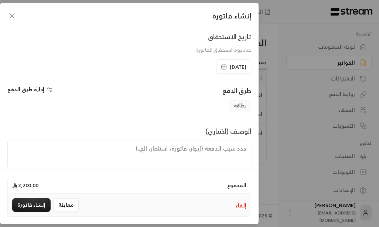
paste textarea "يبدأ الترم [DATE] ينتهي في [DATE]"
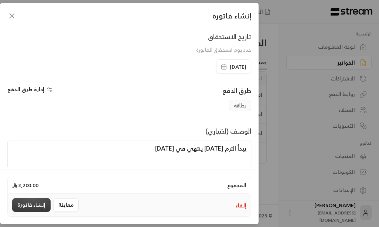
type textarea "يبدأ الترم [DATE] ينتهي في [DATE]"
click at [23, 204] on button "إنشاء فاتورة" at bounding box center [31, 205] width 38 height 14
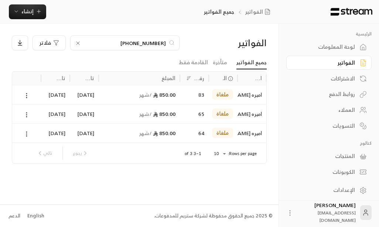
click at [347, 109] on div "العملاء" at bounding box center [324, 109] width 59 height 7
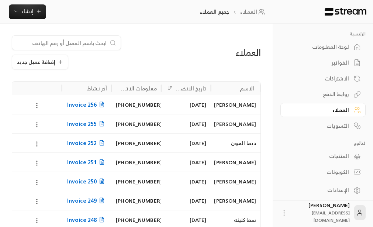
click at [78, 43] on input at bounding box center [62, 43] width 90 height 8
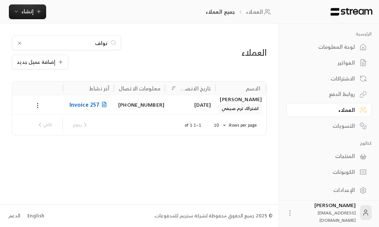
type input "نواف"
click at [233, 103] on div "[PERSON_NAME]" at bounding box center [241, 99] width 42 height 8
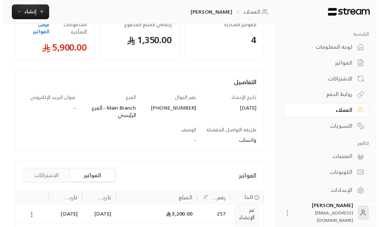
scroll to position [148, 0]
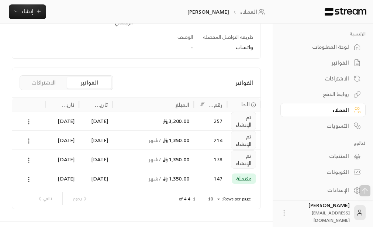
click at [28, 121] on icon at bounding box center [28, 121] width 7 height 7
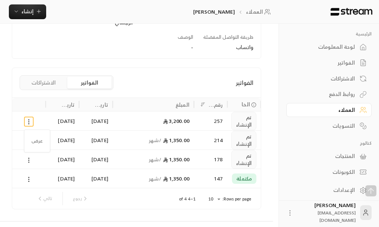
click at [27, 123] on div at bounding box center [189, 113] width 379 height 227
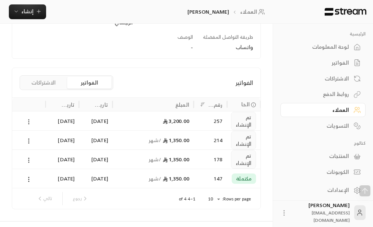
click at [29, 122] on circle at bounding box center [29, 121] width 1 height 1
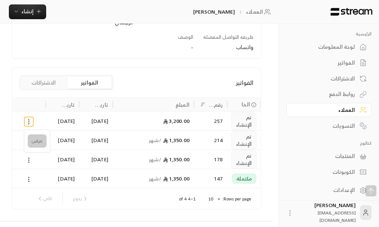
click at [37, 141] on li "عرض" at bounding box center [37, 140] width 19 height 13
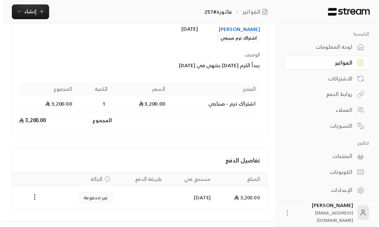
scroll to position [108, 0]
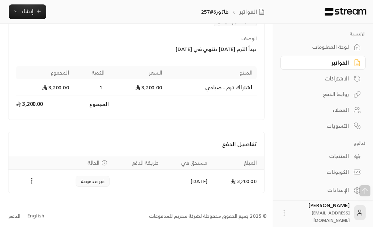
click at [31, 183] on circle "Payments" at bounding box center [31, 183] width 1 height 1
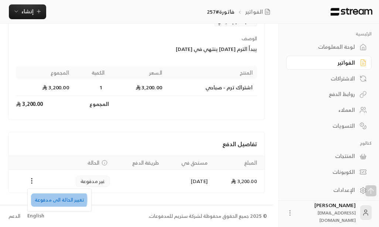
click at [58, 200] on li "تغيير الحالة الى مدفوعة" at bounding box center [59, 199] width 57 height 13
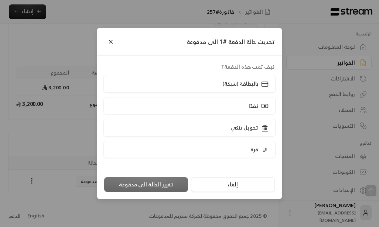
click at [28, 126] on div "تحديث حالة الدفعة #1 الى مدفوعة كيف تمت هذه الدفعة؟ بالبطاقة (شبكة) نقدًا تحويل…" at bounding box center [189, 113] width 379 height 227
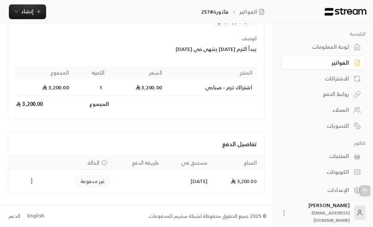
click at [32, 182] on icon "Payments" at bounding box center [31, 180] width 7 height 7
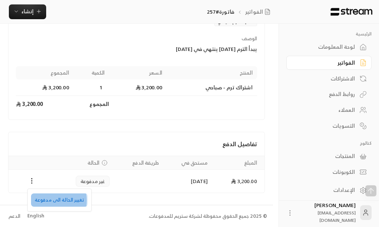
click at [42, 200] on li "تغيير الحالة الى مدفوعة" at bounding box center [59, 199] width 57 height 13
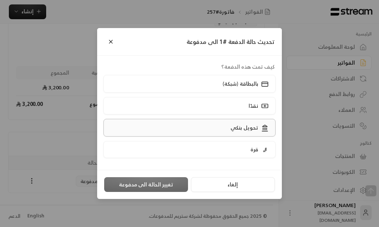
click at [237, 129] on p "تحويل بنكي" at bounding box center [244, 127] width 28 height 7
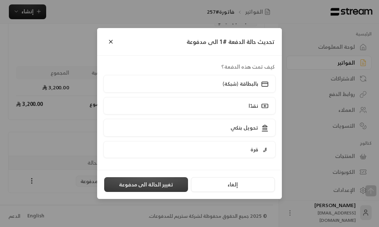
click at [155, 182] on button "تغيير الحالة الى مدفوعة" at bounding box center [146, 184] width 84 height 15
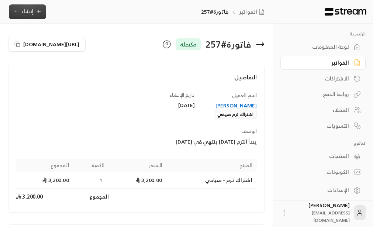
click at [34, 13] on span "إنشاء" at bounding box center [27, 11] width 28 height 9
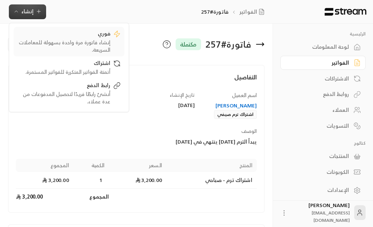
click at [92, 41] on div "إنشاء فاتورة مرة واحدة بسهولة للمعاملات السريعة." at bounding box center [63, 46] width 93 height 15
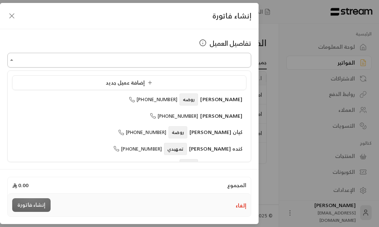
click at [204, 59] on input "اختر العميل" at bounding box center [129, 60] width 244 height 13
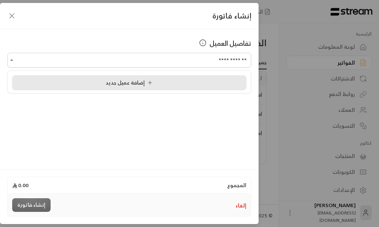
click at [123, 85] on span "إضافة عميل جديد" at bounding box center [131, 82] width 50 height 9
type input "**********"
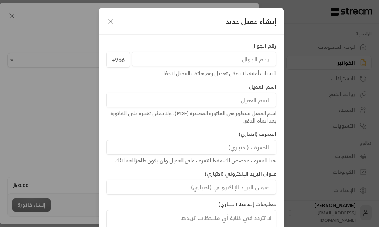
click at [239, 62] on input "tel" at bounding box center [203, 59] width 145 height 15
type input "557555056"
click at [253, 102] on input at bounding box center [191, 100] width 170 height 15
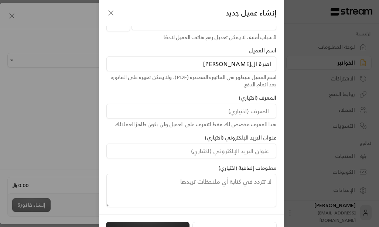
scroll to position [52, 0]
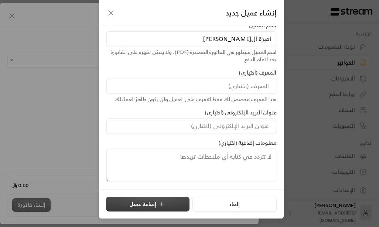
type input "اميرة ال[PERSON_NAME]"
click at [148, 202] on button "إضافة عميل" at bounding box center [147, 204] width 83 height 15
type input "**********"
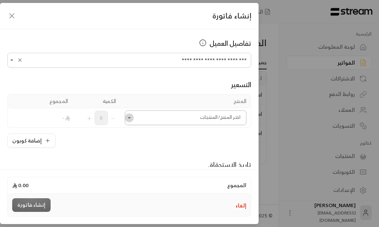
click at [133, 119] on icon "Open" at bounding box center [129, 117] width 7 height 7
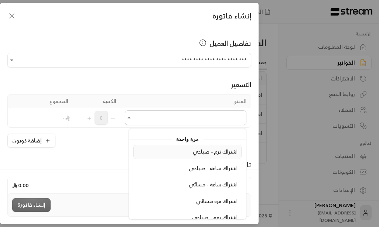
click at [213, 153] on span "اشتراك ترم - صباحي" at bounding box center [215, 151] width 45 height 9
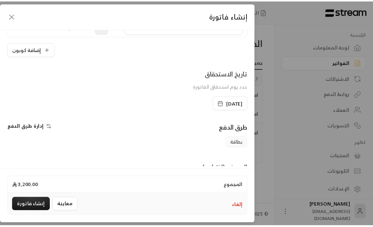
scroll to position [164, 0]
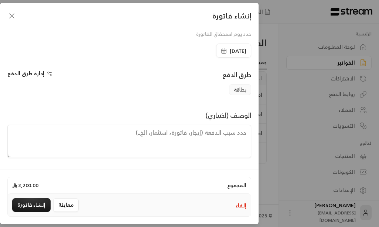
paste textarea "يبدأ الترم [DATE] ينتهي في [DATE]"
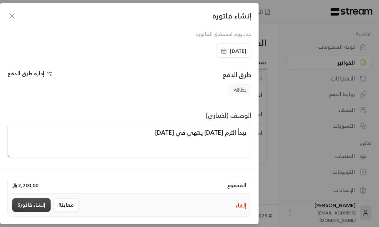
type textarea "يبدأ الترم [DATE] ينتهي في [DATE]"
click at [34, 203] on button "إنشاء فاتورة" at bounding box center [31, 205] width 38 height 14
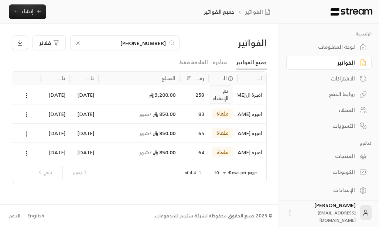
click at [348, 109] on div "العملاء" at bounding box center [324, 109] width 59 height 7
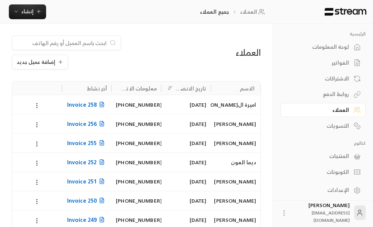
click at [240, 104] on div "اميرة ال[PERSON_NAME]" at bounding box center [235, 104] width 41 height 19
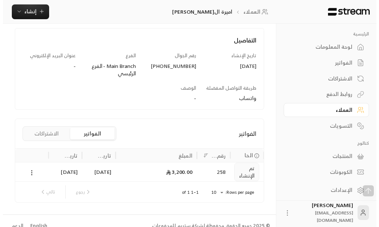
scroll to position [101, 0]
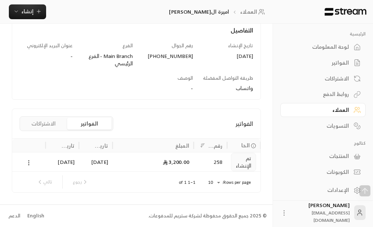
click at [28, 163] on icon at bounding box center [28, 162] width 7 height 7
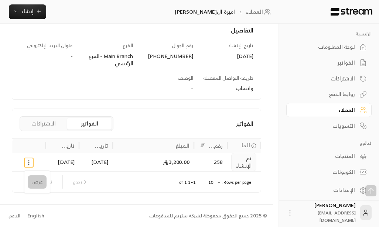
click at [39, 182] on li "عرض" at bounding box center [37, 181] width 19 height 13
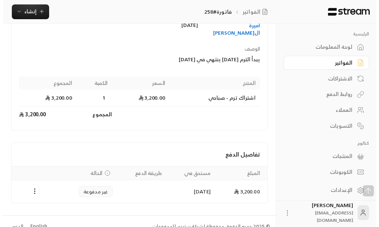
scroll to position [99, 0]
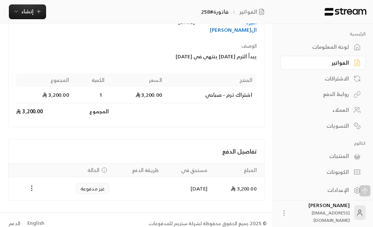
click at [32, 190] on circle "Payments" at bounding box center [31, 190] width 1 height 1
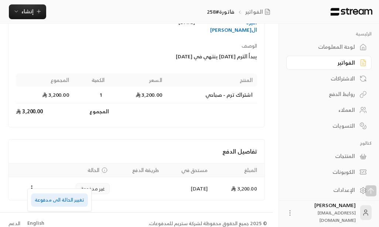
click at [59, 200] on li "تغيير الحالة الى مدفوعة" at bounding box center [59, 199] width 57 height 13
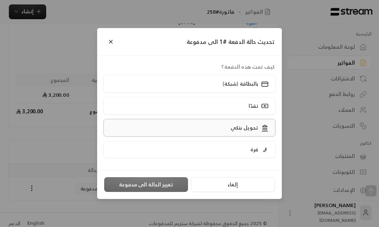
click at [249, 130] on p "تحويل بنكي" at bounding box center [244, 127] width 28 height 7
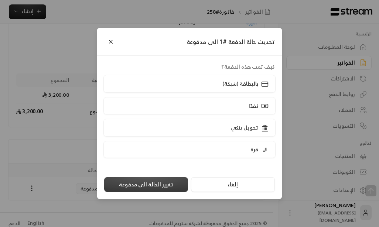
click at [159, 184] on button "تغيير الحالة الى مدفوعة" at bounding box center [146, 184] width 84 height 15
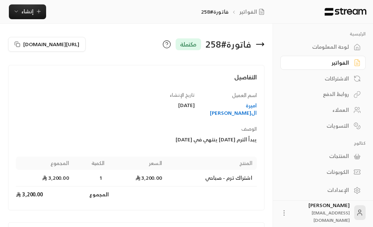
scroll to position [82, 0]
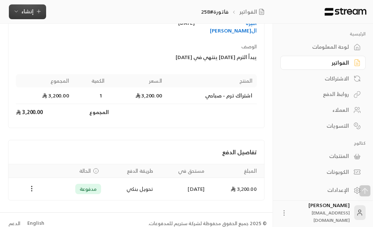
click at [30, 10] on span "إنشاء" at bounding box center [27, 11] width 12 height 9
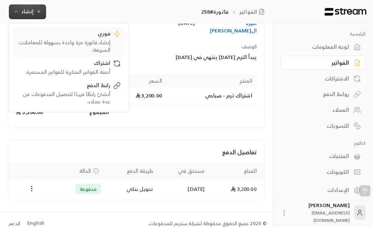
click at [103, 39] on div "إنشاء فاتورة مرة واحدة بسهولة للمعاملات السريعة." at bounding box center [63, 46] width 93 height 15
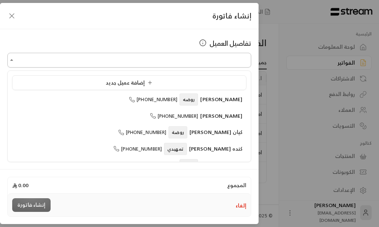
click at [124, 60] on input "اختر العميل" at bounding box center [129, 60] width 244 height 13
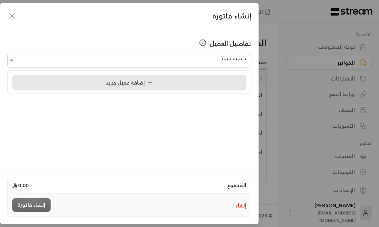
click at [122, 83] on span "إضافة عميل جديد" at bounding box center [131, 82] width 50 height 9
type input "**********"
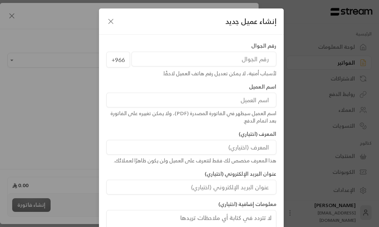
click at [250, 59] on input "tel" at bounding box center [203, 59] width 145 height 15
type input "555146653"
click at [246, 101] on input at bounding box center [191, 100] width 170 height 15
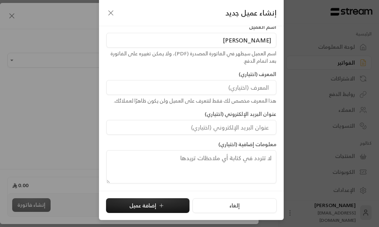
scroll to position [52, 0]
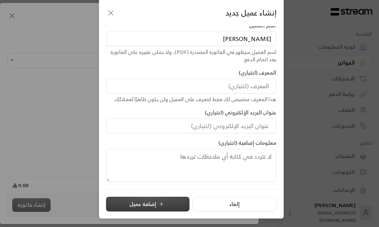
type input "تركي الحسين"
click at [152, 204] on button "إضافة عميل" at bounding box center [147, 204] width 83 height 15
type input "**********"
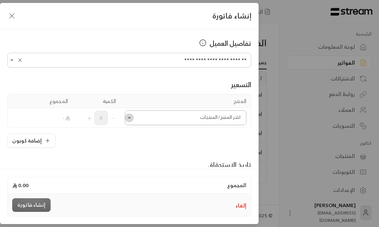
click at [131, 117] on icon "Open" at bounding box center [129, 117] width 3 height 1
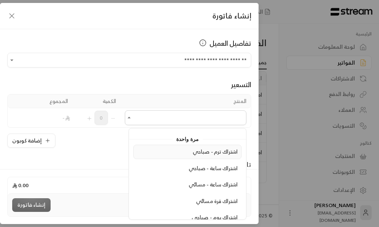
click at [218, 153] on span "اشتراك ترم - صباحي" at bounding box center [215, 151] width 45 height 9
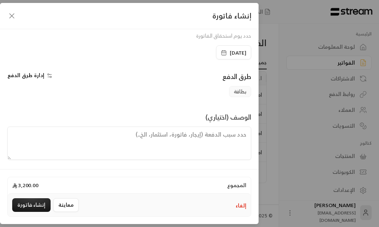
scroll to position [164, 0]
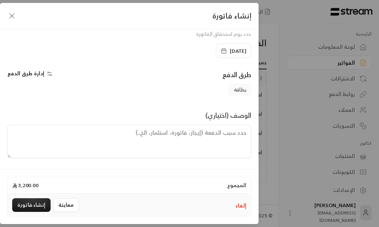
paste textarea "يبدأ الترم [DATE] ينتهي في [DATE]"
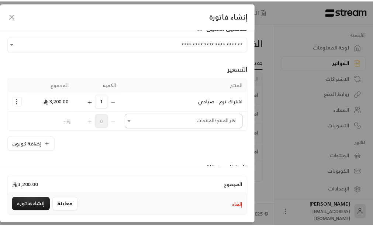
scroll to position [0, 0]
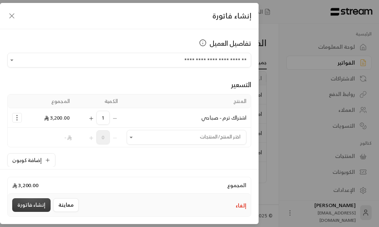
type textarea "يبدأ الترم [DATE] ينتهي في [DATE]"
click at [31, 203] on button "إنشاء فاتورة" at bounding box center [31, 205] width 38 height 14
click at [31, 203] on div "معاينة إنشاء فاتورة" at bounding box center [46, 205] width 69 height 14
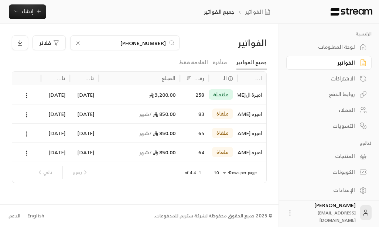
click at [348, 110] on div "العملاء" at bounding box center [324, 109] width 59 height 7
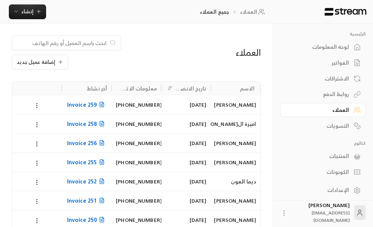
click at [240, 104] on div "تركي الحسين" at bounding box center [235, 104] width 41 height 19
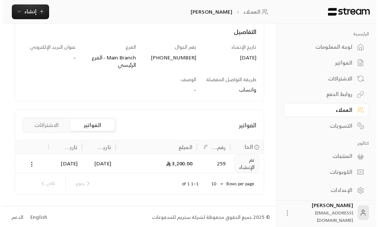
scroll to position [101, 0]
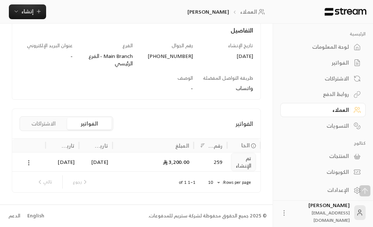
click at [30, 162] on icon at bounding box center [28, 162] width 7 height 7
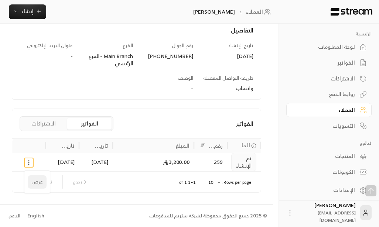
click at [37, 183] on li "عرض" at bounding box center [37, 181] width 19 height 13
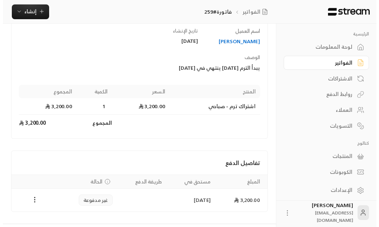
scroll to position [99, 0]
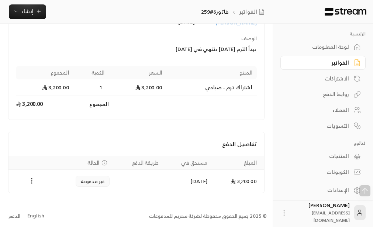
click at [32, 182] on icon "Payments" at bounding box center [31, 180] width 7 height 7
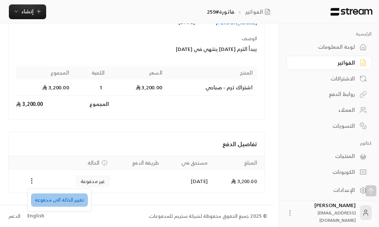
click at [59, 202] on li "تغيير الحالة الى مدفوعة" at bounding box center [59, 199] width 57 height 13
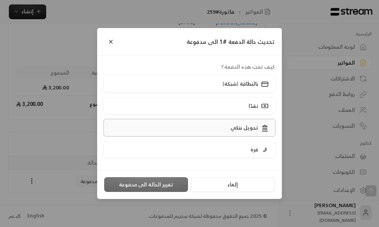
click at [245, 127] on p "تحويل بنكي" at bounding box center [244, 127] width 28 height 7
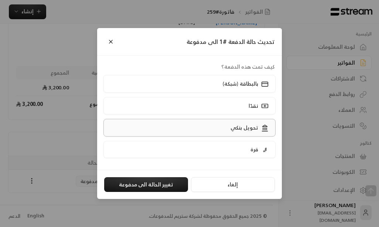
click at [227, 131] on label "تحويل بنكي" at bounding box center [189, 127] width 172 height 17
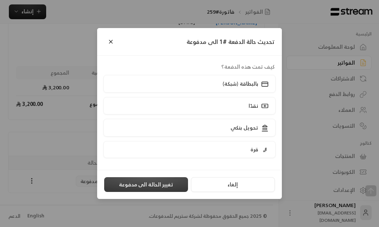
click at [169, 187] on button "تغيير الحالة الى مدفوعة" at bounding box center [146, 184] width 84 height 15
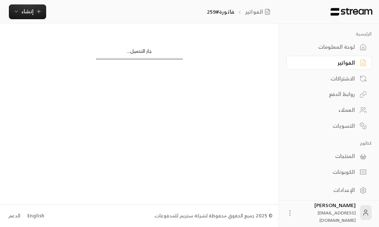
scroll to position [0, 0]
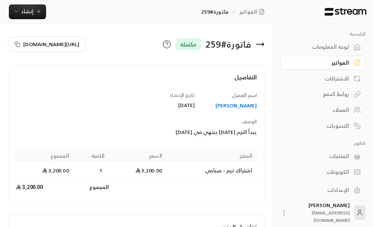
click at [168, 187] on td "Products" at bounding box center [183, 187] width 148 height 16
click at [25, 9] on span "إنشاء" at bounding box center [27, 11] width 12 height 9
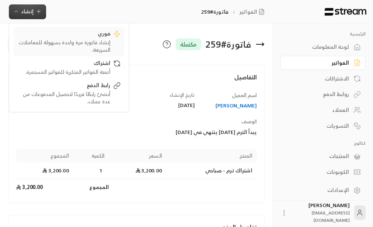
click at [102, 39] on div "إنشاء فاتورة مرة واحدة بسهولة للمعاملات السريعة." at bounding box center [63, 46] width 93 height 15
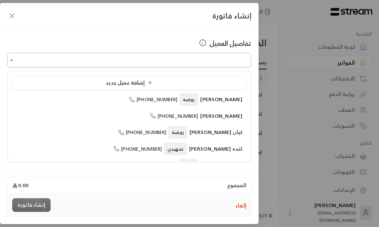
click at [223, 60] on input "اختر العميل" at bounding box center [129, 60] width 244 height 13
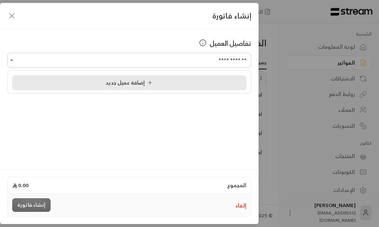
click at [145, 83] on span "إضافة عميل جديد" at bounding box center [131, 82] width 50 height 9
type input "**********"
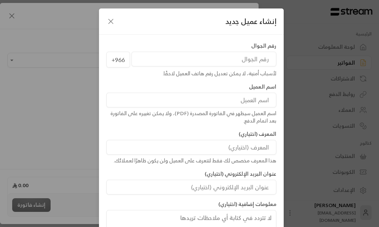
click at [253, 58] on input "tel" at bounding box center [203, 59] width 145 height 15
type input "503124091"
click at [257, 104] on input at bounding box center [191, 100] width 170 height 15
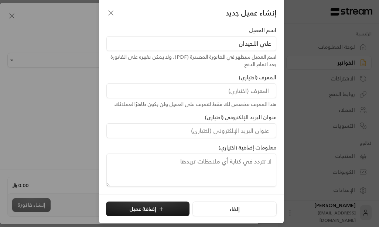
scroll to position [52, 0]
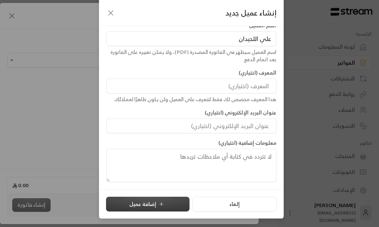
type input "علي اللحيدان"
click at [164, 204] on icon "submit" at bounding box center [161, 204] width 6 height 6
type input "**********"
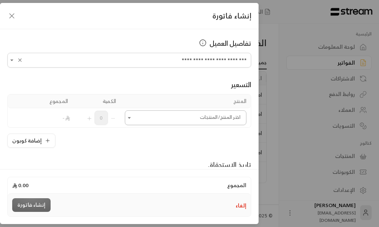
click at [133, 119] on icon "Open" at bounding box center [129, 117] width 7 height 7
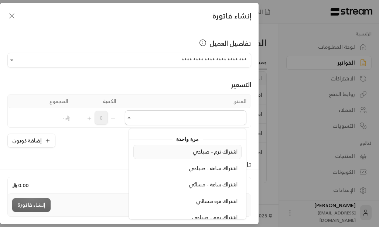
click at [214, 153] on span "اشتراك ترم - صباحي" at bounding box center [215, 151] width 45 height 9
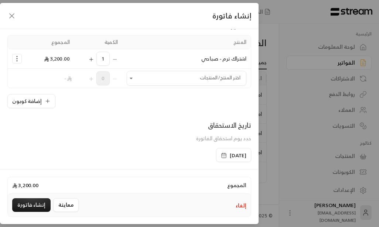
scroll to position [164, 0]
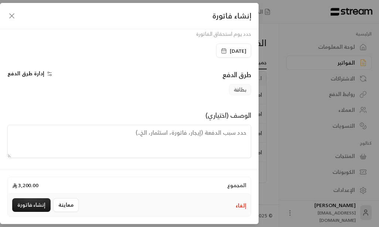
paste textarea "يبدأ الترم [DATE] ينتهي في [DATE]"
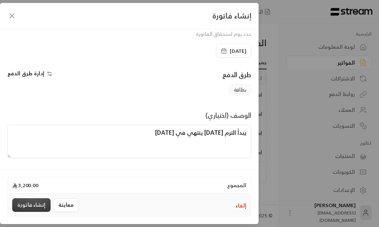
type textarea "يبدأ الترم [DATE] ينتهي في [DATE]"
click at [39, 204] on button "إنشاء فاتورة" at bounding box center [31, 205] width 38 height 14
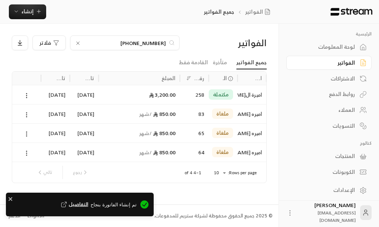
click at [341, 110] on div "العملاء" at bounding box center [324, 109] width 59 height 7
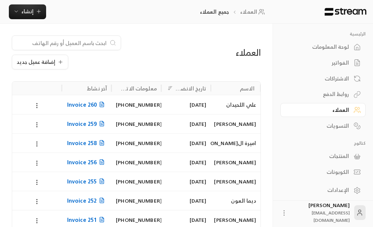
click at [235, 106] on div "علي اللحيدان" at bounding box center [235, 104] width 41 height 19
click at [235, 106] on div "العملاء إضافة عميل جديد الاسم تاريخ الانضمام معلومات الاتصال آخر نشاط علي اللحي…" at bounding box center [136, 172] width 273 height 296
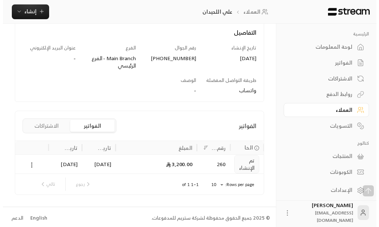
scroll to position [101, 0]
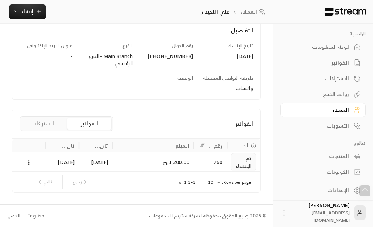
click at [27, 163] on icon at bounding box center [28, 162] width 7 height 7
click at [30, 166] on icon at bounding box center [28, 162] width 7 height 7
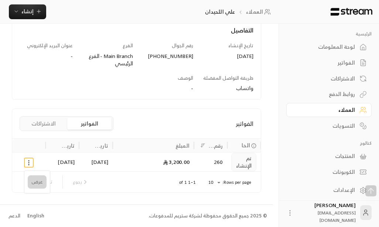
click at [38, 182] on li "عرض" at bounding box center [37, 181] width 19 height 13
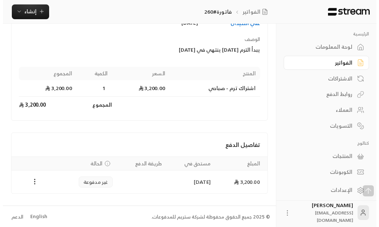
scroll to position [99, 0]
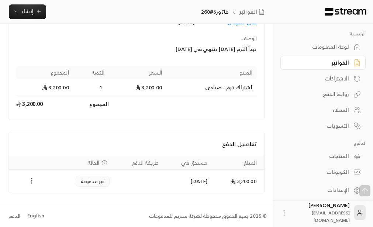
click at [31, 182] on icon "Payments" at bounding box center [31, 180] width 7 height 7
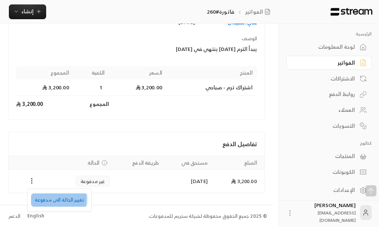
click at [50, 199] on li "تغيير الحالة الى مدفوعة" at bounding box center [59, 199] width 57 height 13
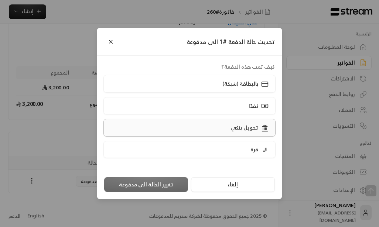
click at [248, 129] on p "تحويل بنكي" at bounding box center [244, 127] width 28 height 7
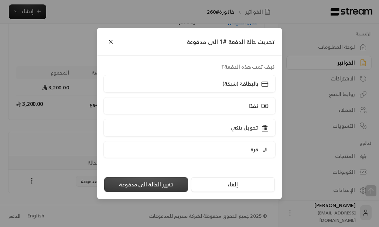
click at [151, 185] on button "تغيير الحالة الى مدفوعة" at bounding box center [146, 184] width 84 height 15
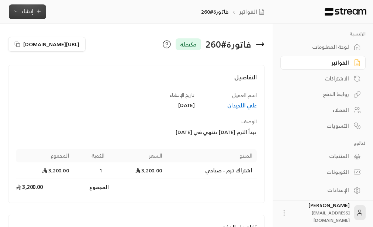
click at [34, 11] on span "إنشاء" at bounding box center [27, 11] width 28 height 9
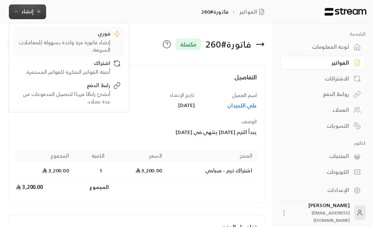
click at [98, 34] on div "فوري" at bounding box center [63, 34] width 93 height 9
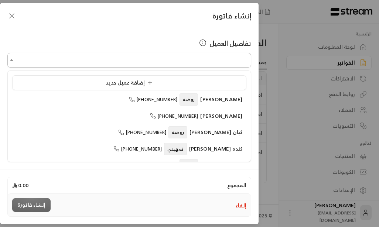
click at [231, 58] on input "اختر العميل" at bounding box center [129, 60] width 244 height 13
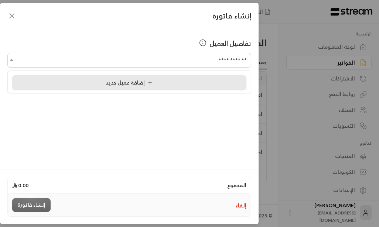
click at [120, 86] on span "إضافة عميل جديد" at bounding box center [131, 82] width 50 height 9
type input "**********"
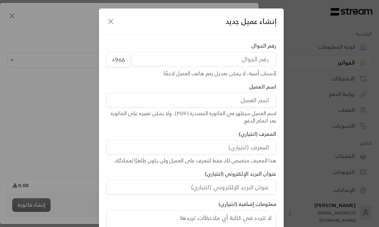
click at [242, 61] on input "tel" at bounding box center [203, 59] width 145 height 15
type input "531677974"
click at [244, 103] on input at bounding box center [191, 100] width 170 height 15
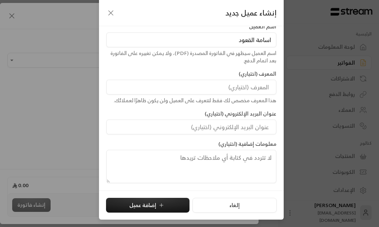
scroll to position [52, 0]
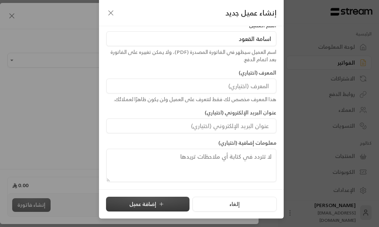
type input "اسامة القعود"
click at [155, 203] on button "إضافة عميل" at bounding box center [147, 204] width 83 height 15
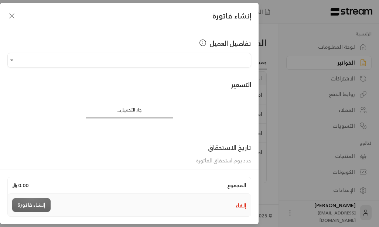
type input "**********"
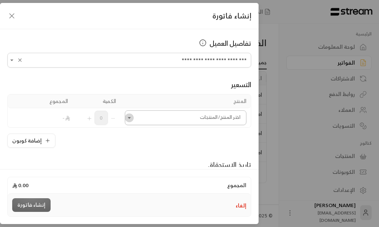
click at [132, 118] on icon "Open" at bounding box center [129, 117] width 7 height 7
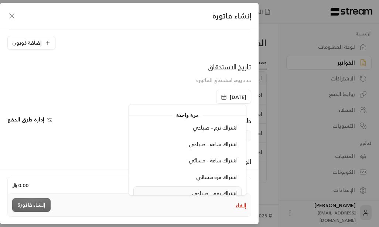
scroll to position [111, 0]
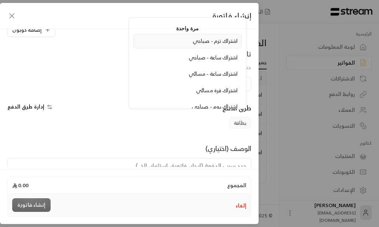
click at [206, 39] on span "اشتراك ترم - صباحي" at bounding box center [215, 40] width 45 height 9
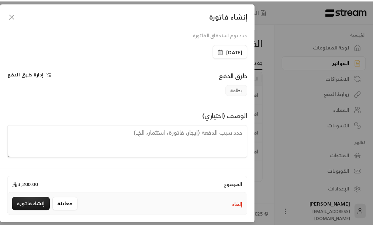
scroll to position [164, 0]
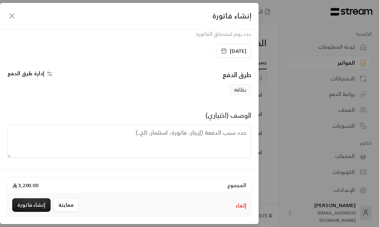
paste textarea "يبدأ الترم [DATE] ينتهي في [DATE]"
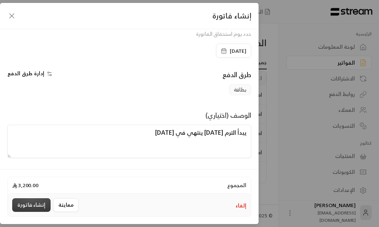
type textarea "يبدأ الترم [DATE] ينتهي في [DATE]"
click at [40, 206] on button "إنشاء فاتورة" at bounding box center [31, 205] width 38 height 14
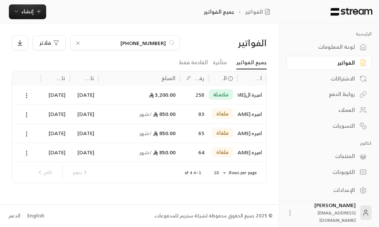
click at [349, 110] on div "العملاء" at bounding box center [324, 109] width 59 height 7
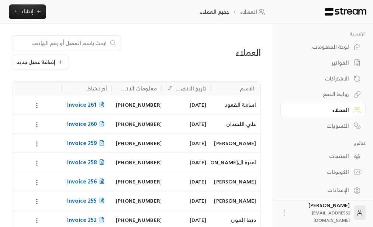
click at [231, 106] on div "اسامة القعود" at bounding box center [235, 104] width 41 height 19
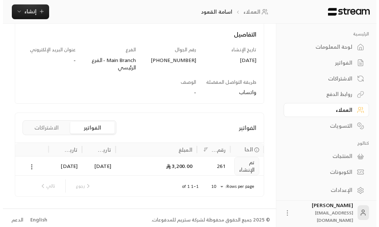
scroll to position [101, 0]
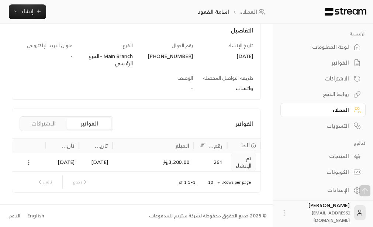
click at [29, 164] on icon at bounding box center [28, 162] width 7 height 7
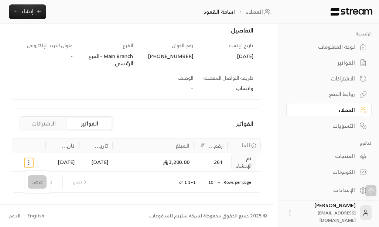
click at [36, 182] on li "عرض" at bounding box center [37, 181] width 19 height 13
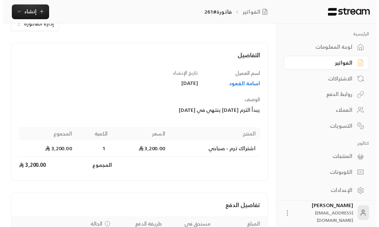
scroll to position [99, 0]
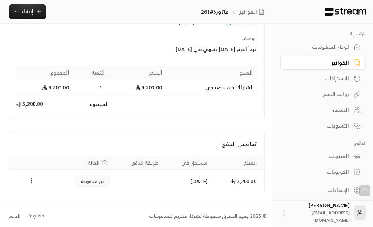
click at [32, 179] on icon "Payments" at bounding box center [31, 180] width 7 height 7
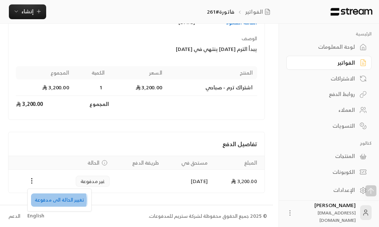
click at [56, 200] on li "تغيير الحالة الى مدفوعة" at bounding box center [59, 199] width 57 height 13
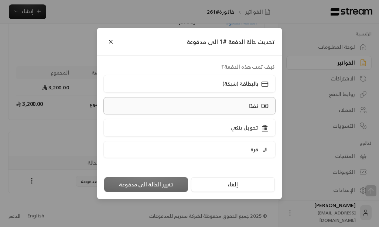
click at [251, 105] on p "نقدًا" at bounding box center [253, 105] width 10 height 7
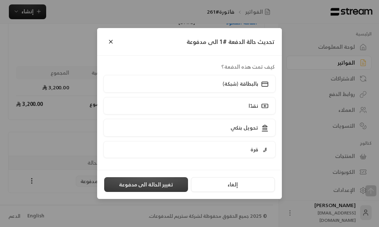
click at [157, 183] on button "تغيير الحالة الى مدفوعة" at bounding box center [146, 184] width 84 height 15
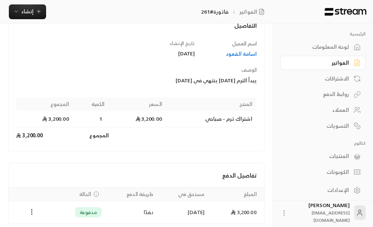
scroll to position [0, 0]
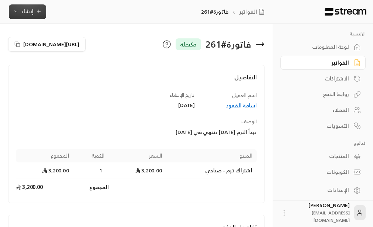
click at [24, 13] on span "إنشاء" at bounding box center [27, 11] width 12 height 9
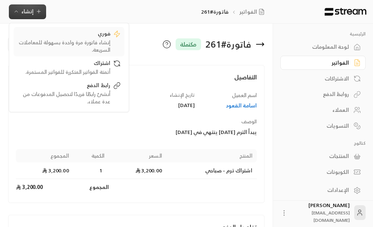
click at [100, 43] on div "إنشاء فاتورة مرة واحدة بسهولة للمعاملات السريعة." at bounding box center [63, 46] width 93 height 15
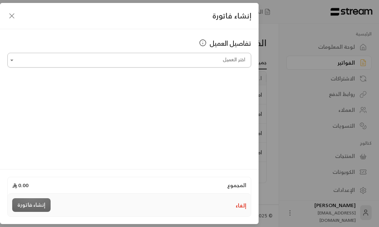
click at [219, 59] on input "اختر العميل" at bounding box center [129, 60] width 244 height 13
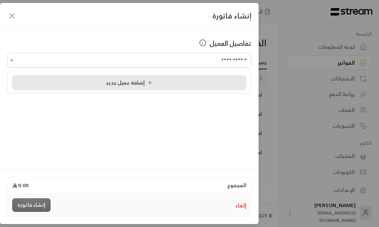
click at [147, 85] on icon at bounding box center [150, 83] width 6 height 6
type input "**********"
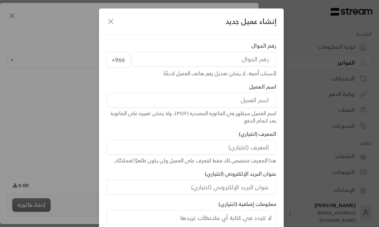
click at [248, 57] on input "tel" at bounding box center [203, 59] width 145 height 15
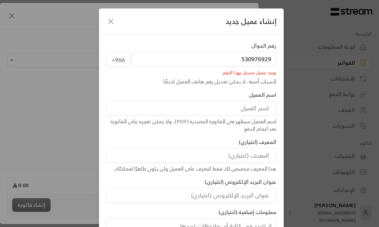
type input "530976929"
click at [243, 109] on input at bounding box center [191, 108] width 170 height 15
click at [113, 21] on icon "button" at bounding box center [111, 21] width 4 height 4
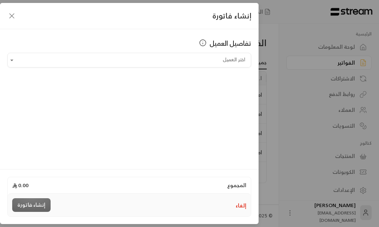
click at [10, 13] on icon "button" at bounding box center [11, 15] width 9 height 9
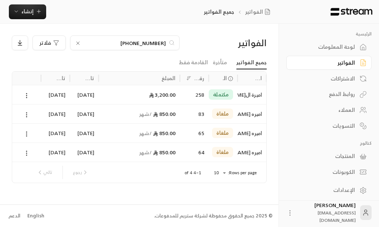
click at [76, 43] on icon at bounding box center [78, 43] width 6 height 6
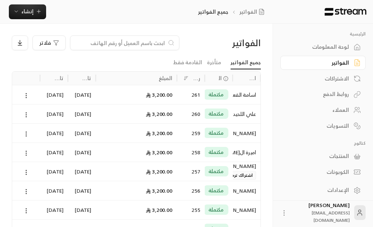
click at [148, 44] on input at bounding box center [120, 43] width 90 height 8
click at [58, 27] on div "الفواتير فلاتر جميع الفواتير متأخرة القادمة فقط اسم العميل الحالة رقم الفاتورة …" at bounding box center [136, 167] width 273 height 286
click at [145, 42] on input at bounding box center [120, 43] width 90 height 8
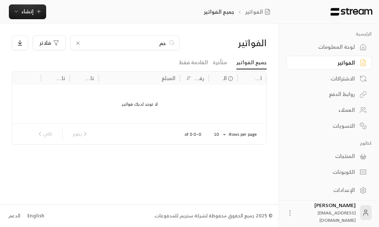
type input "ح"
click at [257, 80] on div "اسم العميل" at bounding box center [256, 77] width 10 height 9
drag, startPoint x: 134, startPoint y: 43, endPoint x: 124, endPoint y: 42, distance: 9.3
click at [124, 42] on input "0530976929" at bounding box center [125, 43] width 82 height 8
click at [134, 43] on input "0530976929" at bounding box center [125, 43] width 82 height 8
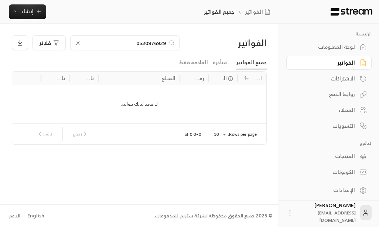
click at [134, 43] on input "0530976929" at bounding box center [125, 43] width 82 height 8
type input "053097692"
drag, startPoint x: 139, startPoint y: 44, endPoint x: 144, endPoint y: 44, distance: 5.2
click at [144, 44] on input "053097692" at bounding box center [125, 43] width 82 height 8
drag, startPoint x: 135, startPoint y: 44, endPoint x: 165, endPoint y: 42, distance: 30.0
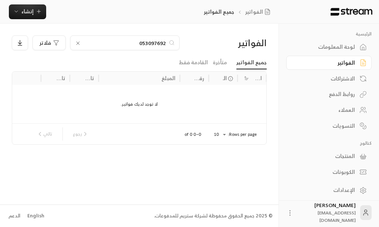
click at [165, 42] on input "053097692" at bounding box center [125, 43] width 82 height 8
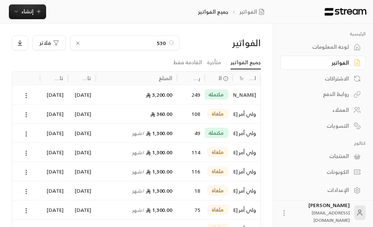
type input "530"
click at [112, 47] on div "530" at bounding box center [124, 42] width 109 height 15
drag, startPoint x: 165, startPoint y: 44, endPoint x: 156, endPoint y: 45, distance: 8.9
click at [157, 45] on input "530" at bounding box center [125, 43] width 82 height 8
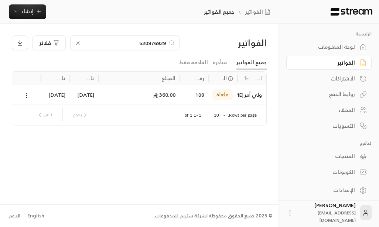
type input "530976929"
click at [242, 96] on div "ولي أمر [PERSON_NAME]" at bounding box center [252, 94] width 20 height 19
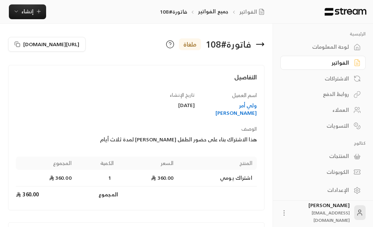
click at [220, 104] on div "ولي أمر [PERSON_NAME]" at bounding box center [229, 109] width 55 height 15
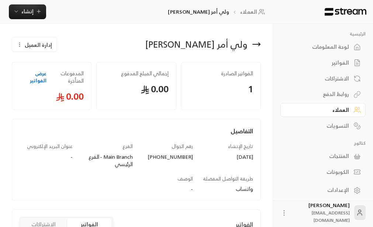
click at [35, 46] on span "إدارة العميل" at bounding box center [38, 45] width 27 height 8
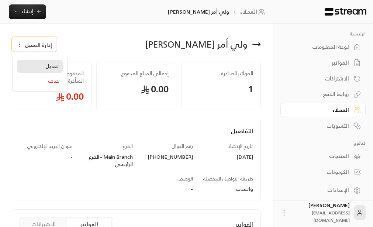
click at [50, 65] on span "تعديل" at bounding box center [52, 66] width 14 height 6
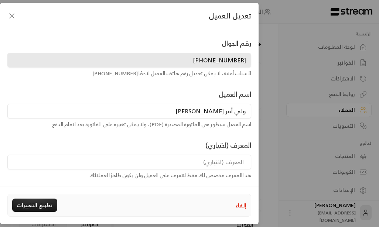
drag, startPoint x: 186, startPoint y: 111, endPoint x: 247, endPoint y: 106, distance: 60.4
click at [247, 106] on input "ولي أمر [PERSON_NAME]" at bounding box center [129, 111] width 244 height 15
type input "حمد الدوسري"
click at [36, 204] on button "تطبيق التغييرات" at bounding box center [34, 205] width 45 height 13
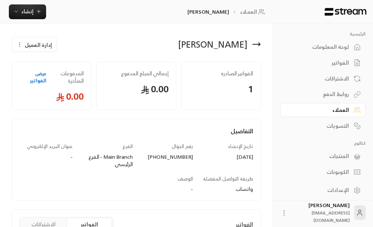
click at [338, 111] on div "العملاء" at bounding box center [319, 109] width 59 height 7
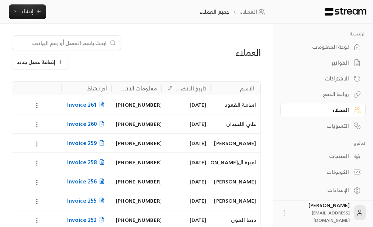
click at [80, 43] on input at bounding box center [62, 43] width 90 height 8
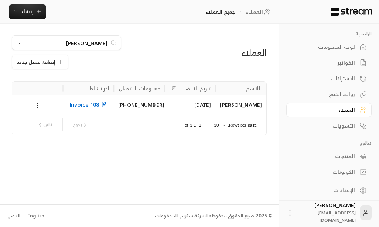
type input "حمد الدوسري"
click at [237, 107] on div "حمد الدوسري" at bounding box center [241, 104] width 42 height 19
click at [237, 107] on div "العملاء حمد الدوسري إضافة عميل جديد الاسم تاريخ الانضمام معلومات الاتصال آخر نش…" at bounding box center [139, 114] width 278 height 181
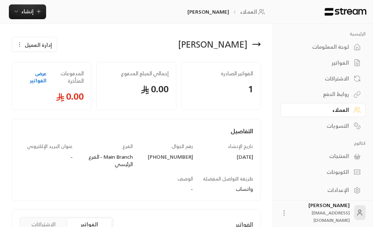
click at [340, 108] on div "العملاء" at bounding box center [319, 109] width 59 height 7
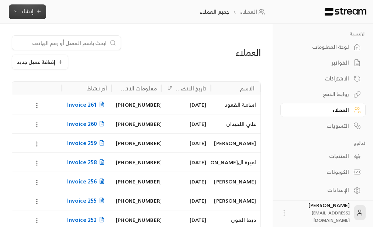
click at [28, 11] on span "إنشاء" at bounding box center [27, 11] width 12 height 9
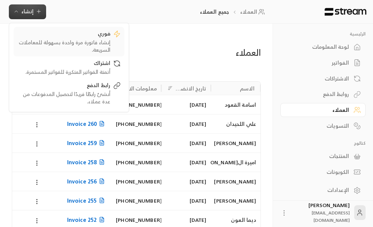
click at [101, 41] on div "إنشاء فاتورة مرة واحدة بسهولة للمعاملات السريعة." at bounding box center [63, 46] width 93 height 15
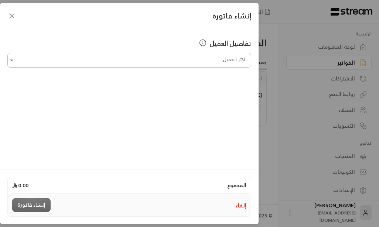
click at [216, 61] on input "اختر العميل" at bounding box center [129, 60] width 244 height 13
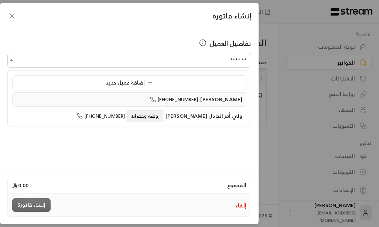
click at [220, 100] on span "حمد الدوسري" at bounding box center [221, 98] width 42 height 9
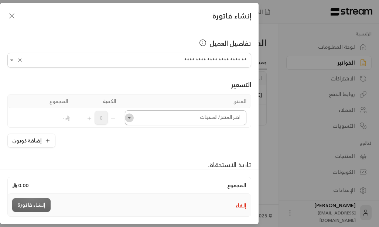
click at [131, 117] on icon "Open" at bounding box center [129, 117] width 3 height 1
type input "**********"
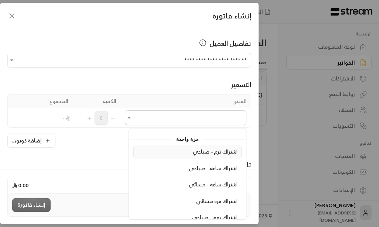
click at [224, 153] on span "اشتراك ترم - صباحي" at bounding box center [215, 151] width 45 height 9
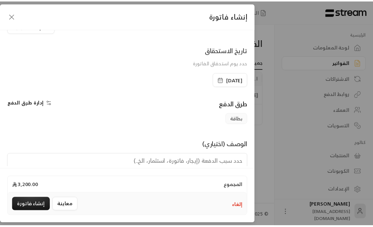
scroll to position [164, 0]
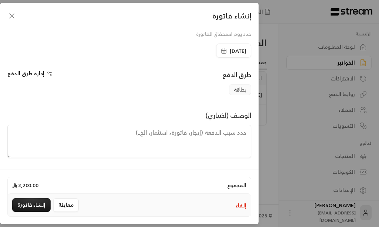
paste textarea "يبدأ الترم [DATE] ينتهي في [DATE]"
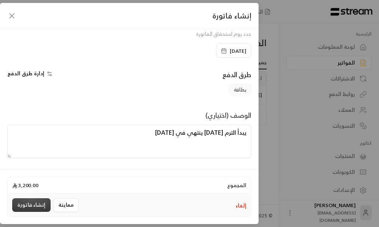
type textarea "يبدأ الترم [DATE] ينتهي في [DATE]"
click at [36, 202] on button "إنشاء فاتورة" at bounding box center [31, 205] width 38 height 14
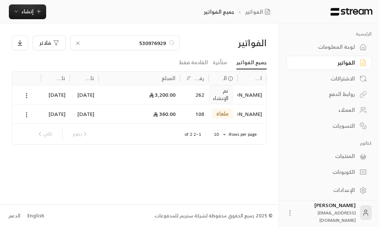
click at [348, 108] on div "العملاء" at bounding box center [324, 109] width 59 height 7
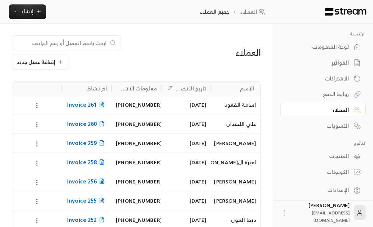
click at [75, 46] on input at bounding box center [62, 43] width 90 height 8
type input "حمد الدوسري"
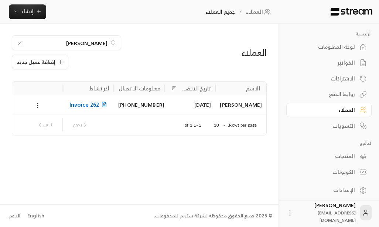
click at [242, 107] on div "حمد الدوسري" at bounding box center [241, 104] width 42 height 19
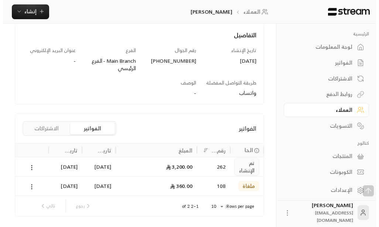
scroll to position [83, 0]
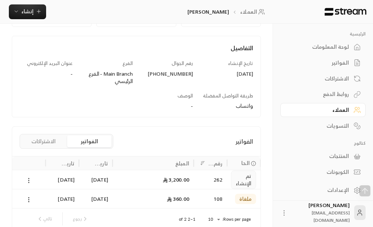
click at [28, 181] on icon at bounding box center [28, 180] width 7 height 7
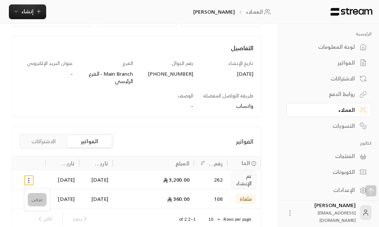
click at [35, 202] on li "عرض" at bounding box center [37, 199] width 19 height 13
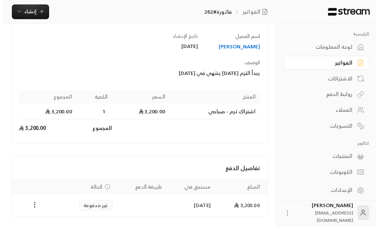
scroll to position [99, 0]
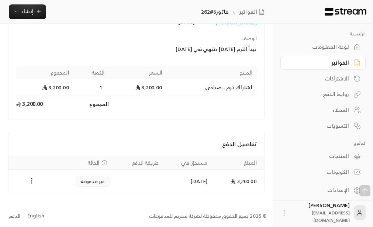
click at [31, 181] on circle "Payments" at bounding box center [31, 181] width 1 height 1
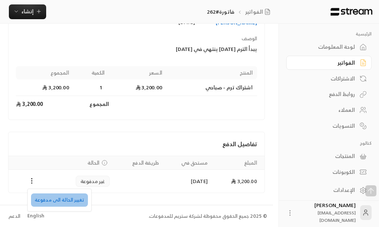
click at [62, 200] on li "تغيير الحالة الى مدفوعة" at bounding box center [59, 199] width 57 height 13
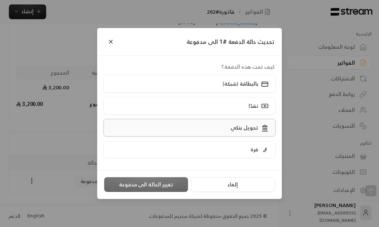
click at [246, 126] on p "تحويل بنكي" at bounding box center [244, 127] width 28 height 7
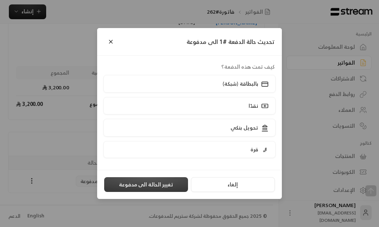
click at [151, 183] on button "تغيير الحالة الى مدفوعة" at bounding box center [146, 184] width 84 height 15
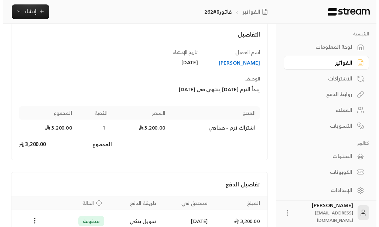
scroll to position [0, 0]
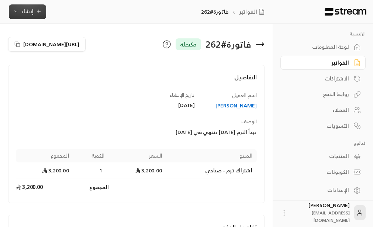
click at [35, 10] on span "إنشاء" at bounding box center [27, 11] width 28 height 9
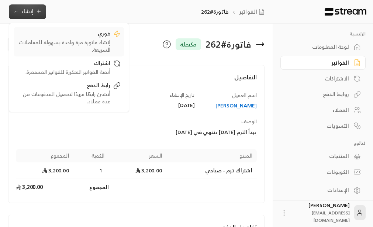
click at [101, 37] on div "فوري" at bounding box center [63, 34] width 93 height 9
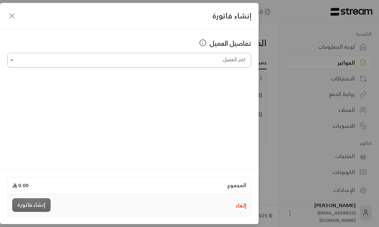
click at [217, 57] on input "اختر العميل" at bounding box center [129, 60] width 244 height 13
click at [219, 60] on input "**********" at bounding box center [129, 60] width 244 height 13
type input "**********"
drag, startPoint x: 209, startPoint y: 59, endPoint x: 246, endPoint y: 54, distance: 38.0
click at [248, 55] on input "**********" at bounding box center [129, 60] width 244 height 13
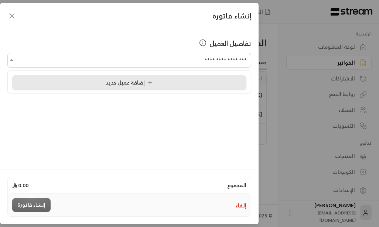
click at [138, 86] on span "إضافة عميل جديد" at bounding box center [131, 82] width 50 height 9
type input "**********"
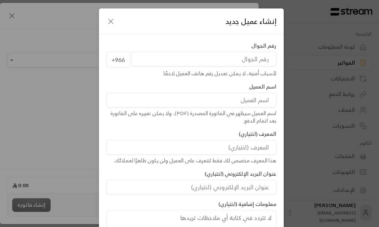
click at [248, 59] on input "tel" at bounding box center [203, 59] width 145 height 15
type input "583888727"
click at [249, 101] on input at bounding box center [191, 100] width 170 height 15
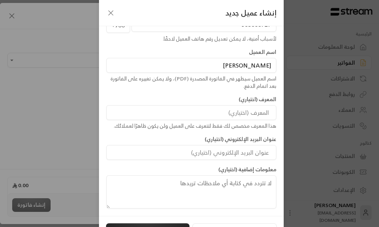
scroll to position [52, 0]
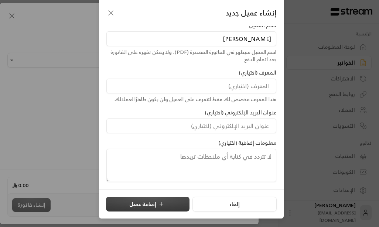
type input "عبد الرحمن المساعد"
click at [151, 202] on button "إضافة عميل" at bounding box center [147, 204] width 83 height 15
type input "**********"
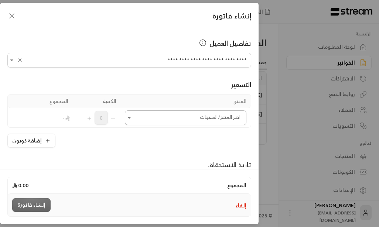
click at [133, 116] on icon "Open" at bounding box center [129, 117] width 7 height 7
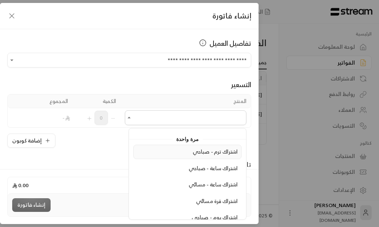
click at [209, 152] on span "اشتراك ترم - صباحي" at bounding box center [215, 151] width 45 height 9
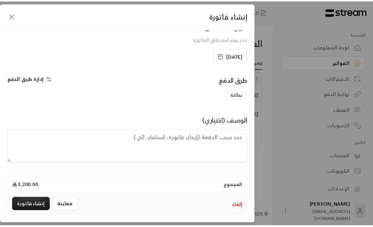
scroll to position [164, 0]
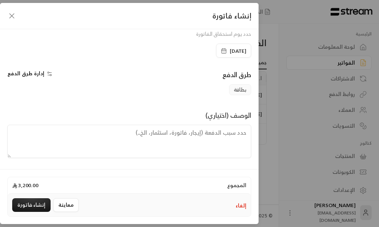
paste textarea "يبدأ الترم [DATE] ينتهي في [DATE]"
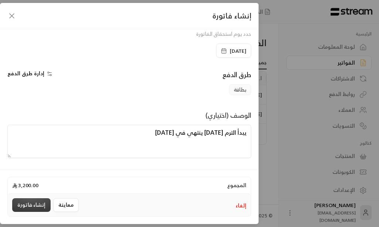
type textarea "يبدأ الترم [DATE] ينتهي في [DATE]"
click at [31, 204] on button "إنشاء فاتورة" at bounding box center [31, 205] width 38 height 14
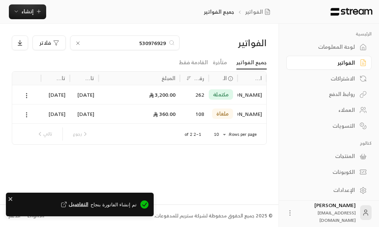
click at [342, 111] on div "العملاء" at bounding box center [324, 109] width 59 height 7
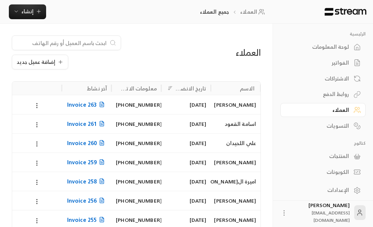
click at [241, 103] on div "عبد الرحمن المساعد" at bounding box center [235, 104] width 41 height 19
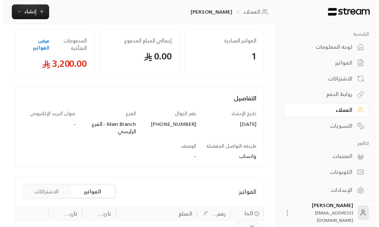
scroll to position [101, 0]
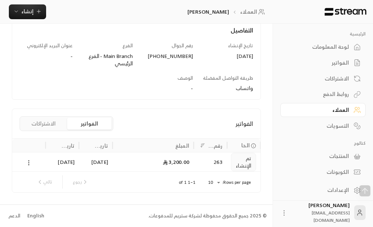
click at [30, 164] on icon at bounding box center [28, 162] width 7 height 7
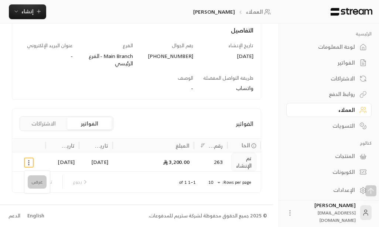
click at [40, 184] on li "عرض" at bounding box center [37, 181] width 19 height 13
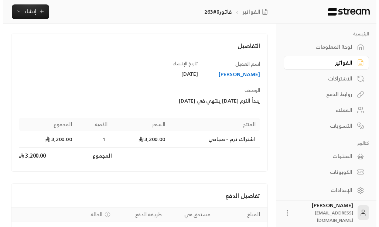
scroll to position [99, 0]
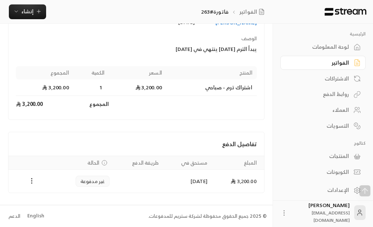
click at [34, 182] on icon "Payments" at bounding box center [31, 180] width 7 height 7
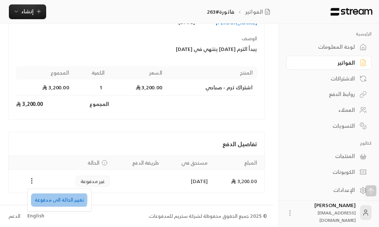
click at [57, 199] on li "تغيير الحالة الى مدفوعة" at bounding box center [59, 199] width 57 height 13
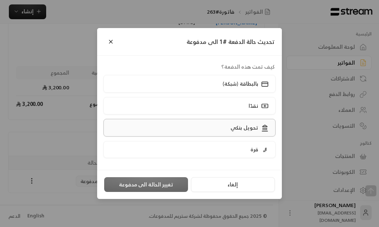
click at [242, 127] on p "تحويل بنكي" at bounding box center [244, 127] width 28 height 7
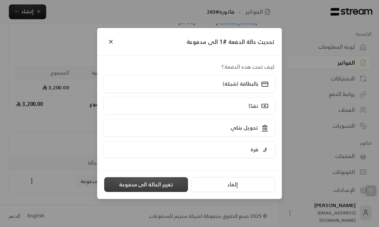
click at [143, 185] on button "تغيير الحالة الى مدفوعة" at bounding box center [146, 184] width 84 height 15
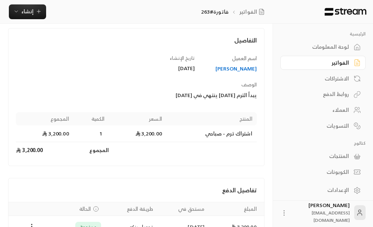
scroll to position [0, 0]
